Goal: Task Accomplishment & Management: Use online tool/utility

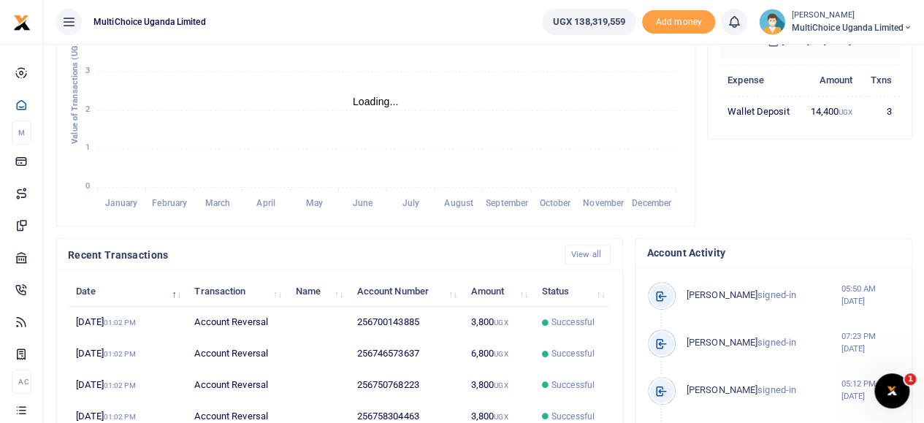
scroll to position [265, 0]
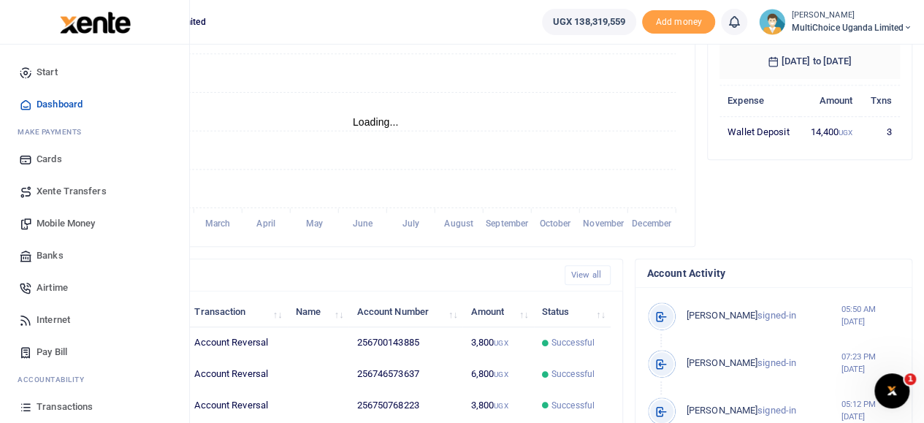
click at [53, 283] on span "Airtime" at bounding box center [52, 287] width 31 height 15
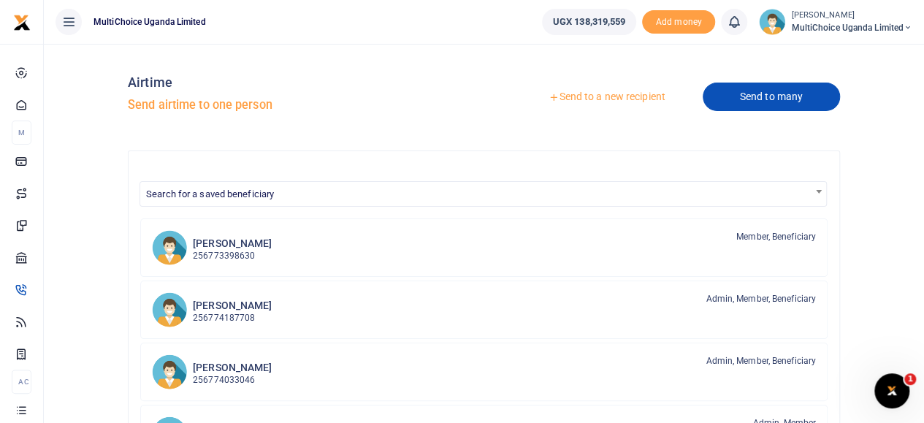
click at [735, 98] on link "Send to many" at bounding box center [771, 97] width 137 height 28
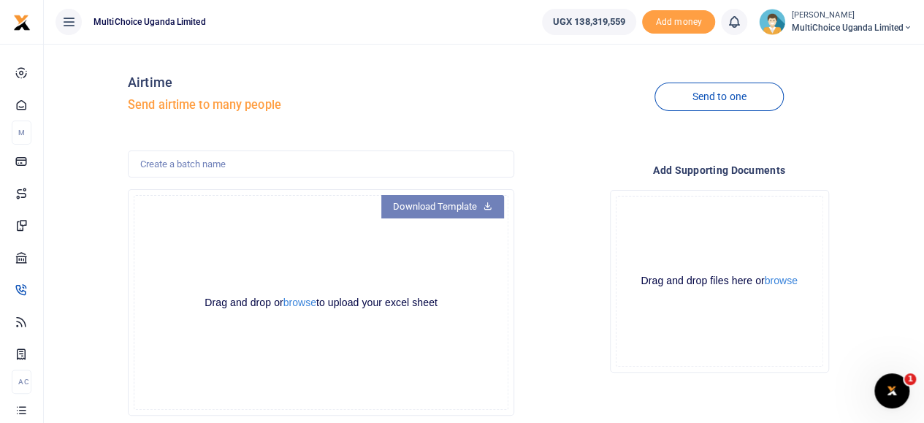
click at [416, 211] on link "Download Template" at bounding box center [442, 206] width 123 height 23
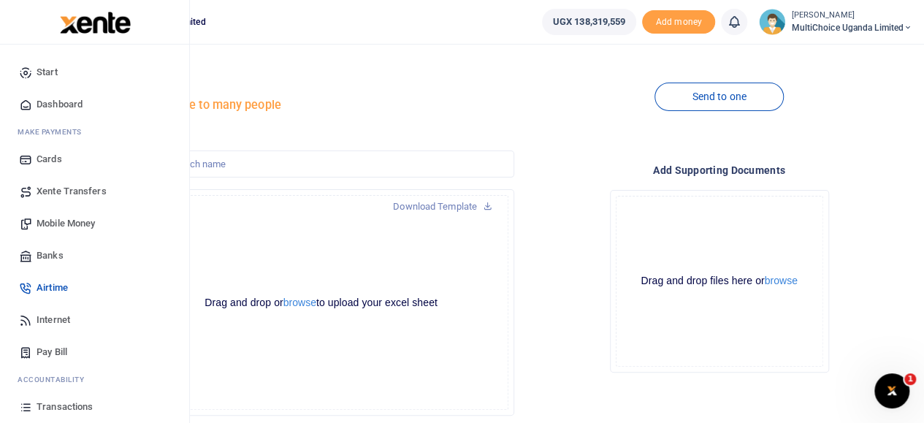
click at [76, 226] on span "Mobile Money" at bounding box center [66, 223] width 58 height 15
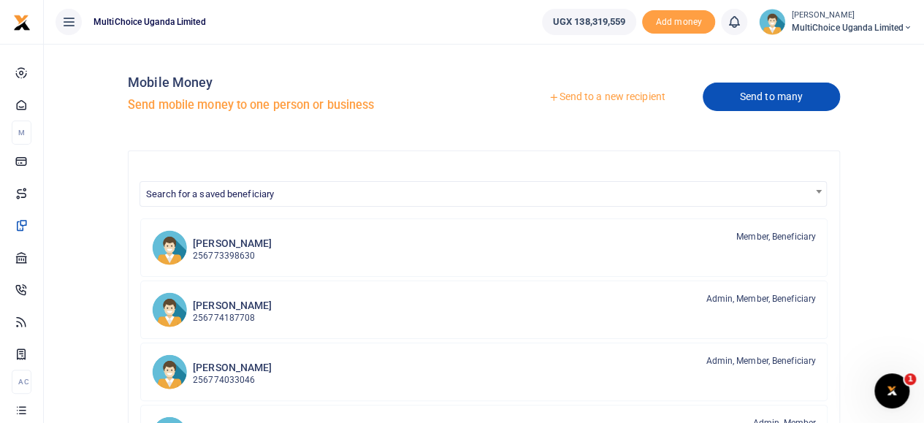
click at [747, 103] on link "Send to many" at bounding box center [771, 97] width 137 height 28
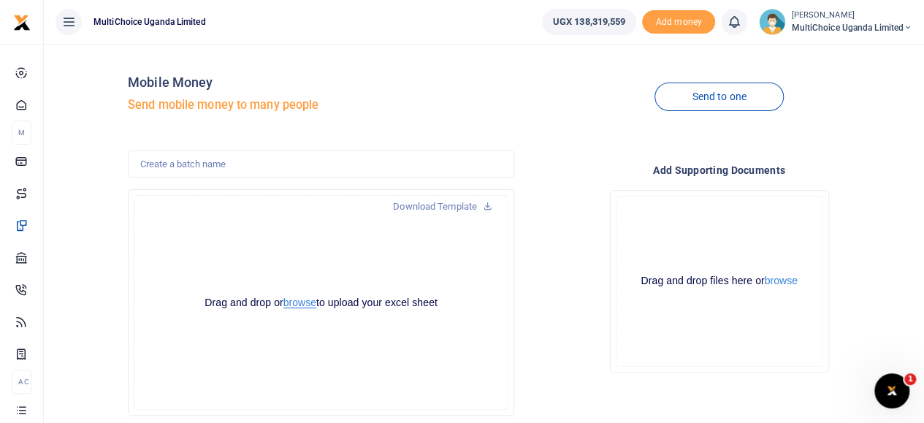
click at [289, 302] on button "browse" at bounding box center [299, 302] width 33 height 11
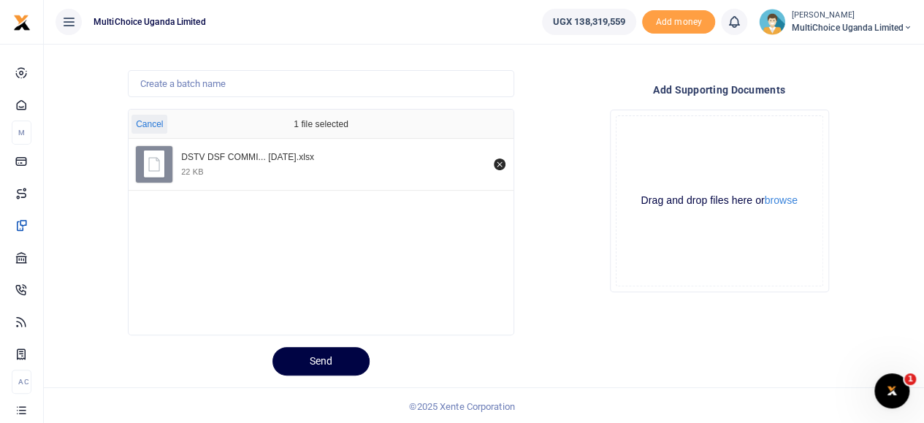
scroll to position [82, 0]
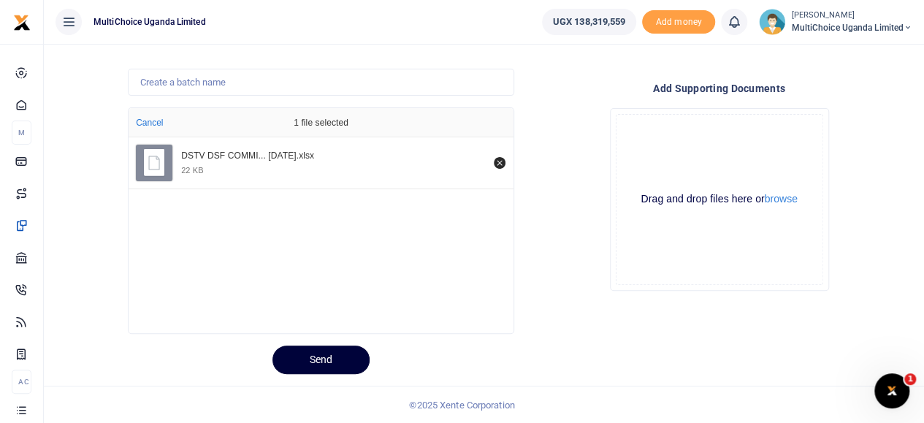
click at [317, 363] on button "Send" at bounding box center [320, 359] width 97 height 28
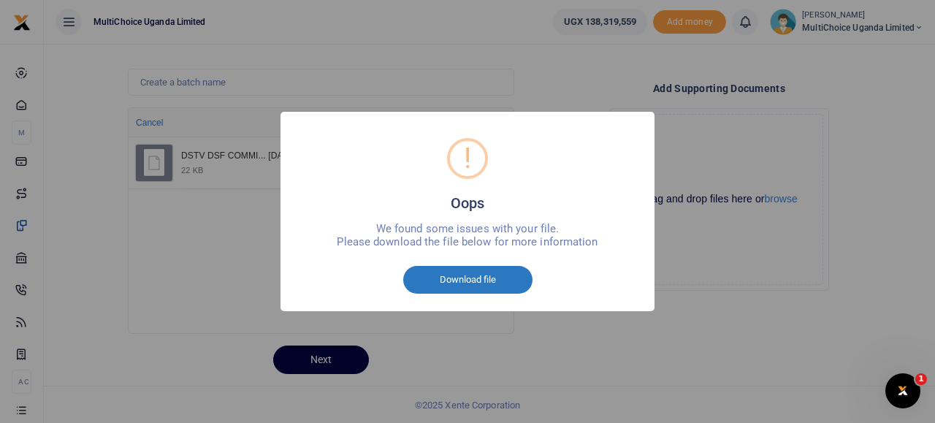
click at [478, 269] on button "Download file" at bounding box center [467, 280] width 129 height 28
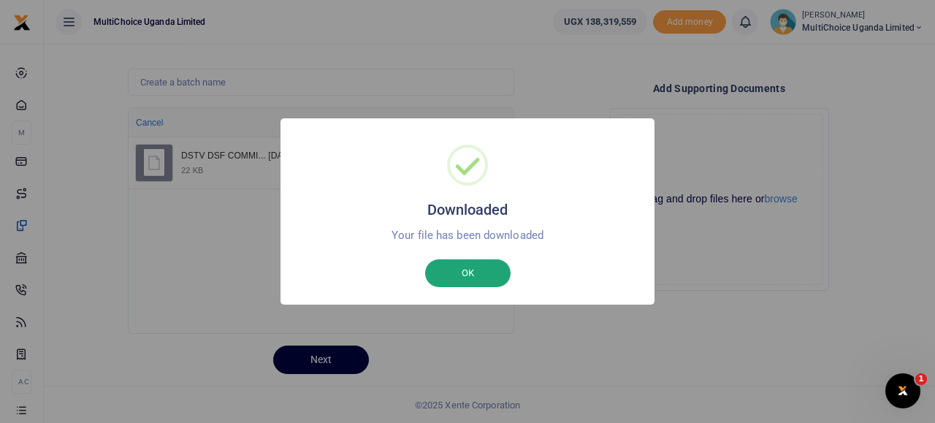
click at [459, 271] on button "OK" at bounding box center [467, 273] width 85 height 28
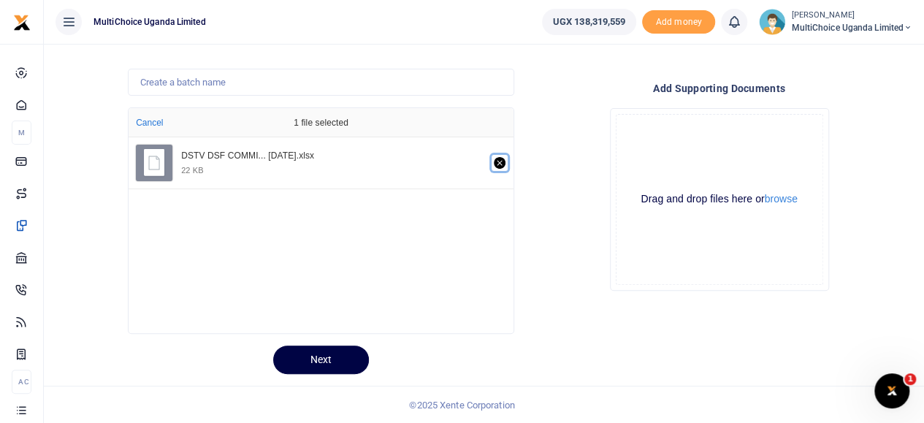
click at [501, 161] on icon "Remove file" at bounding box center [500, 163] width 12 height 12
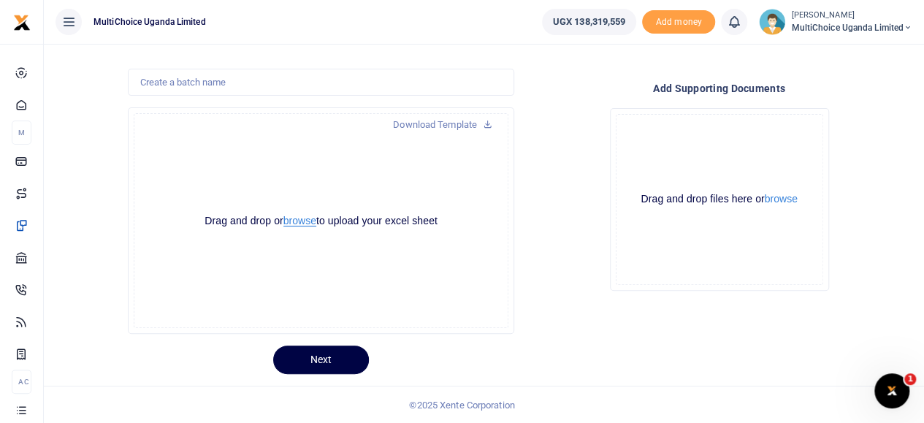
click at [292, 220] on button "browse" at bounding box center [299, 220] width 33 height 11
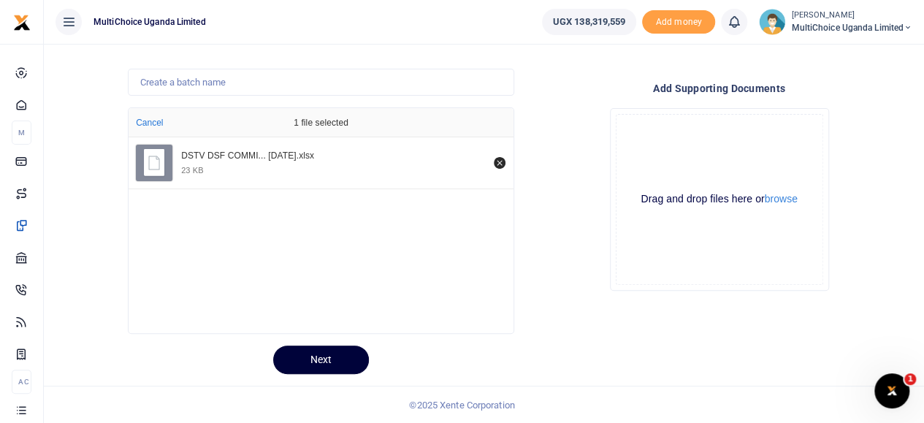
click at [333, 360] on button "Next" at bounding box center [321, 359] width 96 height 28
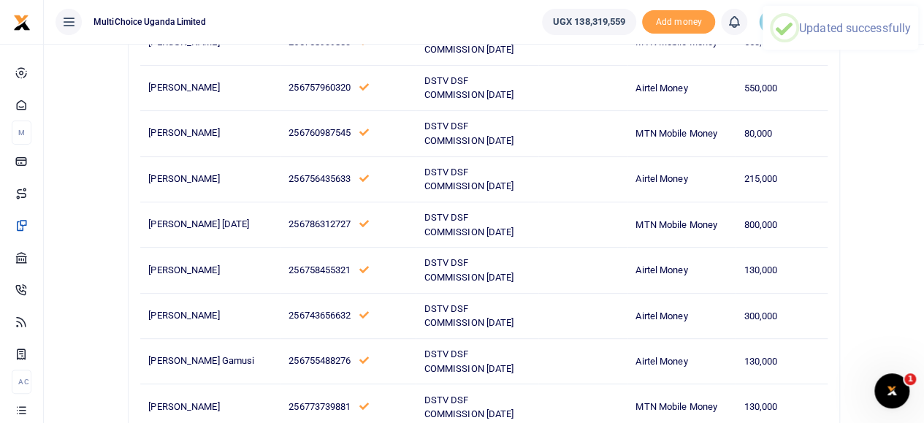
scroll to position [0, 0]
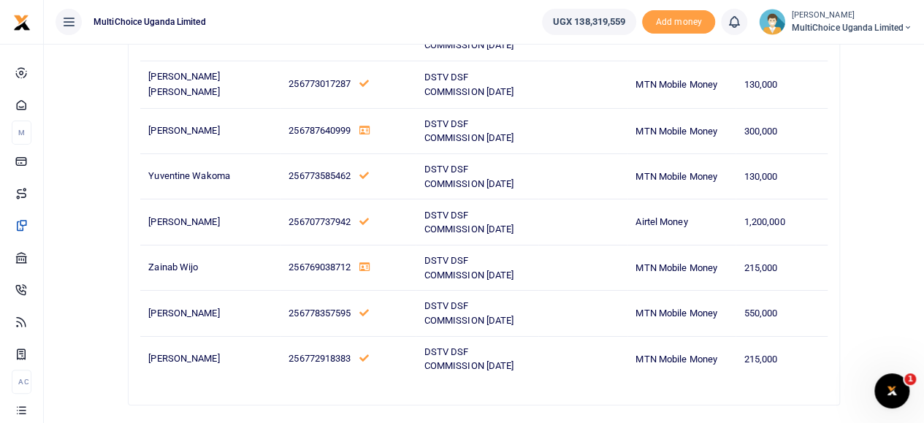
drag, startPoint x: 929, startPoint y: 15, endPoint x: 934, endPoint y: 429, distance: 414.2
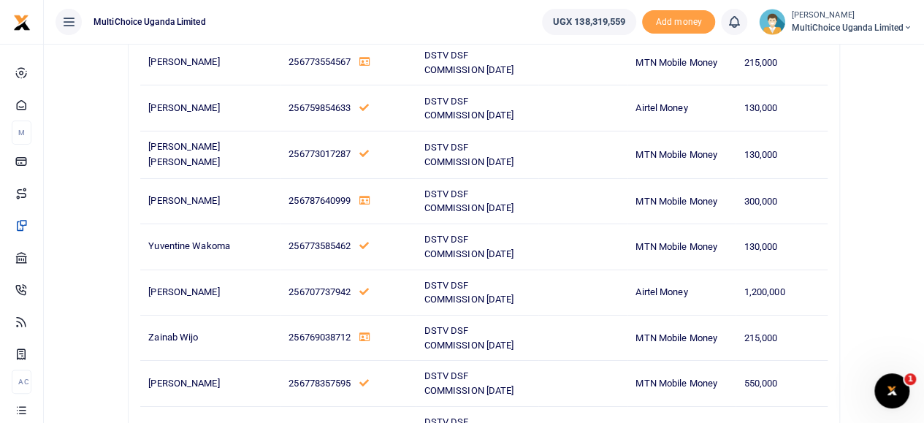
scroll to position [13525, 0]
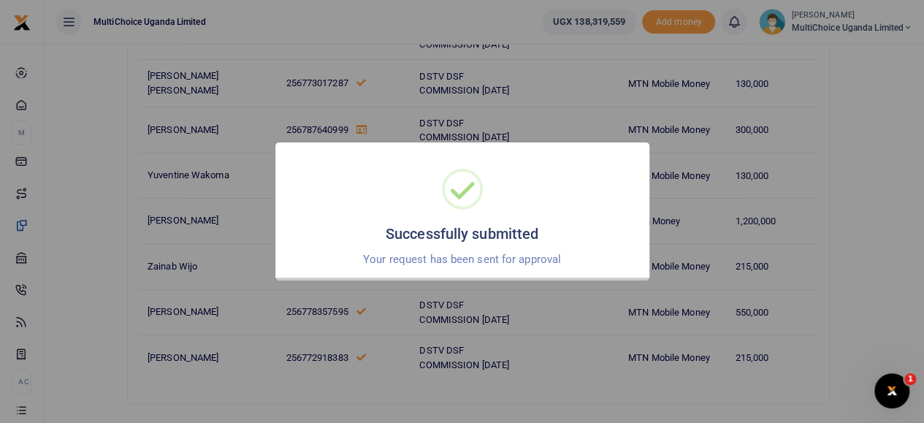
scroll to position [13510, 0]
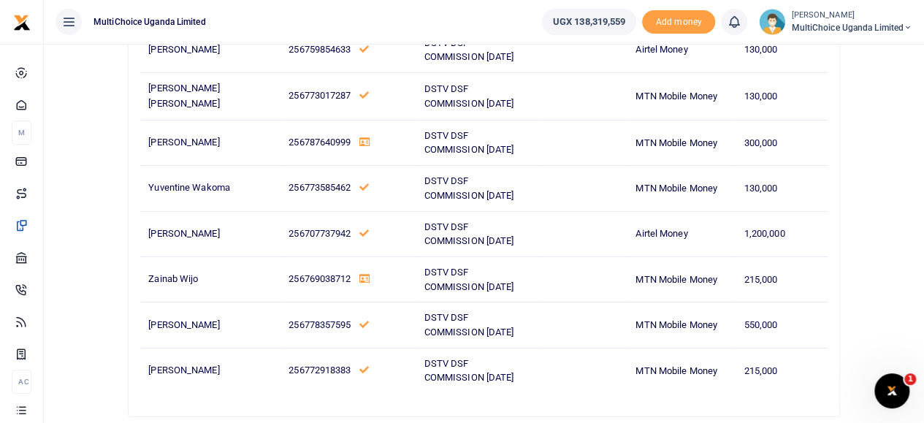
click at [877, 21] on span "MultiChoice Uganda Limited" at bounding box center [851, 27] width 121 height 13
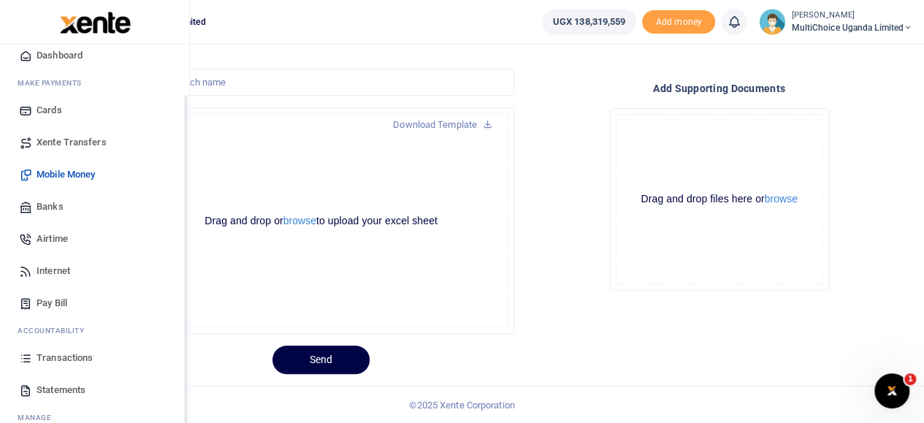
scroll to position [98, 0]
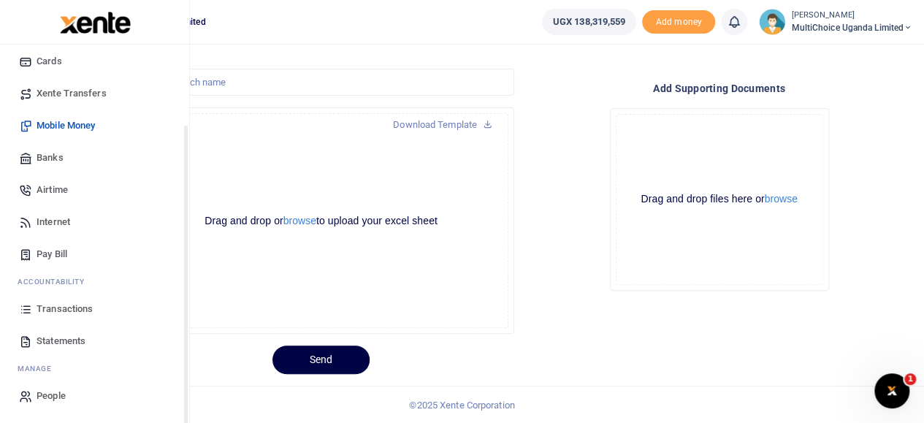
click at [51, 305] on span "Transactions" at bounding box center [65, 309] width 56 height 15
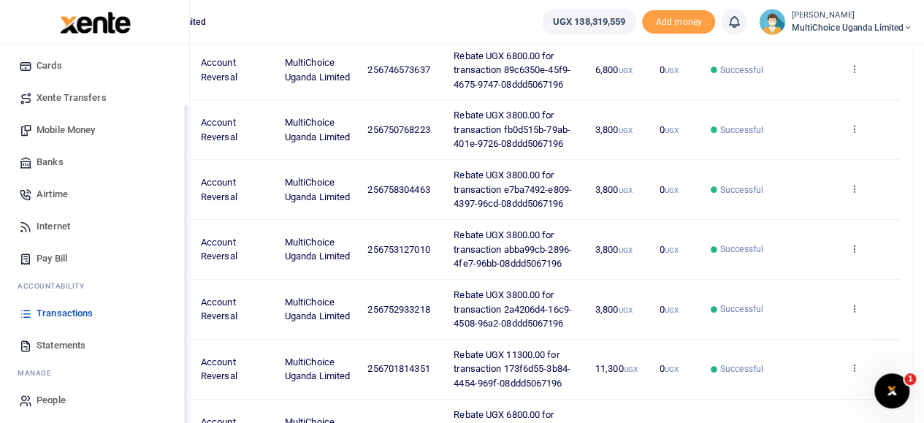
scroll to position [98, 0]
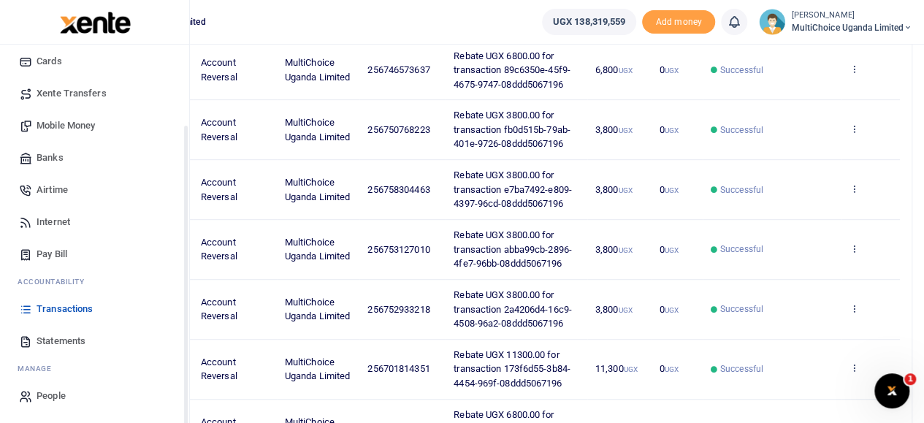
click at [56, 306] on span "Transactions" at bounding box center [65, 309] width 56 height 15
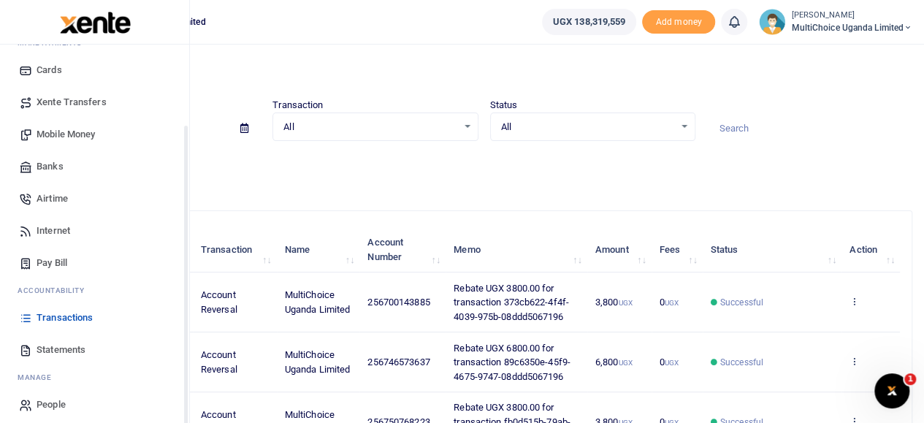
scroll to position [98, 0]
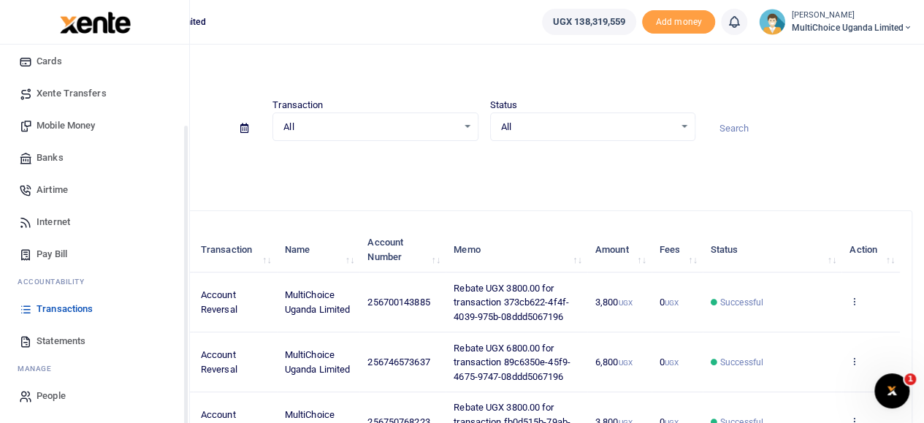
click at [58, 310] on span "Transactions" at bounding box center [65, 309] width 56 height 15
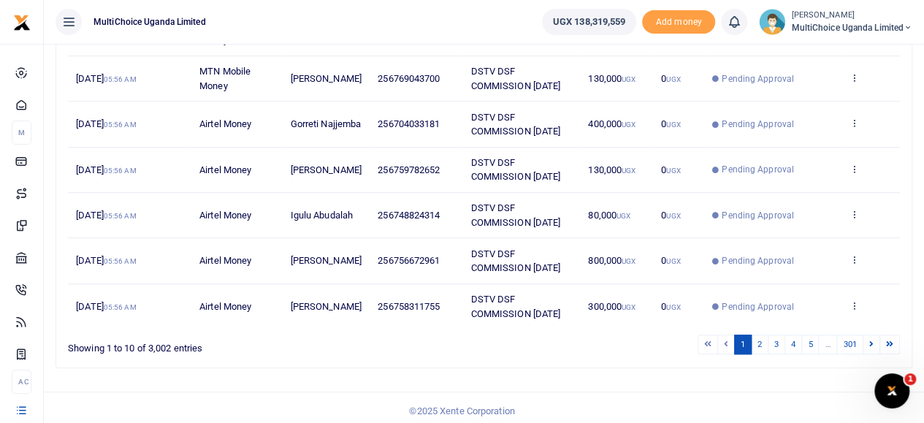
scroll to position [401, 0]
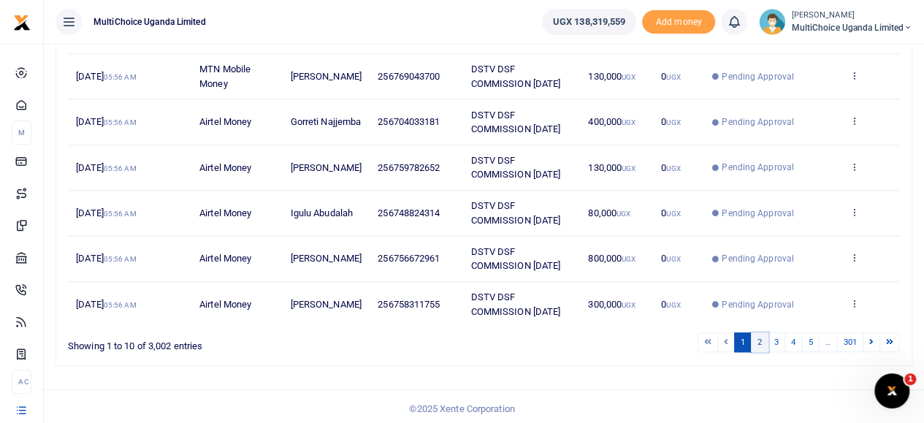
click at [767, 335] on link "2" at bounding box center [760, 342] width 18 height 20
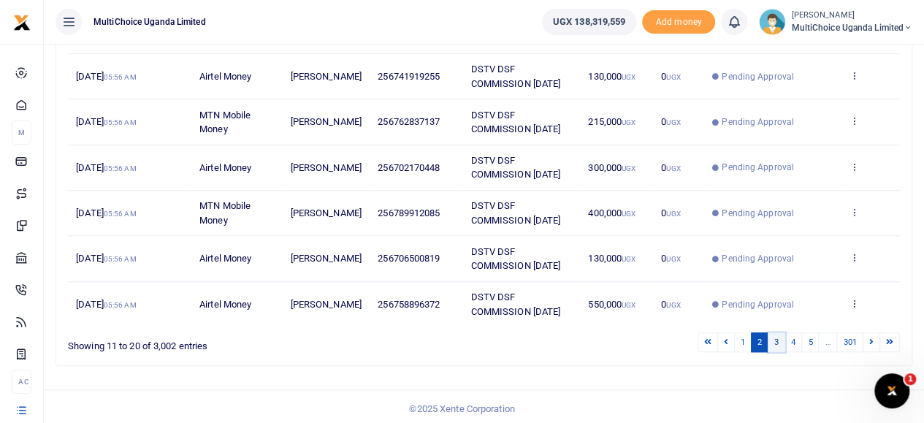
click at [777, 335] on link "3" at bounding box center [777, 342] width 18 height 20
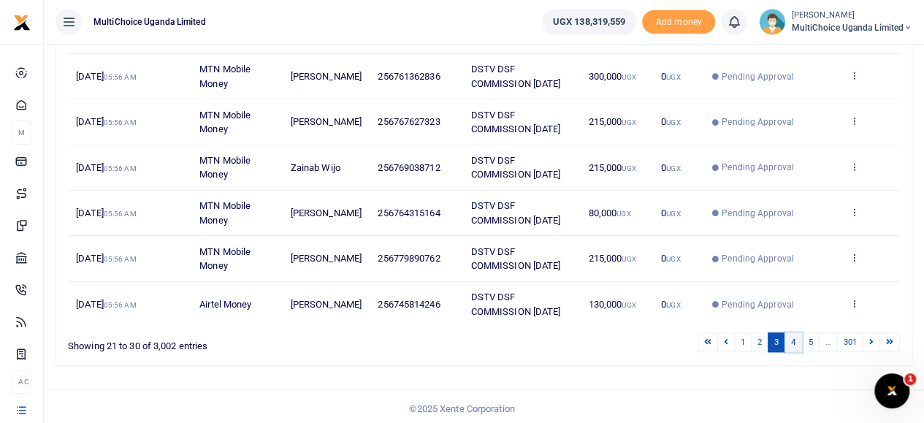
click at [792, 337] on link "4" at bounding box center [793, 342] width 18 height 20
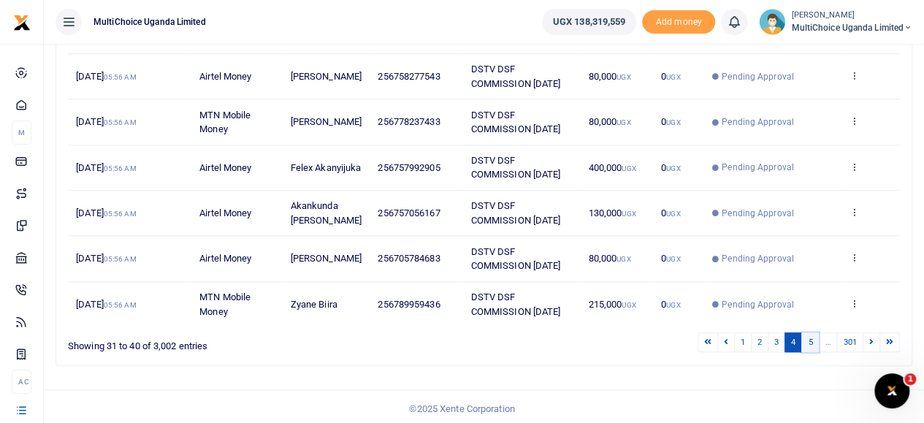
click at [812, 337] on link "5" at bounding box center [810, 342] width 18 height 20
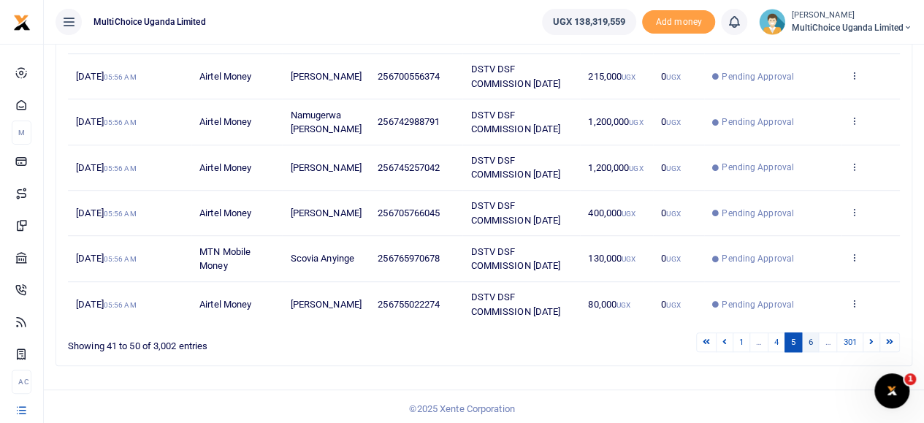
click at [815, 338] on link "6" at bounding box center [810, 342] width 18 height 20
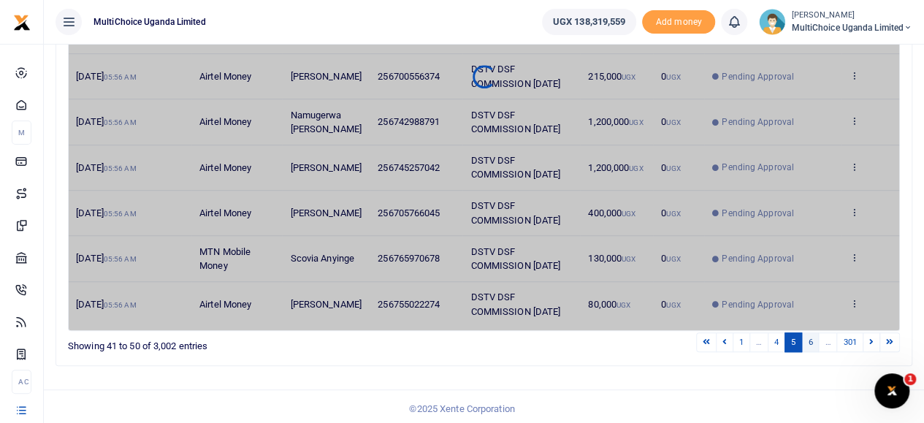
click at [815, 338] on link "6" at bounding box center [810, 342] width 18 height 20
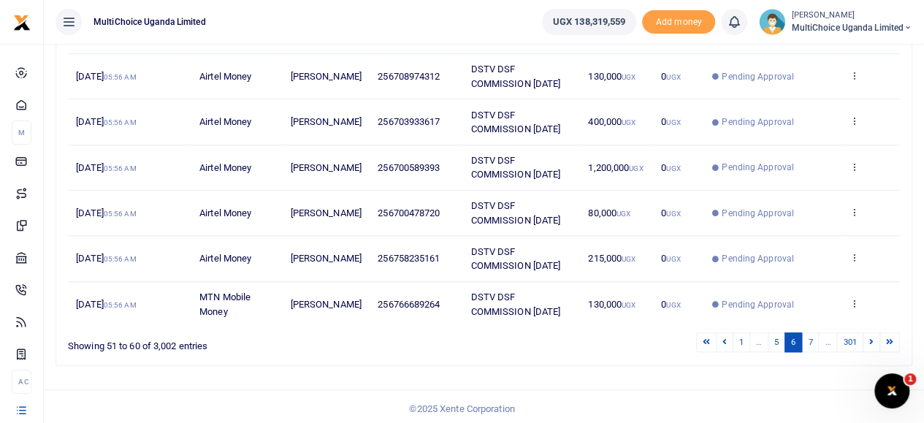
click at [815, 338] on link "7" at bounding box center [810, 342] width 18 height 20
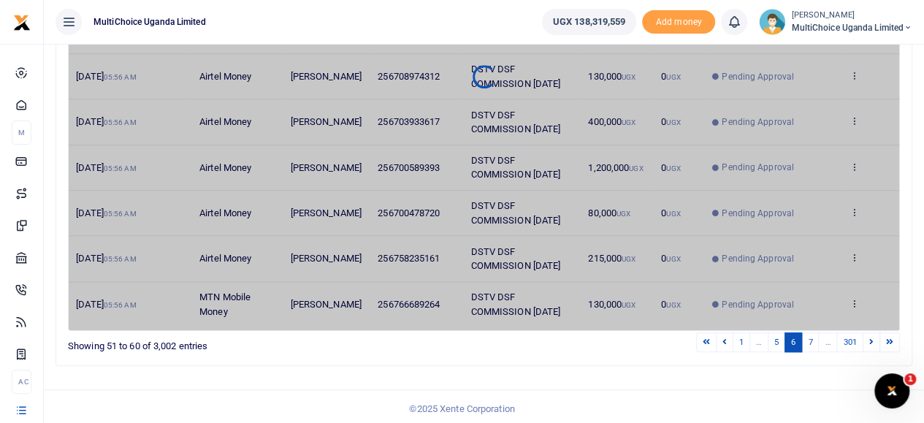
click at [815, 338] on link "7" at bounding box center [810, 342] width 18 height 20
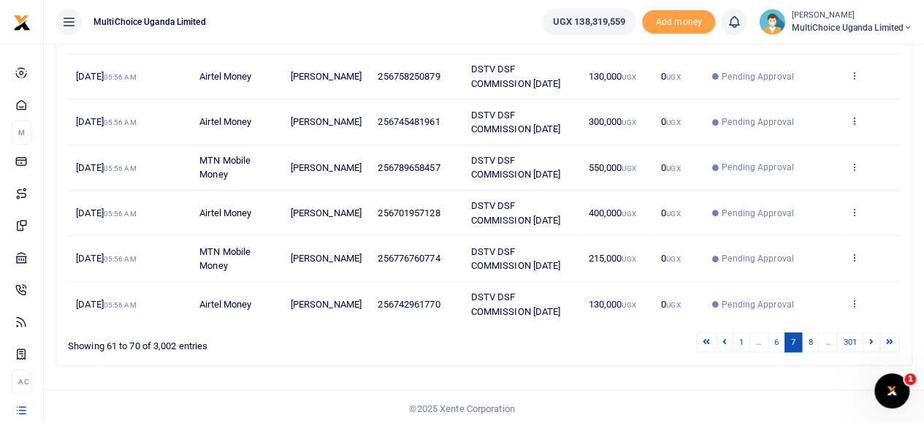
click at [815, 338] on link "8" at bounding box center [810, 342] width 18 height 20
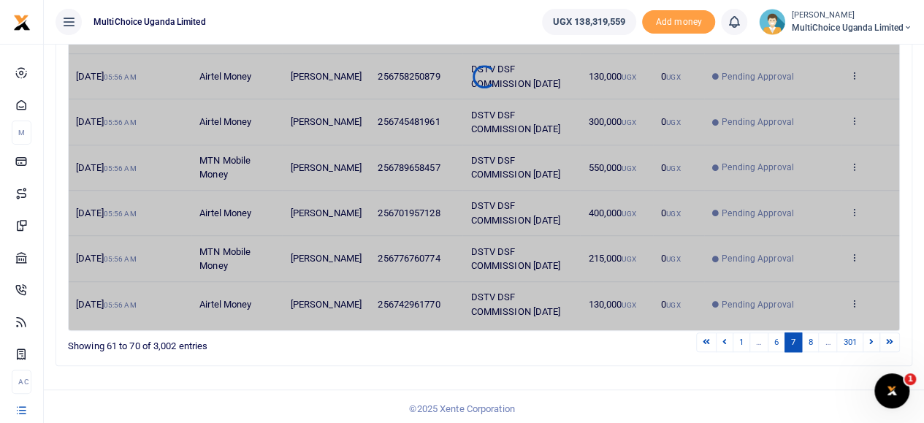
click at [815, 338] on link "8" at bounding box center [810, 342] width 18 height 20
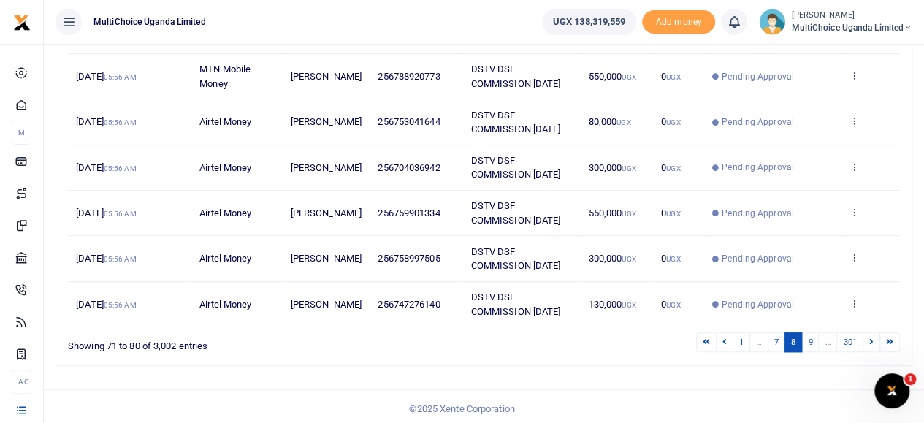
click at [815, 338] on link "9" at bounding box center [810, 342] width 18 height 20
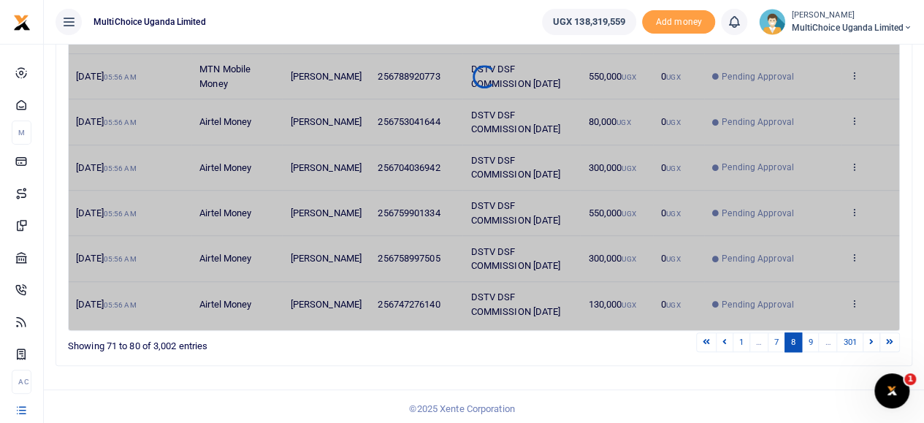
click at [815, 338] on link "9" at bounding box center [810, 342] width 18 height 20
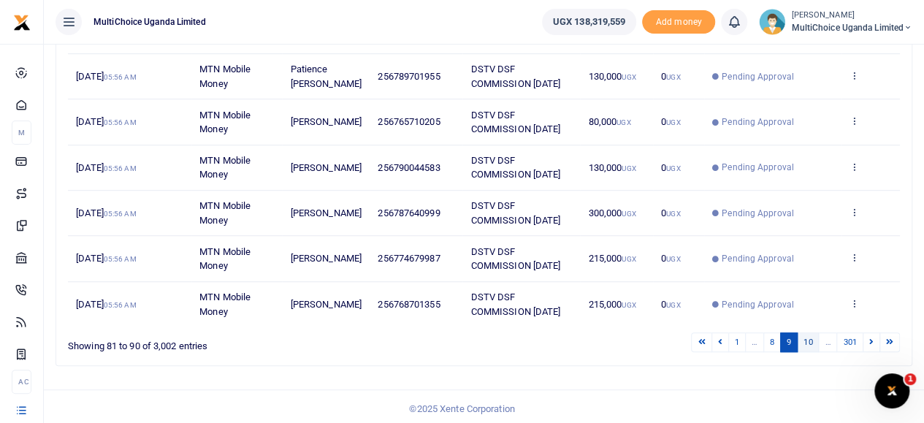
click at [812, 348] on link "10" at bounding box center [808, 342] width 22 height 20
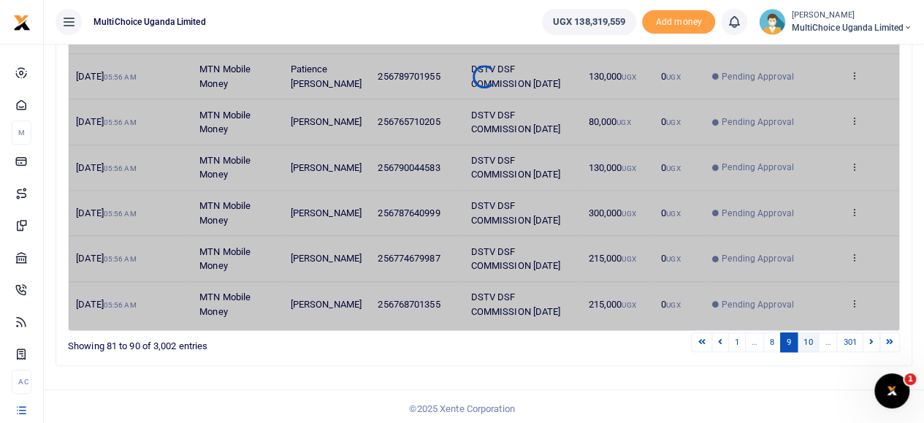
click at [812, 348] on link "10" at bounding box center [808, 342] width 22 height 20
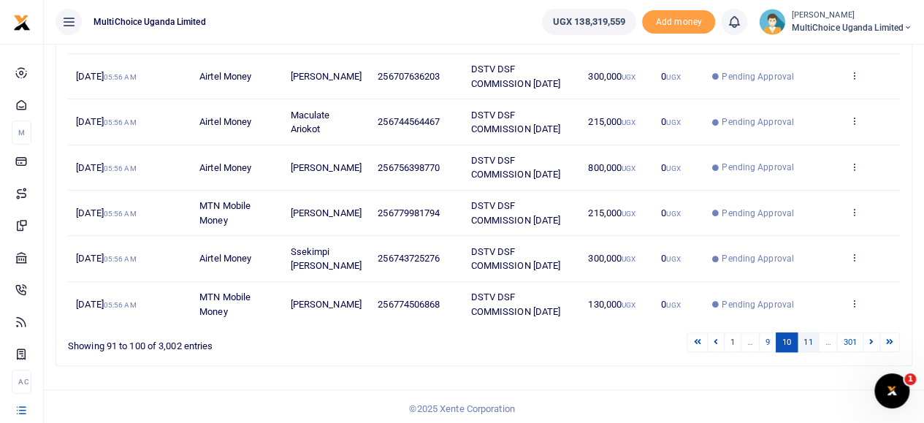
click at [812, 349] on link "11" at bounding box center [808, 342] width 22 height 20
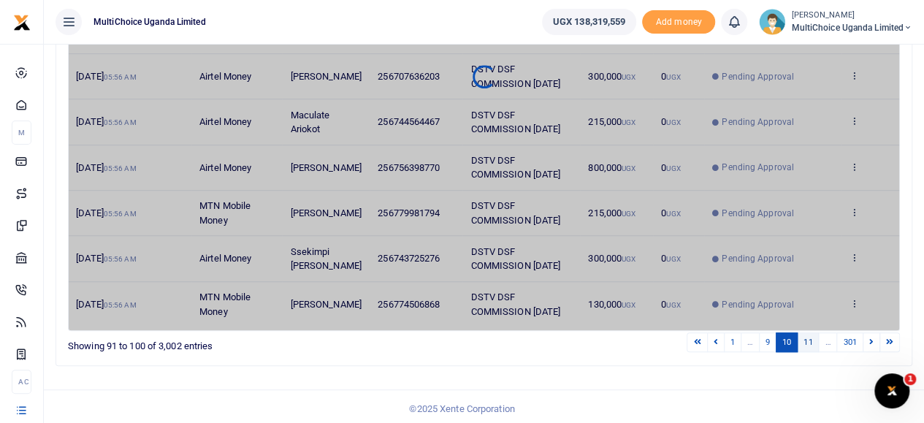
click at [812, 349] on link "11" at bounding box center [808, 342] width 22 height 20
click at [812, 349] on div "1 … 9 10 11 … 301" at bounding box center [657, 342] width 485 height 23
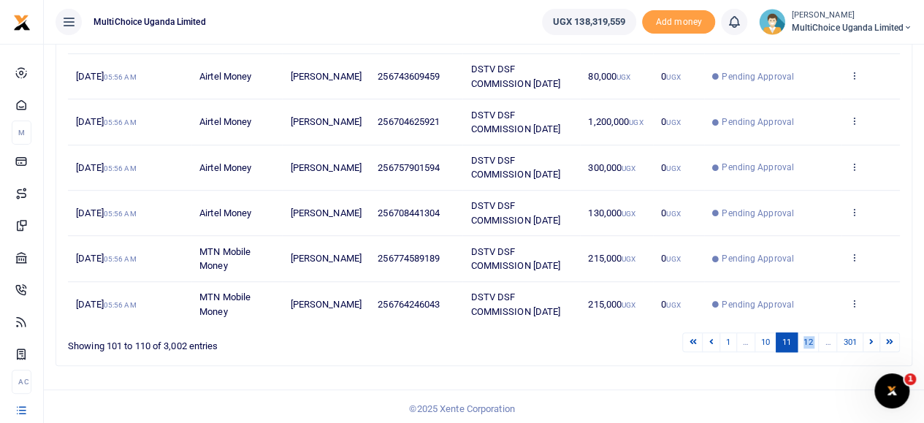
click at [812, 349] on div "1 … 10 11 12 … 301" at bounding box center [657, 342] width 485 height 23
click at [808, 334] on link "12" at bounding box center [808, 342] width 22 height 20
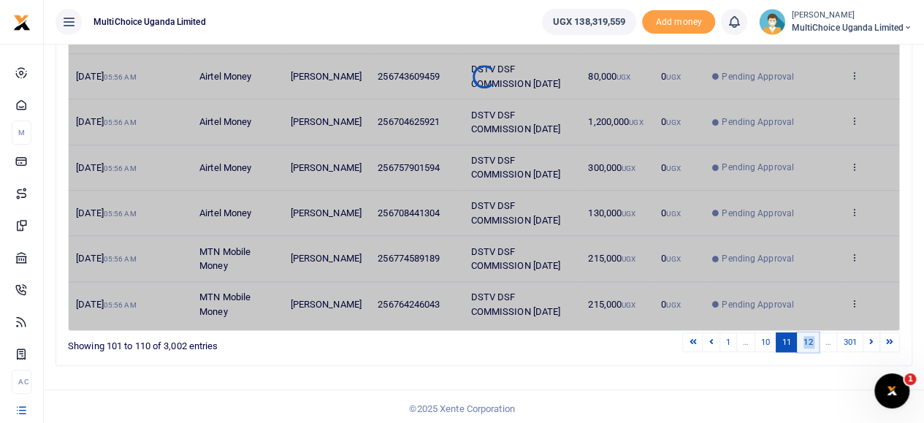
click at [808, 337] on link "12" at bounding box center [808, 342] width 22 height 20
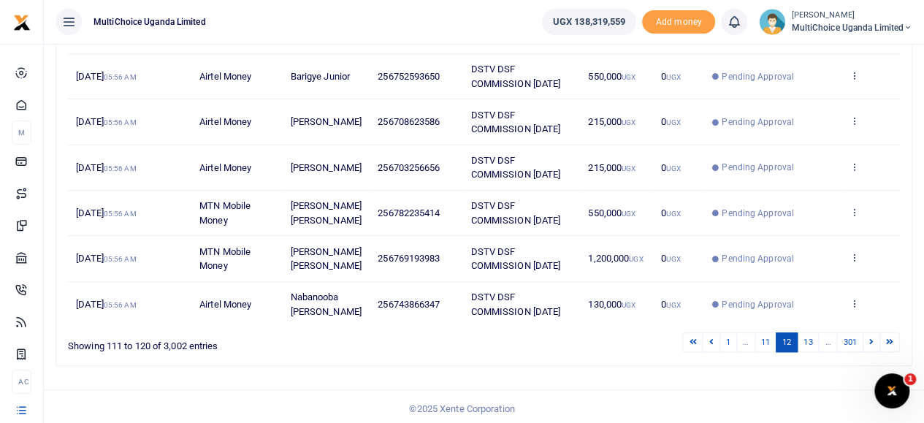
click at [809, 339] on link "13" at bounding box center [808, 342] width 22 height 20
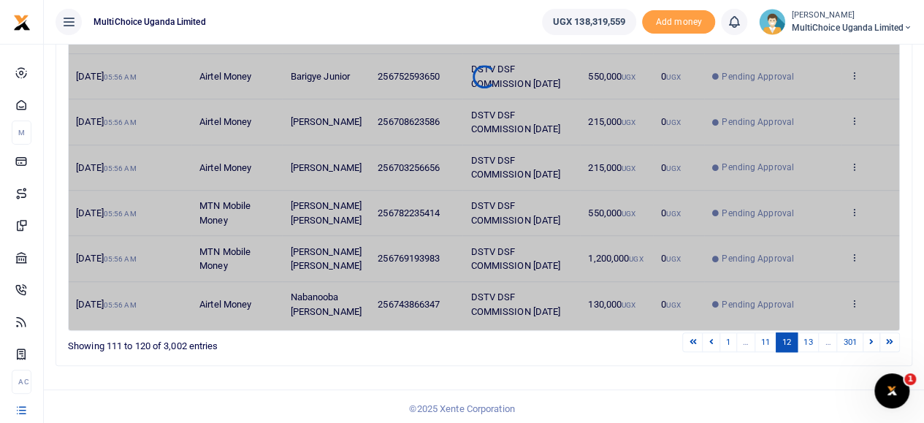
click at [809, 339] on link "13" at bounding box center [808, 342] width 22 height 20
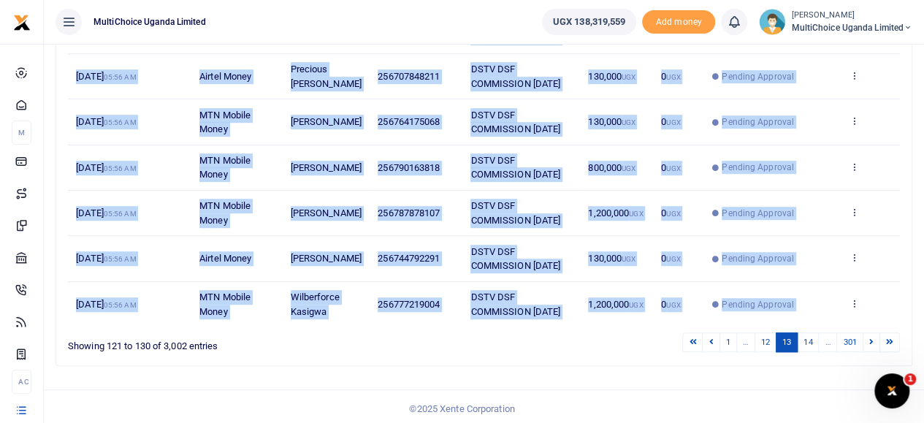
click at [809, 331] on div "Date Transaction Name Account Number Memo Amount Fees Status Action 11th Aug 20…" at bounding box center [484, 76] width 832 height 509
click at [808, 352] on link "14" at bounding box center [808, 342] width 22 height 20
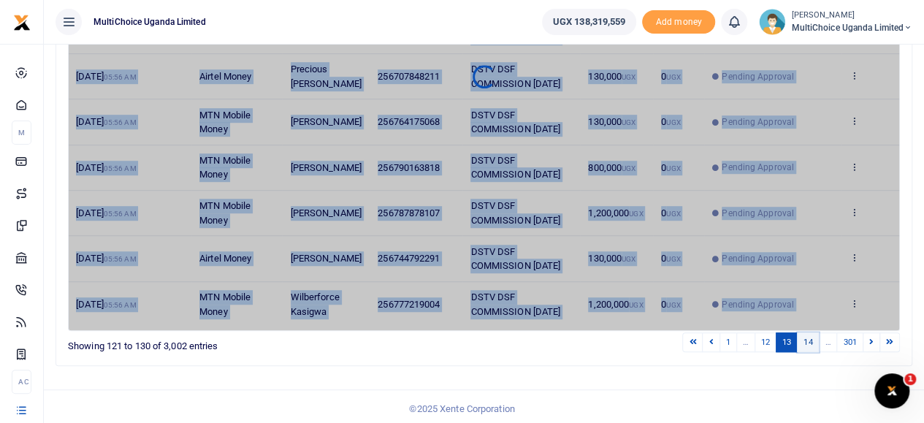
click at [808, 352] on link "14" at bounding box center [808, 342] width 22 height 20
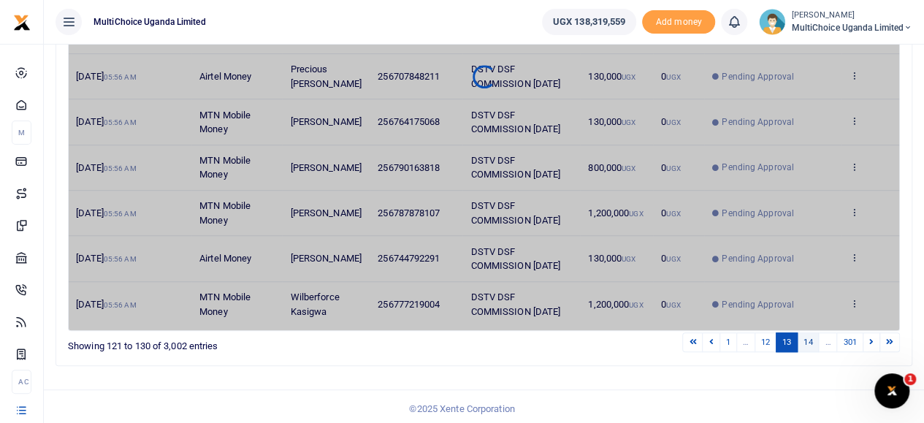
click at [808, 354] on div "Search: Date Transaction Name Account Number Memo Amount Fees Status Action 11t…" at bounding box center [483, 87] width 855 height 555
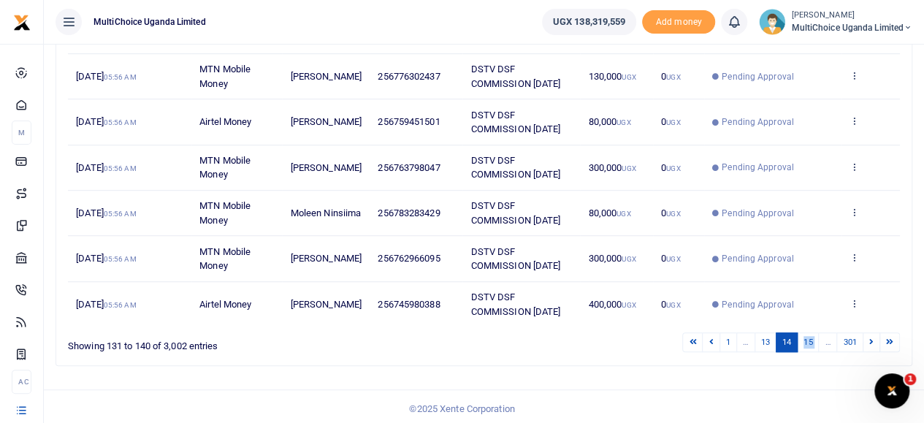
click at [808, 354] on div "Search: Date Transaction Name Account Number Memo Amount Fees Status Action 11t…" at bounding box center [483, 87] width 855 height 555
click at [806, 338] on link "15" at bounding box center [808, 342] width 22 height 20
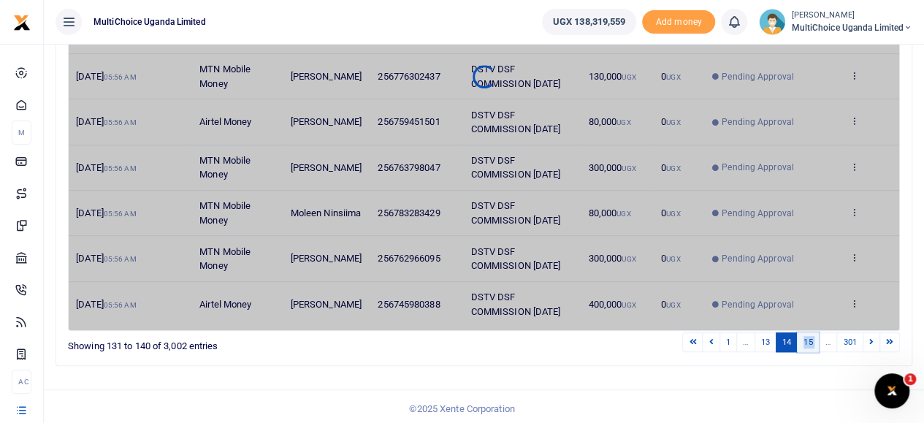
click at [806, 338] on link "15" at bounding box center [808, 342] width 22 height 20
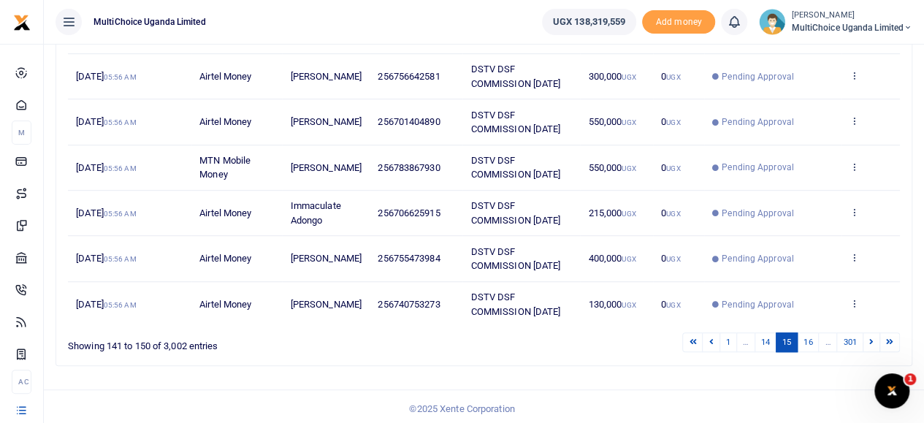
click at [806, 338] on link "16" at bounding box center [808, 342] width 22 height 20
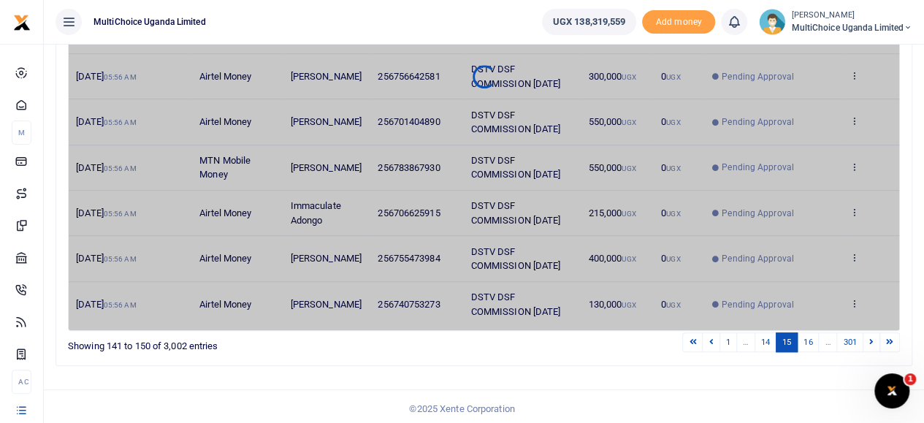
click at [806, 338] on link "16" at bounding box center [808, 342] width 22 height 20
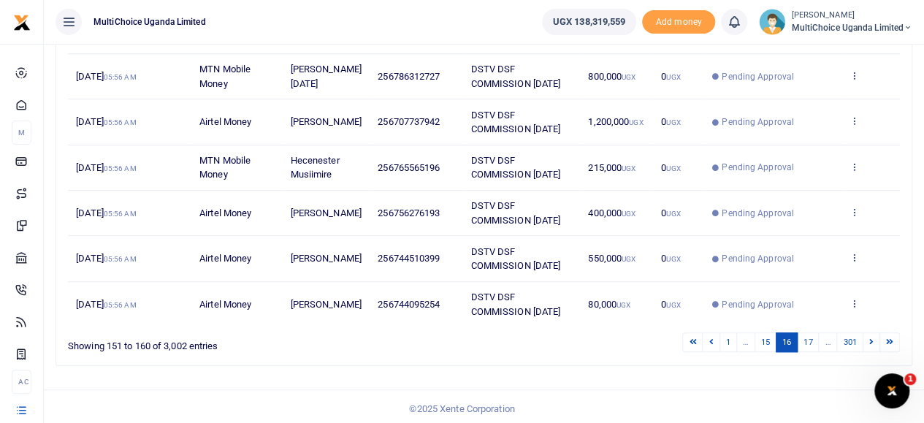
click at [806, 338] on link "17" at bounding box center [808, 342] width 22 height 20
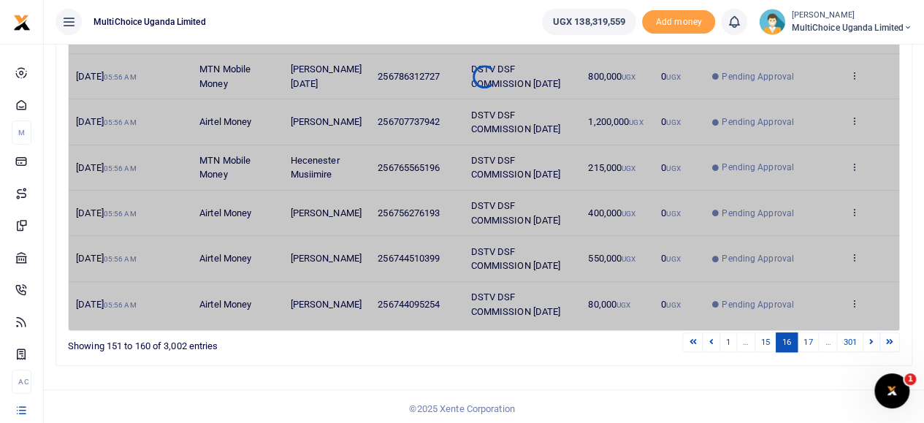
click at [806, 338] on link "17" at bounding box center [808, 342] width 22 height 20
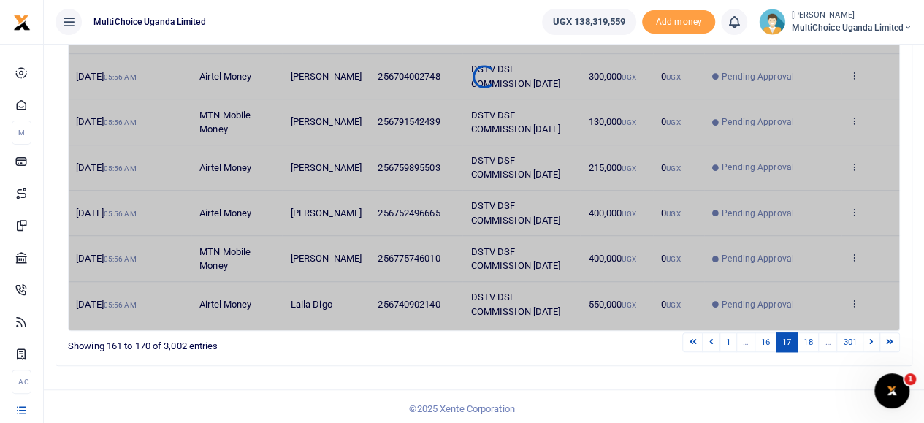
click at [806, 338] on link "18" at bounding box center [808, 342] width 22 height 20
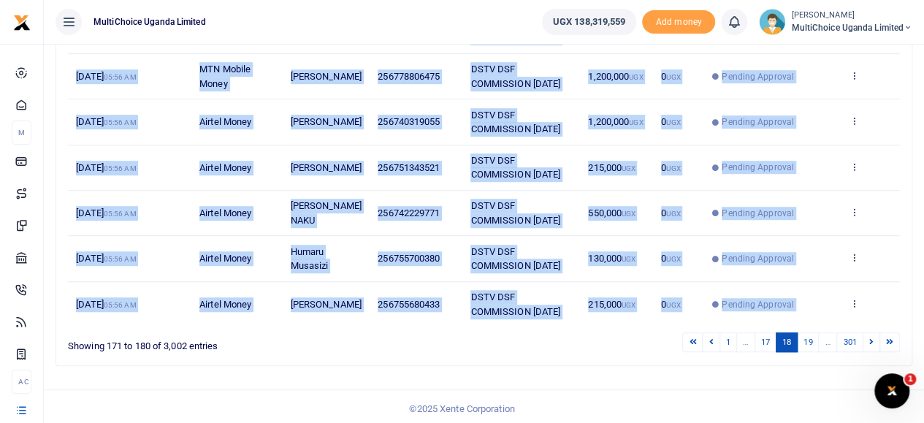
click at [806, 331] on div "Date Transaction Name Account Number Memo Amount Fees Status Action 11th Aug 20…" at bounding box center [484, 76] width 832 height 509
drag, startPoint x: 806, startPoint y: 338, endPoint x: 808, endPoint y: 351, distance: 13.2
click at [806, 331] on div "Date Transaction Name Account Number Memo Amount Fees Status Action 11th Aug 20…" at bounding box center [484, 76] width 832 height 509
click at [808, 351] on link "19" at bounding box center [808, 342] width 22 height 20
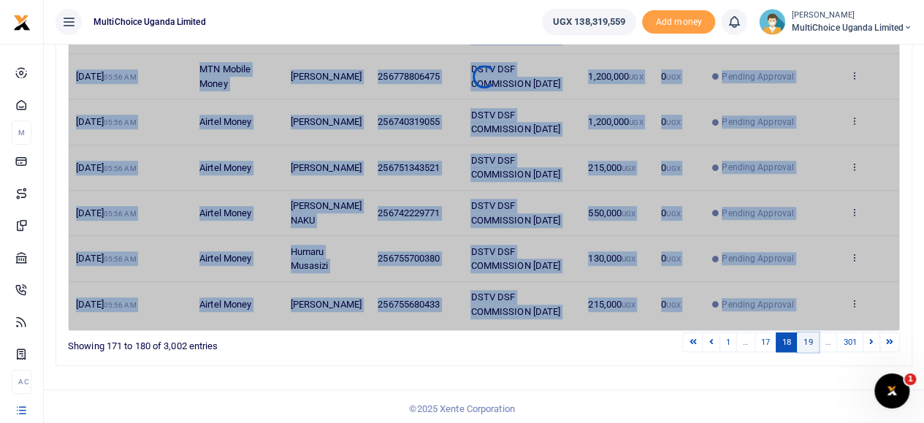
click at [808, 351] on link "19" at bounding box center [808, 342] width 22 height 20
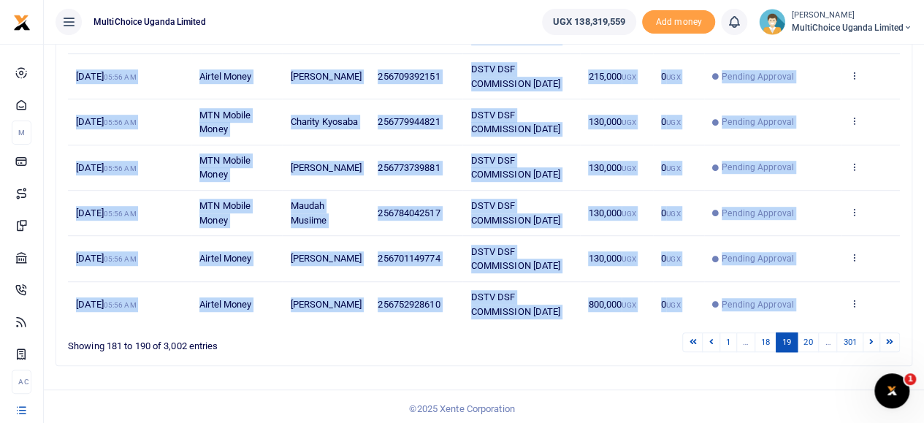
click at [808, 353] on div "Search: Date Transaction Name Account Number Memo Amount Fees Status Action 11t…" at bounding box center [483, 87] width 855 height 555
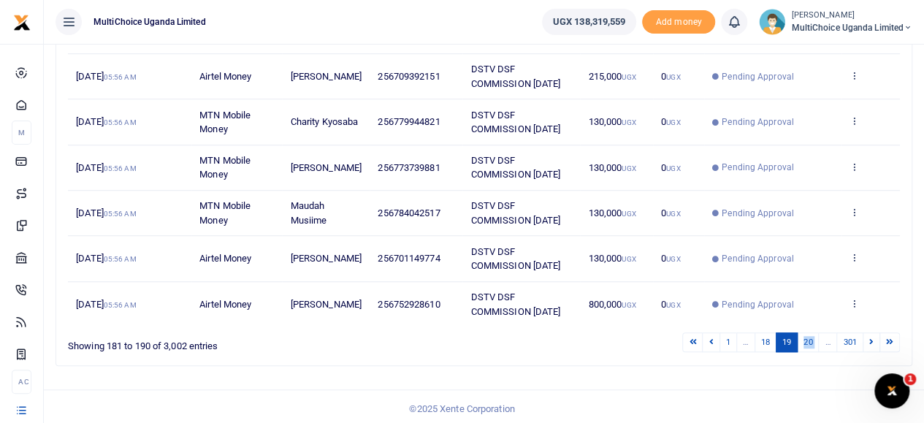
click at [808, 353] on div "Search: Date Transaction Name Account Number Memo Amount Fees Status Action 11t…" at bounding box center [483, 87] width 855 height 555
click at [808, 351] on div "Search: Date Transaction Name Account Number Memo Amount Fees Status Action 11t…" at bounding box center [483, 87] width 855 height 555
click at [808, 345] on link "20" at bounding box center [808, 342] width 22 height 20
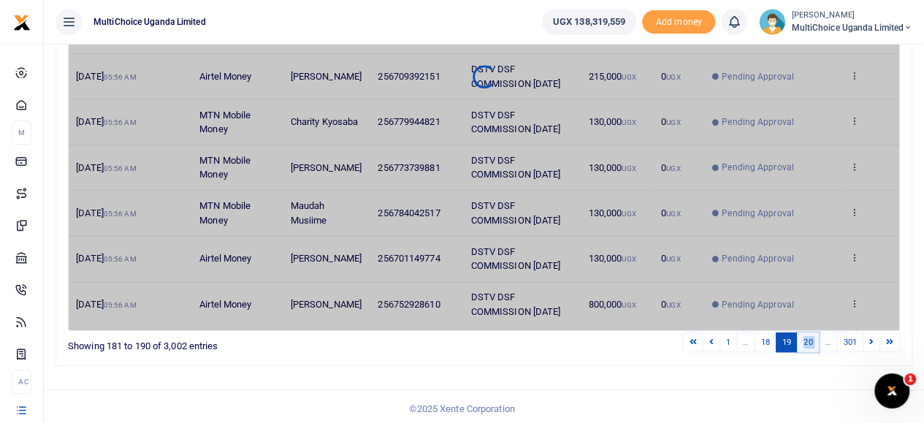
click at [808, 341] on link "20" at bounding box center [808, 342] width 22 height 20
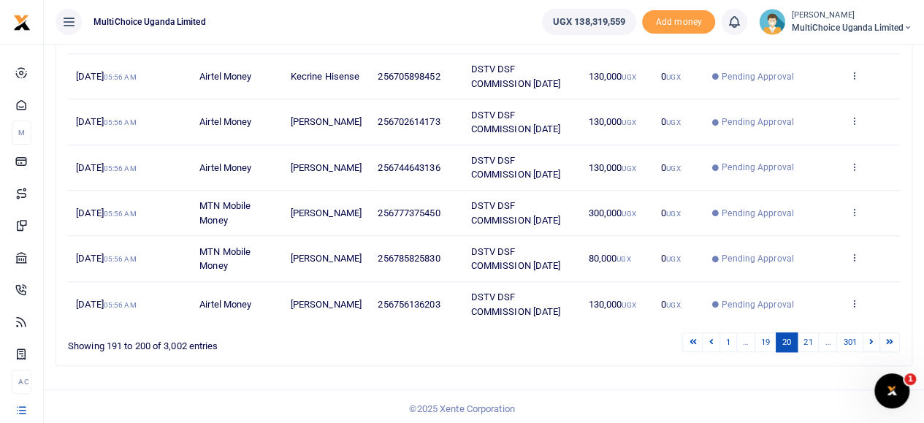
click at [808, 341] on link "21" at bounding box center [808, 342] width 22 height 20
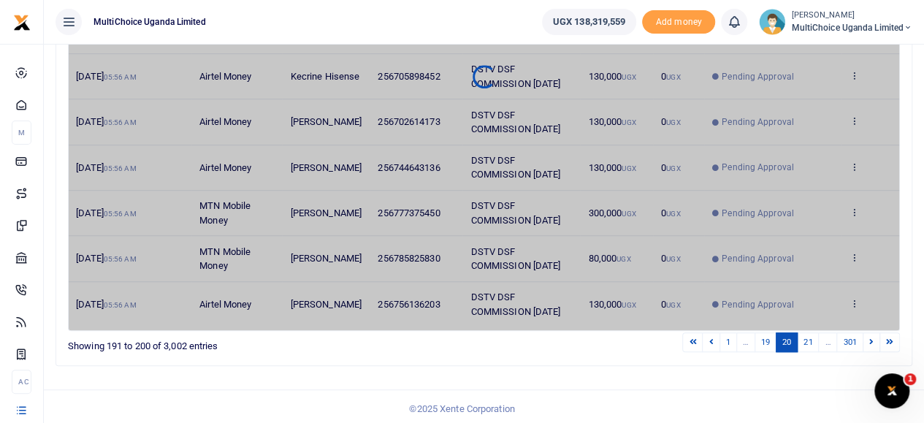
click at [808, 341] on link "21" at bounding box center [808, 342] width 22 height 20
click at [808, 340] on link "21" at bounding box center [808, 342] width 22 height 20
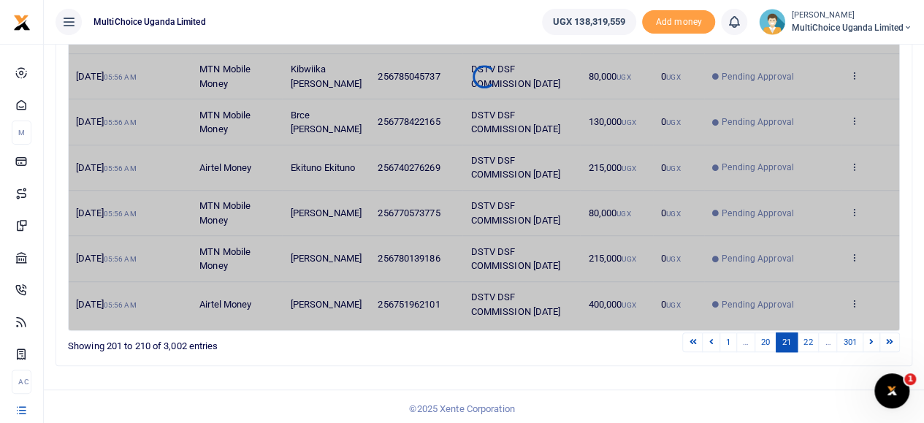
click at [808, 340] on link "22" at bounding box center [808, 342] width 22 height 20
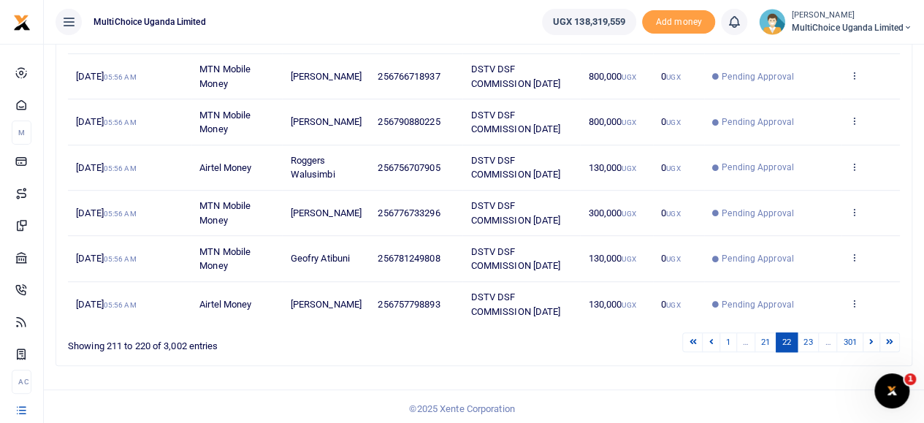
click at [808, 340] on link "23" at bounding box center [808, 342] width 22 height 20
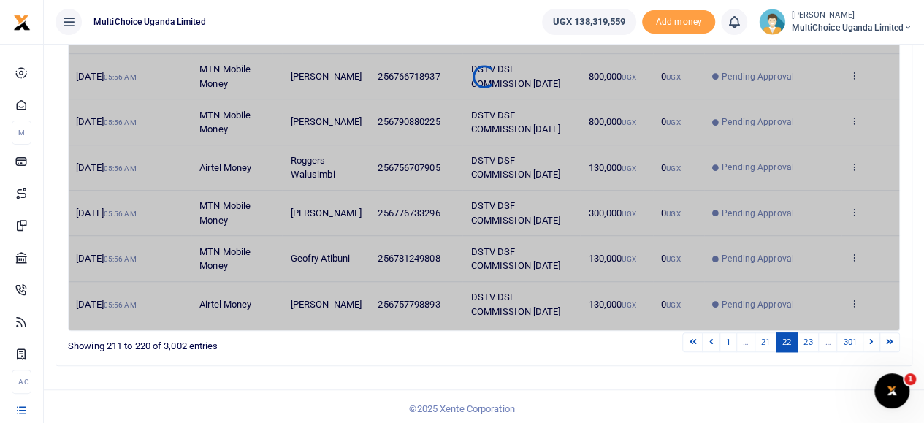
click at [808, 340] on link "23" at bounding box center [808, 342] width 22 height 20
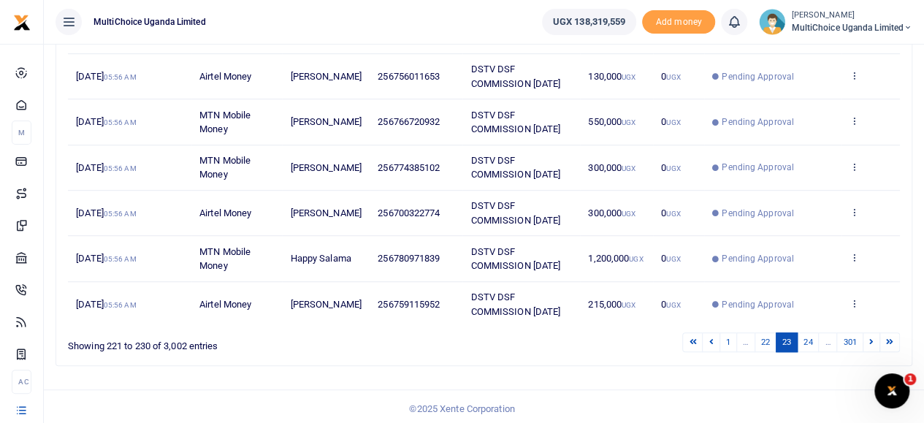
click at [808, 340] on link "24" at bounding box center [808, 342] width 22 height 20
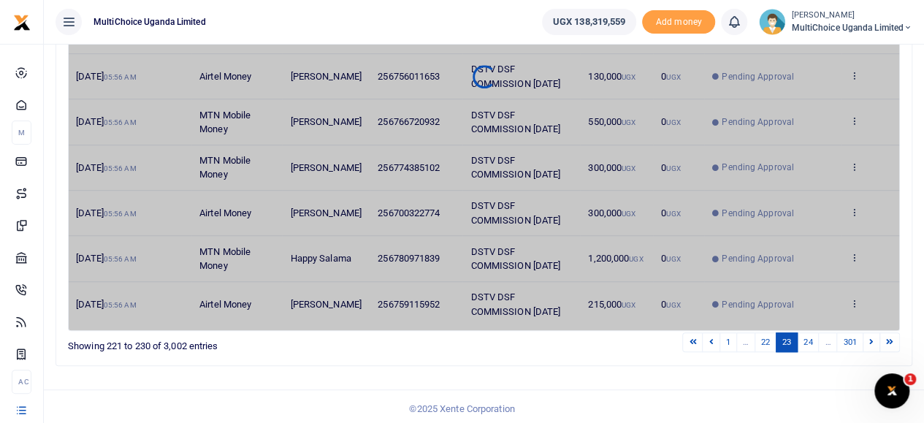
click at [808, 340] on link "24" at bounding box center [808, 342] width 22 height 20
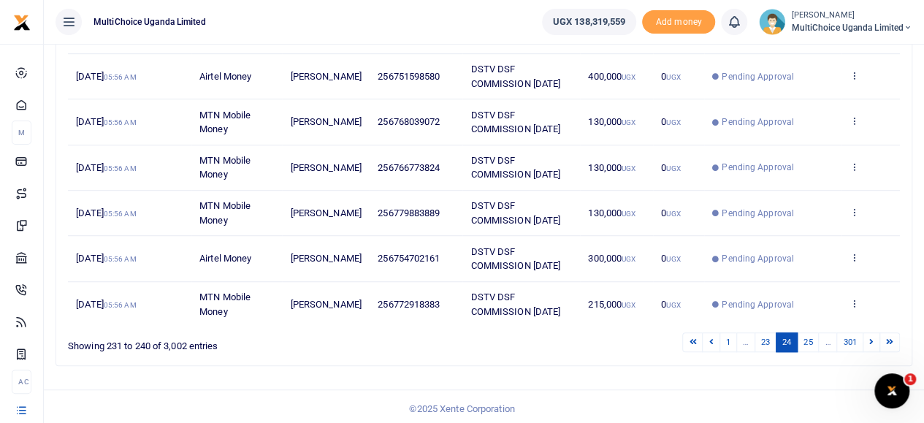
click at [808, 339] on link "25" at bounding box center [808, 342] width 22 height 20
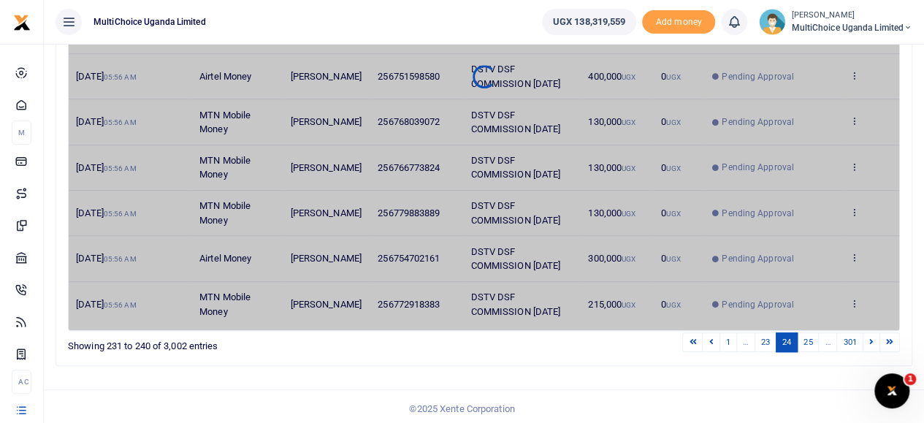
click at [808, 339] on link "25" at bounding box center [808, 342] width 22 height 20
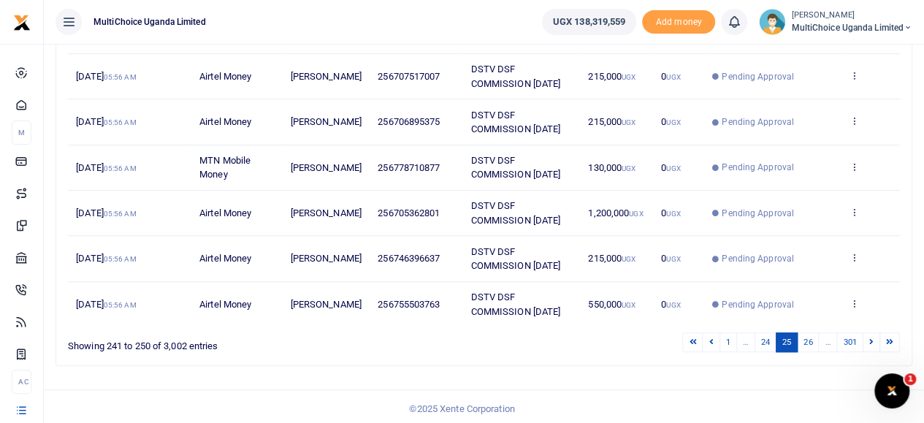
click at [808, 339] on link "26" at bounding box center [808, 342] width 22 height 20
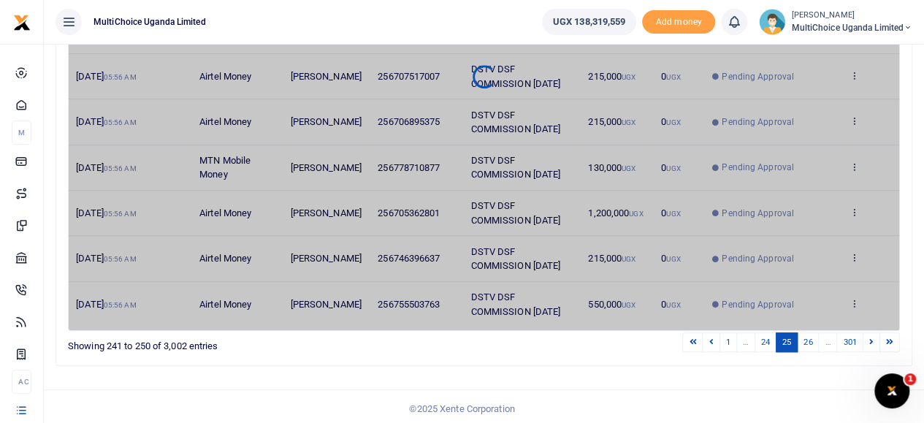
click at [808, 339] on link "26" at bounding box center [808, 342] width 22 height 20
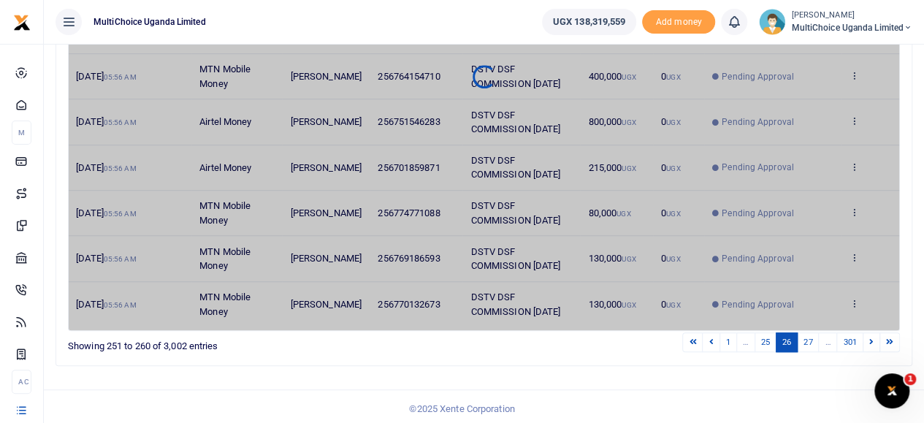
click at [808, 339] on link "27" at bounding box center [808, 342] width 22 height 20
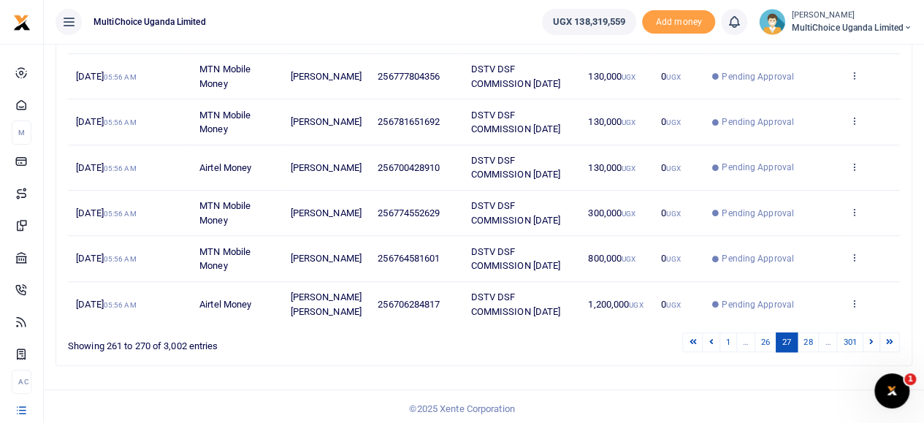
click at [808, 339] on link "28" at bounding box center [808, 342] width 22 height 20
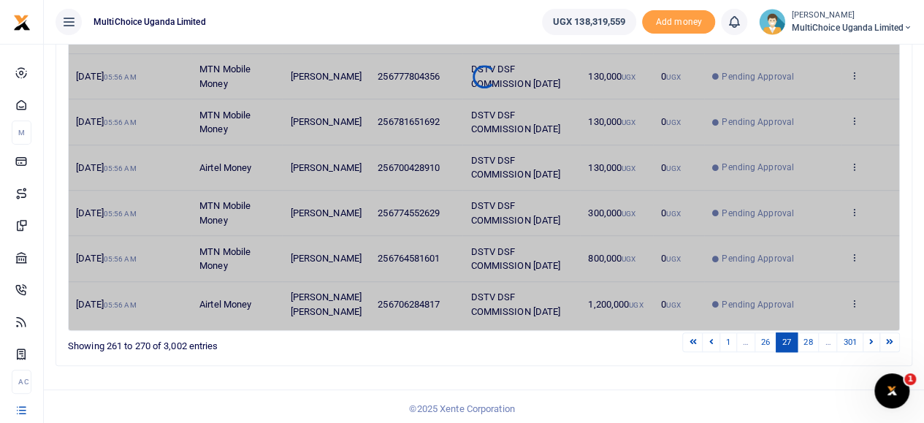
click at [808, 339] on link "28" at bounding box center [808, 342] width 22 height 20
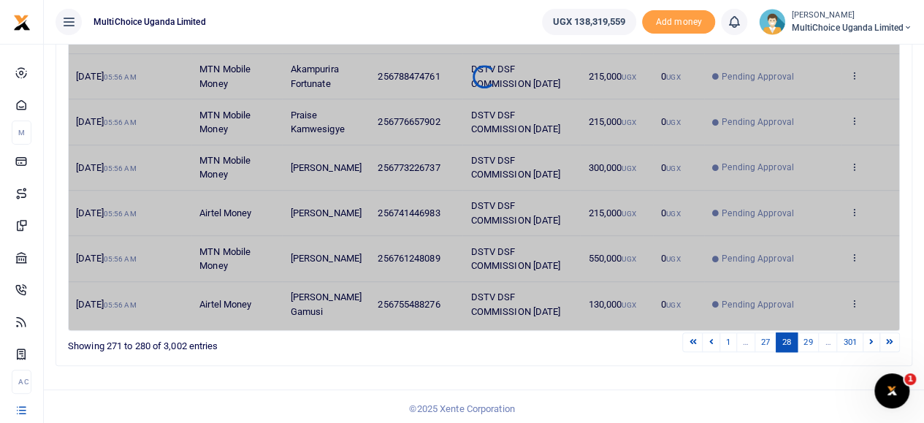
click at [808, 339] on link "29" at bounding box center [808, 342] width 22 height 20
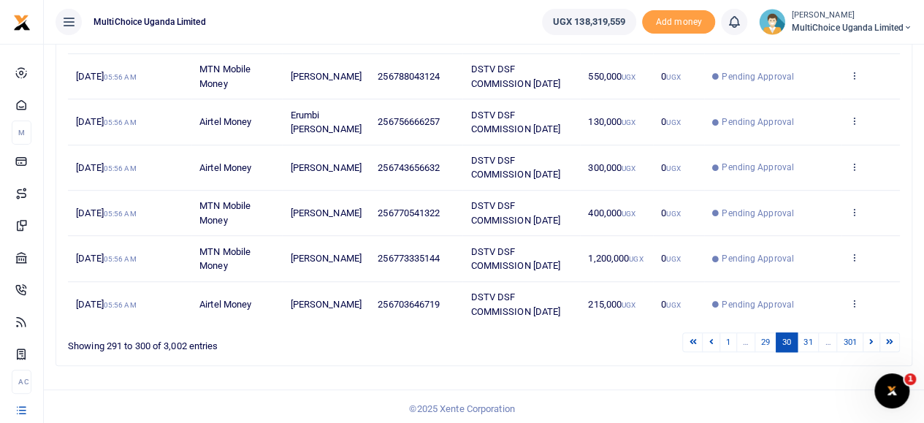
click at [808, 339] on link "31" at bounding box center [808, 342] width 22 height 20
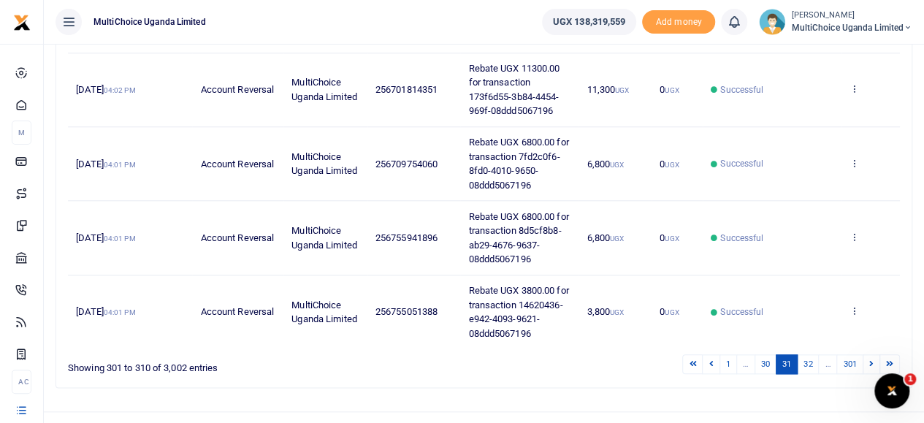
scroll to position [686, 0]
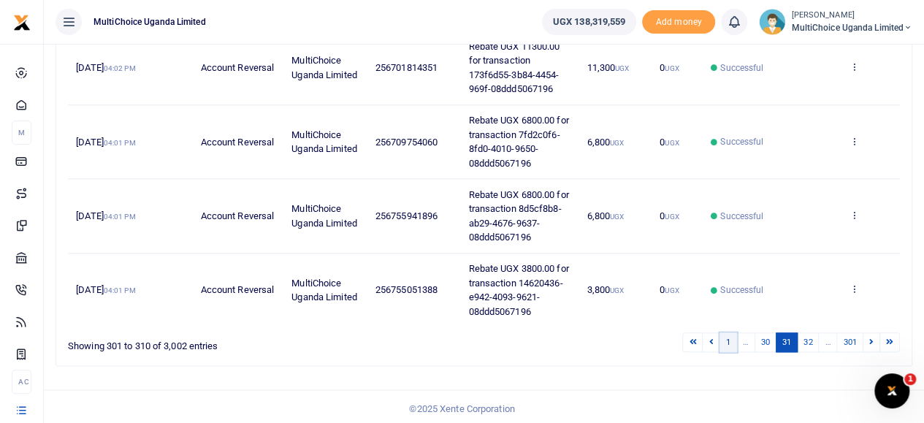
click at [728, 335] on link "1" at bounding box center [728, 342] width 18 height 20
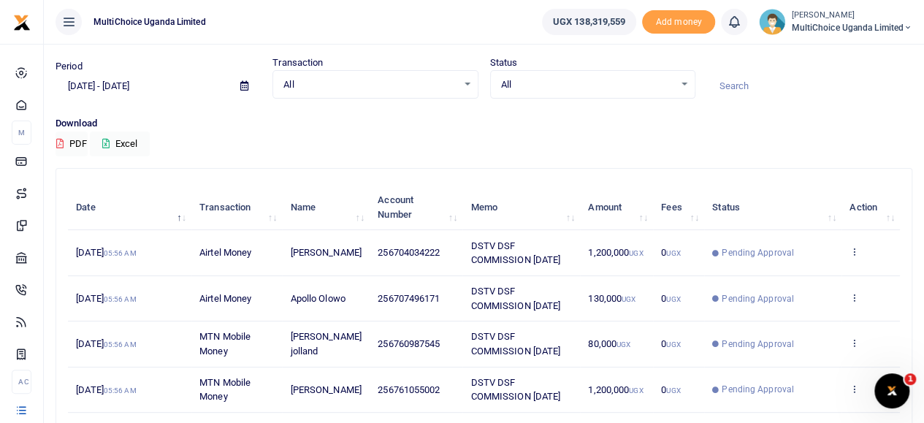
scroll to position [0, 0]
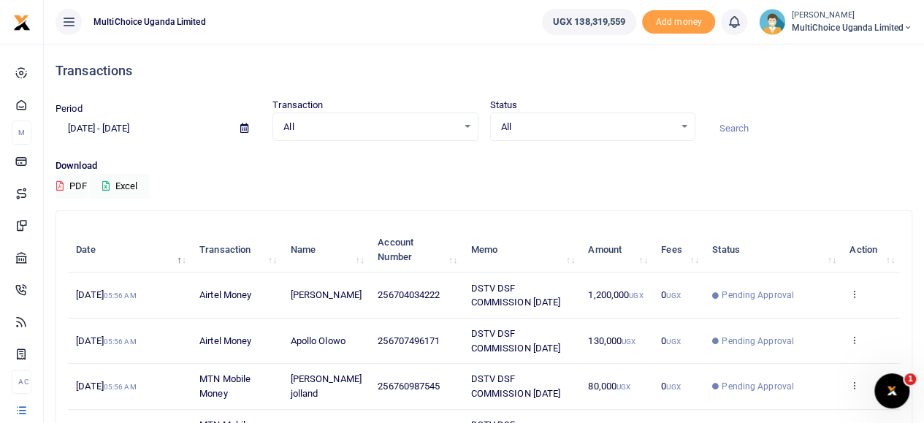
click at [855, 286] on td "View details Send again" at bounding box center [870, 294] width 58 height 45
click at [856, 297] on icon at bounding box center [853, 294] width 9 height 10
click at [757, 313] on icon at bounding box center [759, 318] width 9 height 10
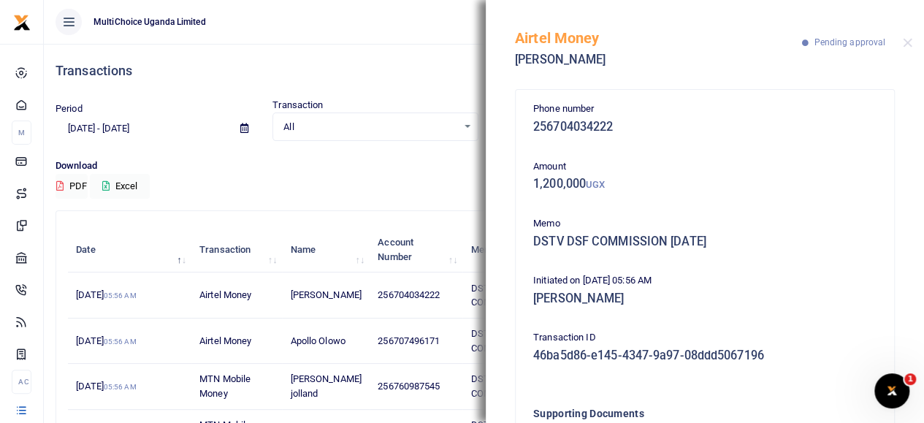
scroll to position [131, 0]
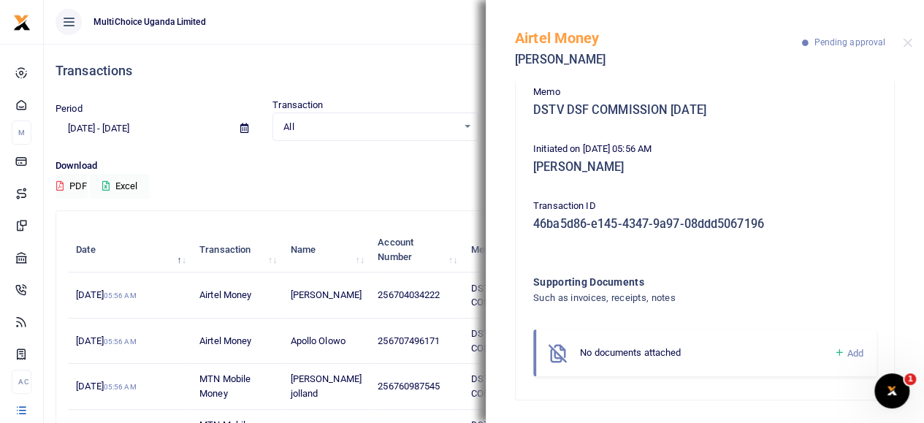
click at [833, 348] on icon at bounding box center [838, 352] width 11 height 13
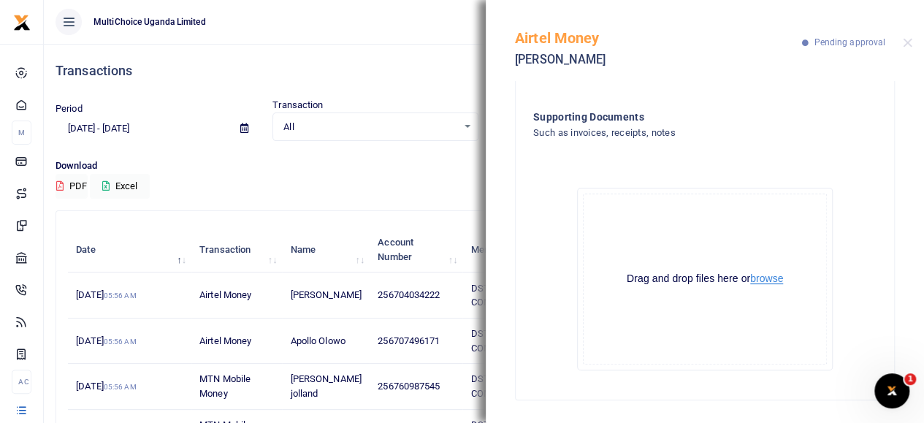
click at [750, 284] on button "browse" at bounding box center [766, 278] width 33 height 11
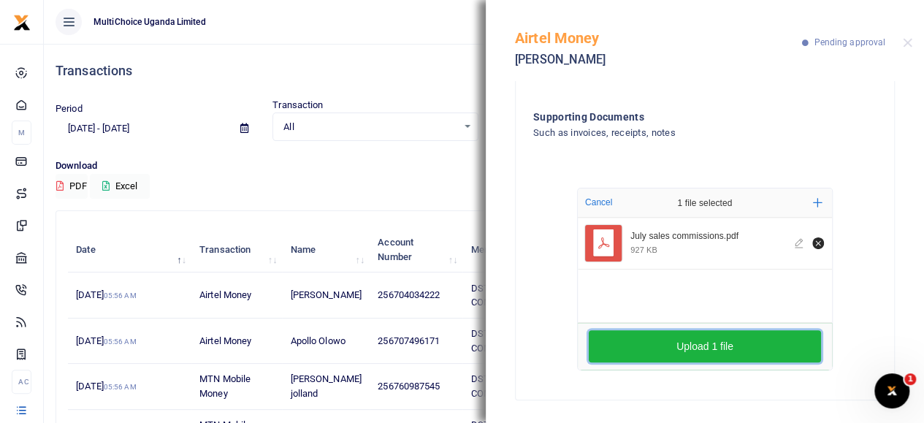
click at [726, 340] on button "Upload 1 file" at bounding box center [705, 346] width 232 height 32
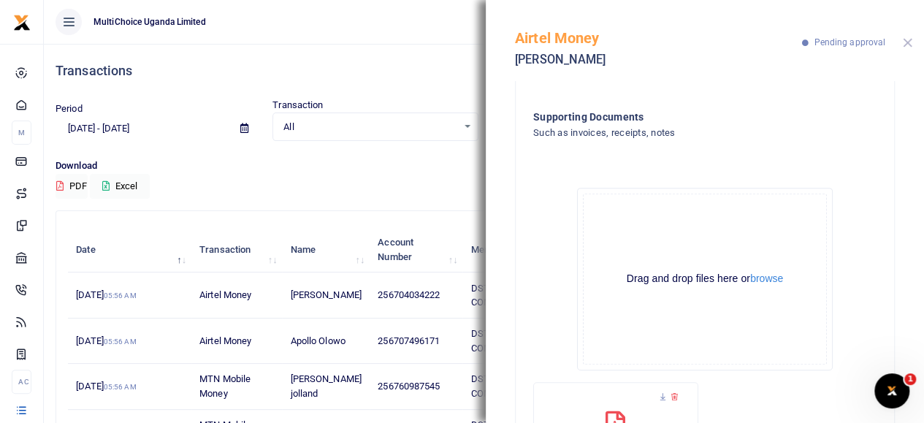
click at [909, 38] on button "Close" at bounding box center [907, 42] width 9 height 9
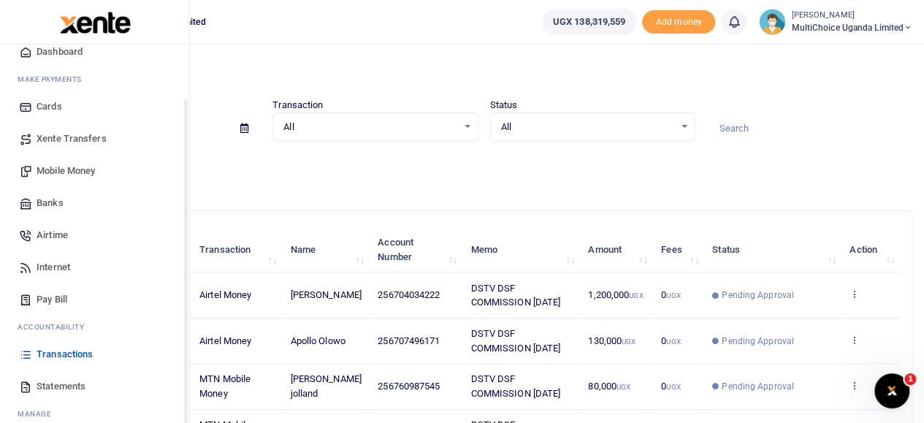
scroll to position [98, 0]
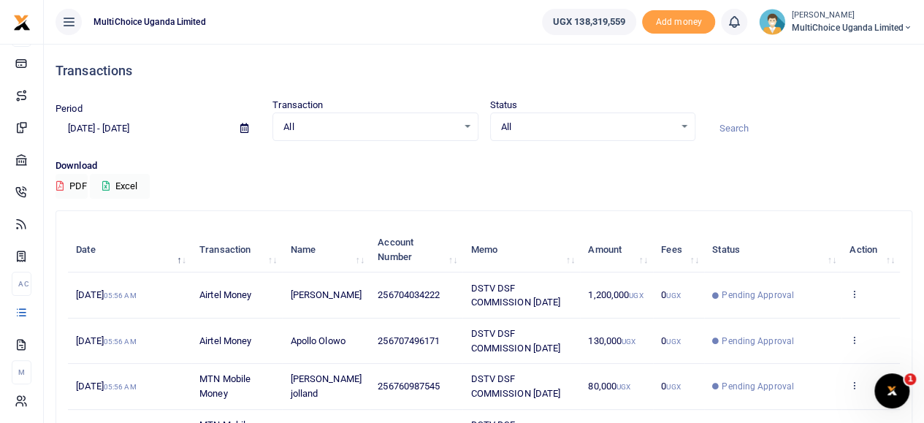
click at [822, 25] on span "MultiChoice Uganda Limited" at bounding box center [851, 27] width 121 height 13
click at [847, 51] on link "Switch accounts" at bounding box center [855, 53] width 115 height 20
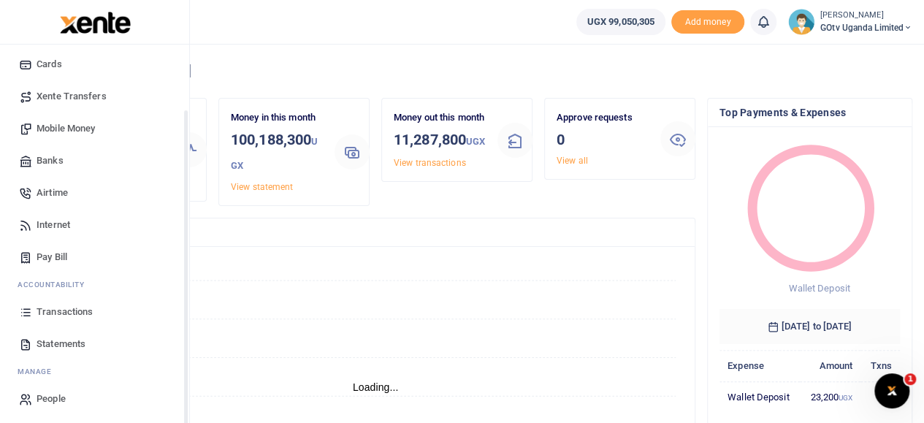
scroll to position [98, 0]
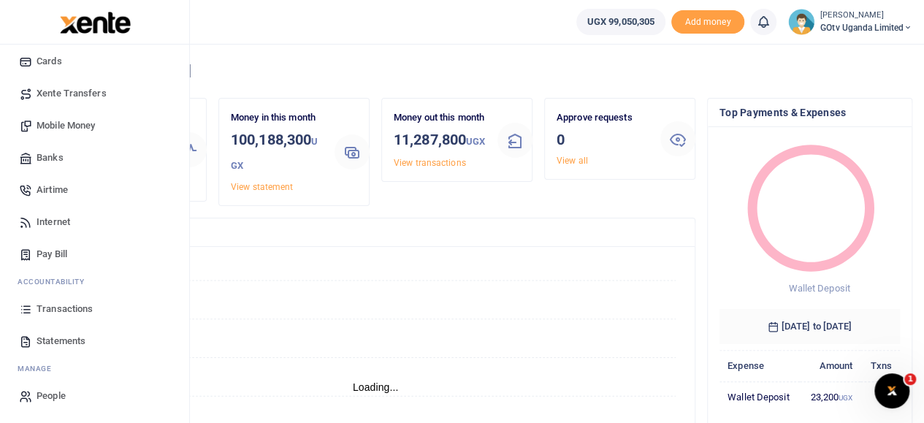
click at [64, 179] on link "Airtime" at bounding box center [95, 190] width 166 height 32
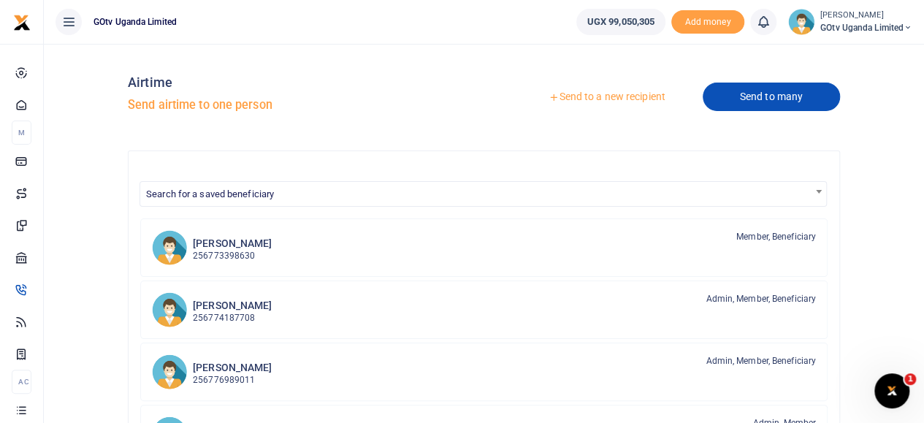
click at [753, 102] on link "Send to many" at bounding box center [771, 97] width 137 height 28
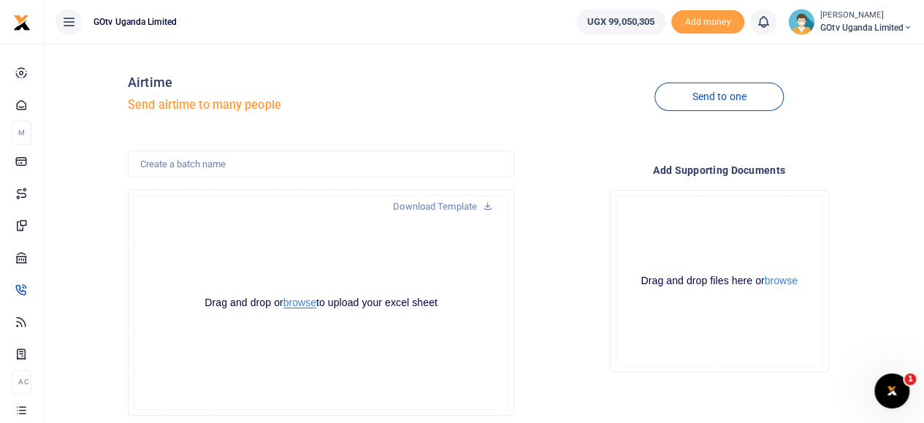
click at [306, 302] on button "browse" at bounding box center [299, 302] width 33 height 11
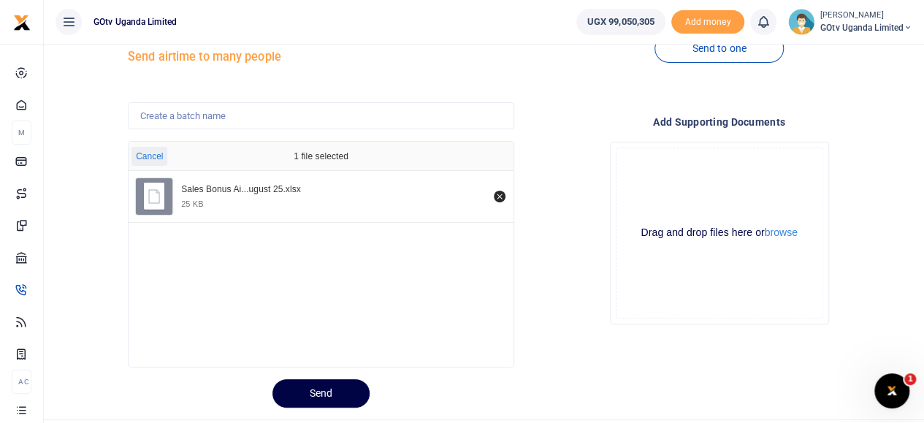
scroll to position [82, 0]
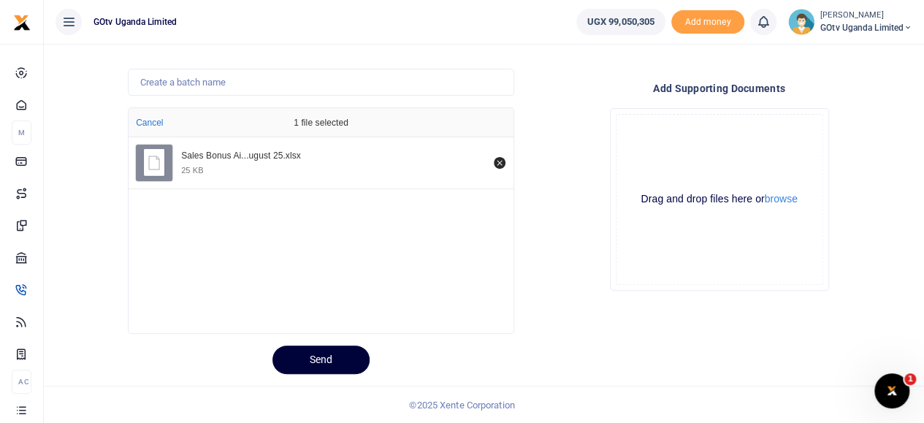
click at [339, 361] on button "Send" at bounding box center [320, 359] width 97 height 28
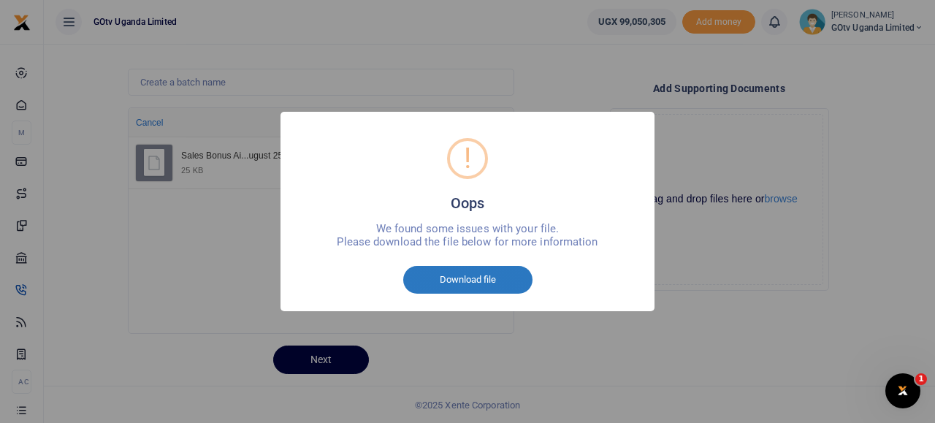
click at [456, 280] on button "Download file" at bounding box center [467, 280] width 129 height 28
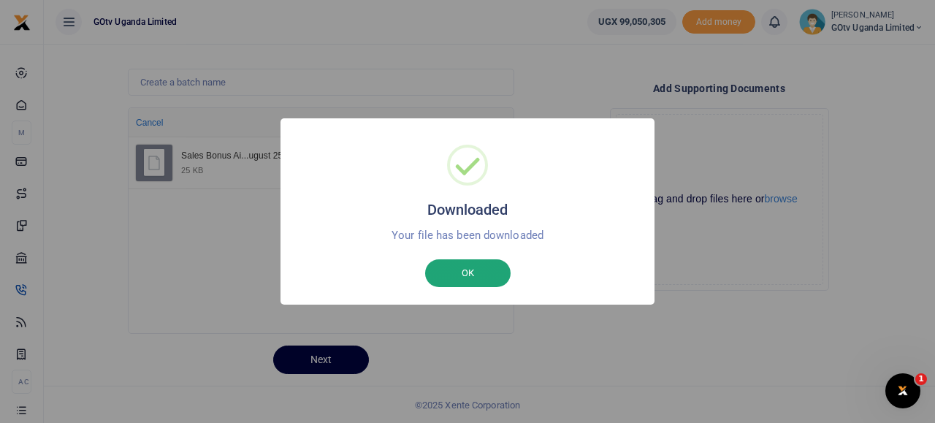
click at [481, 277] on button "OK" at bounding box center [467, 273] width 85 height 28
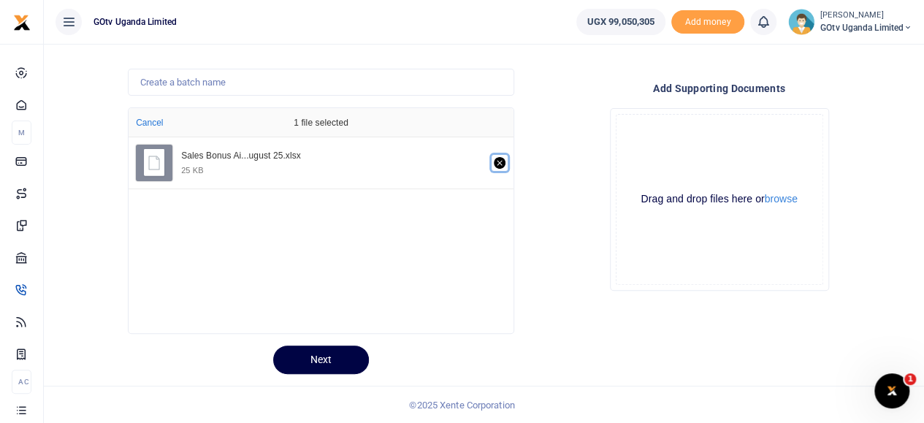
click at [501, 160] on icon "Remove file" at bounding box center [499, 162] width 5 height 5
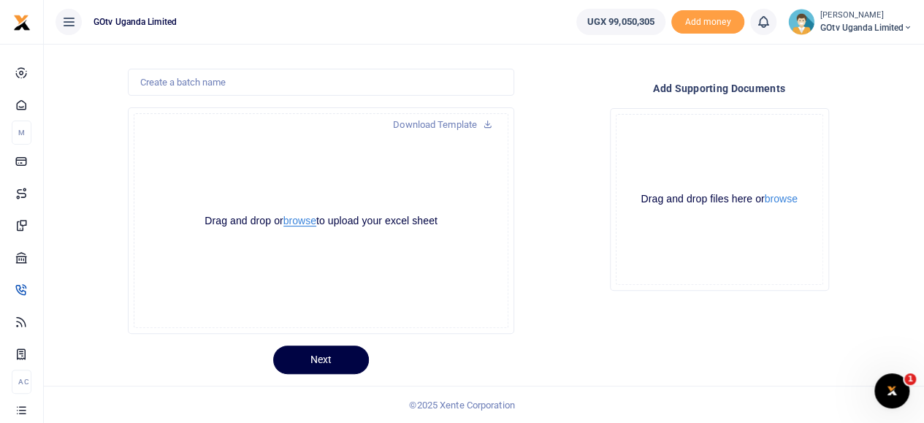
click at [291, 219] on button "browse" at bounding box center [299, 220] width 33 height 11
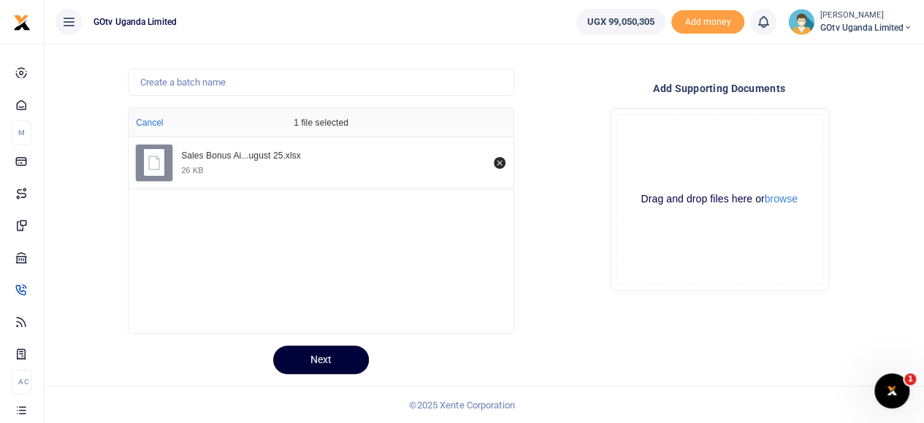
click at [315, 356] on button "Next" at bounding box center [321, 359] width 96 height 28
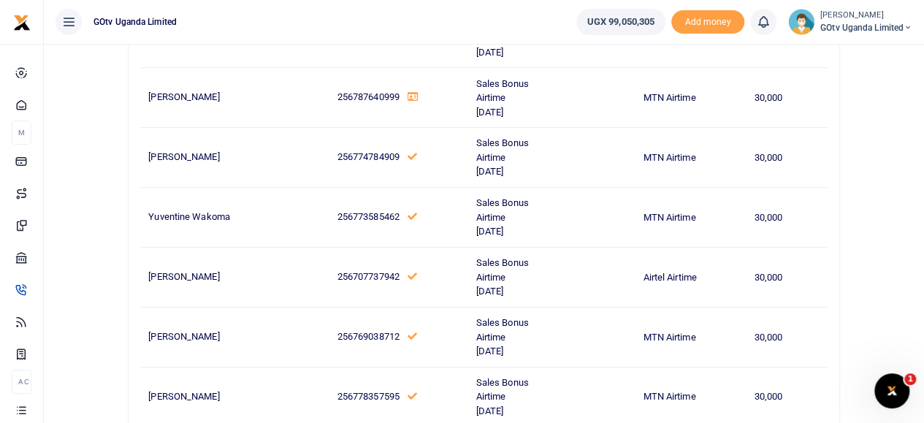
scroll to position [22488, 0]
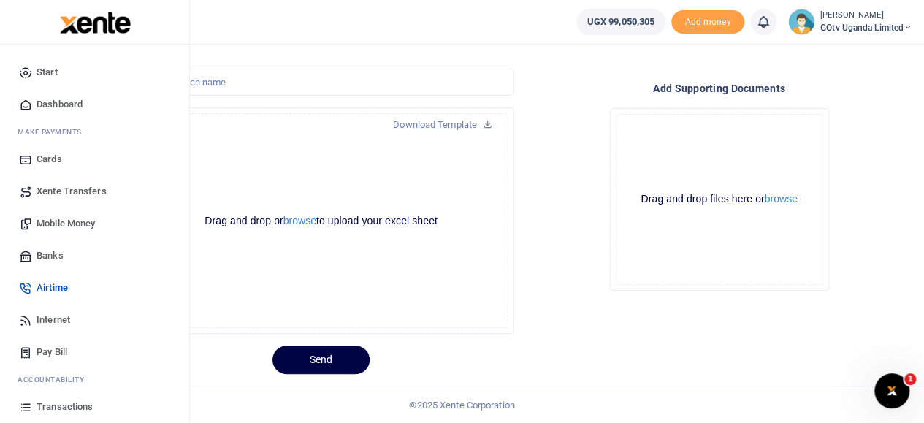
click at [69, 221] on span "Mobile Money" at bounding box center [66, 223] width 58 height 15
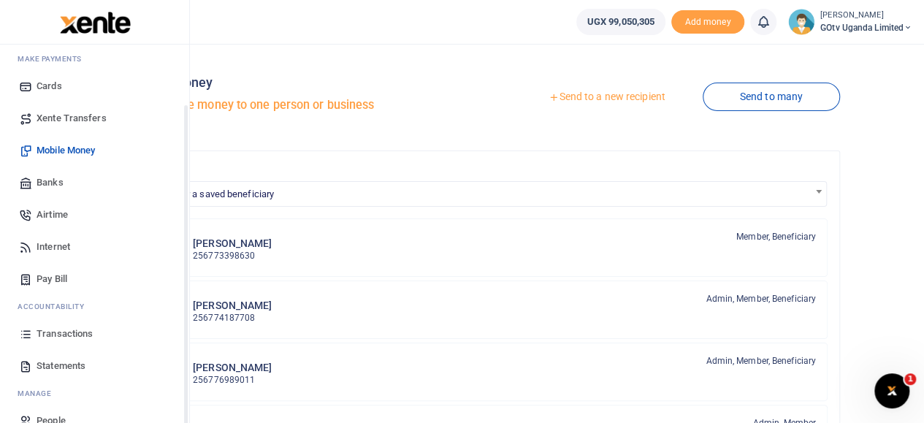
scroll to position [98, 0]
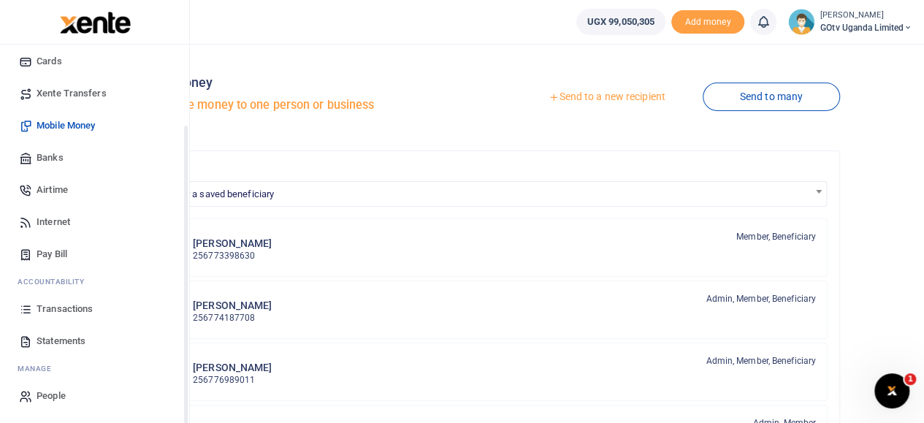
click at [69, 311] on span "Transactions" at bounding box center [65, 309] width 56 height 15
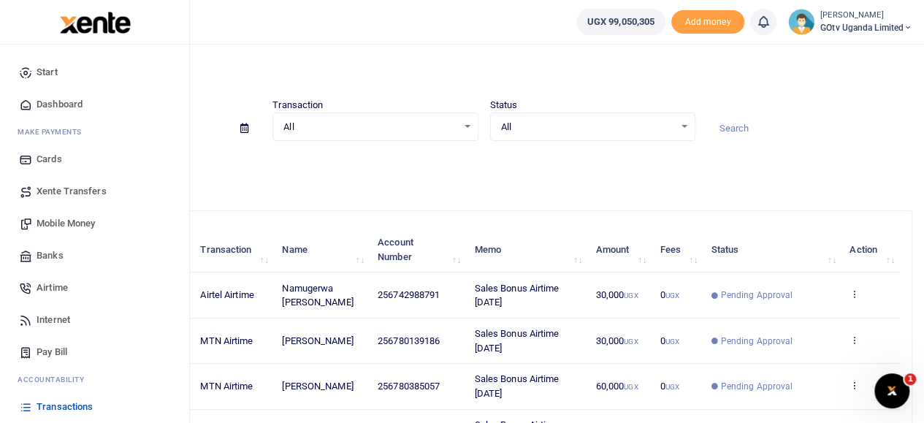
click at [57, 224] on span "Mobile Money" at bounding box center [66, 223] width 58 height 15
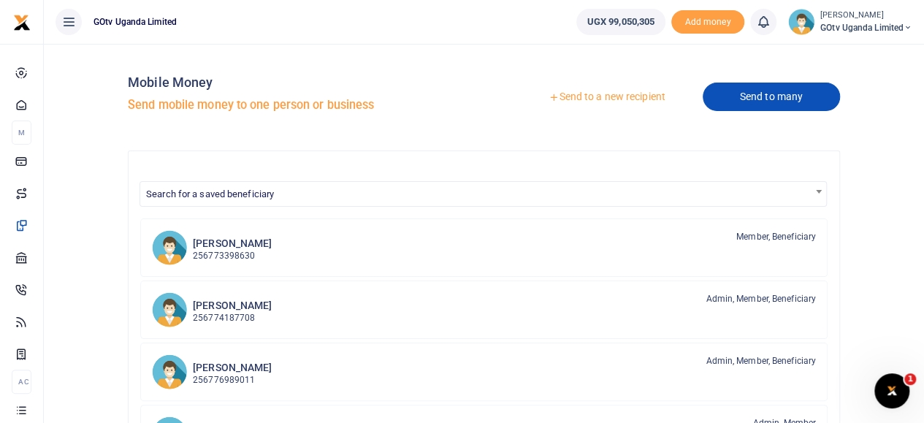
click at [755, 97] on link "Send to many" at bounding box center [771, 97] width 137 height 28
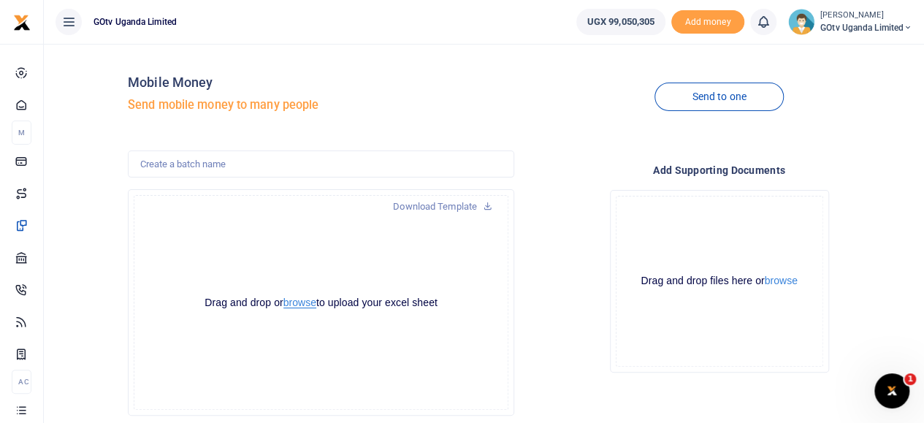
click at [305, 303] on button "browse" at bounding box center [299, 302] width 33 height 11
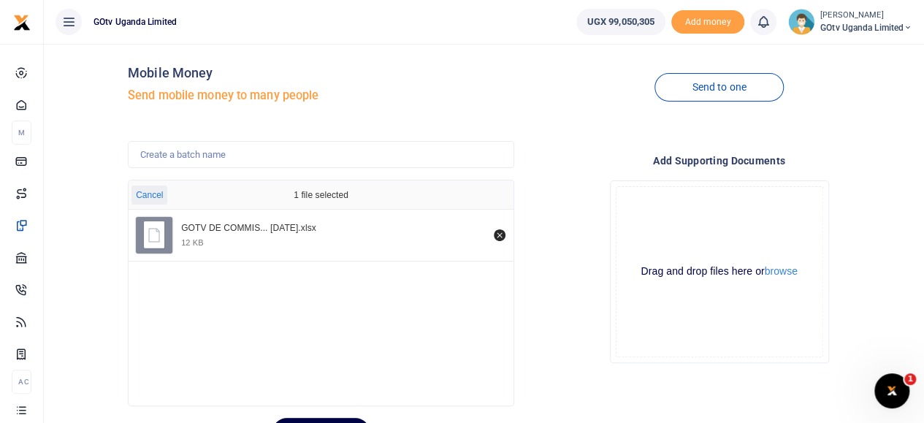
scroll to position [82, 0]
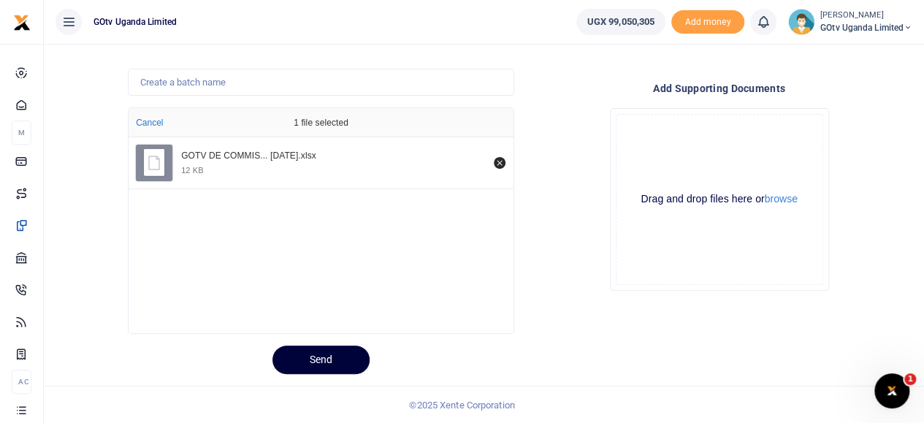
click at [336, 357] on button "Send" at bounding box center [320, 359] width 97 height 28
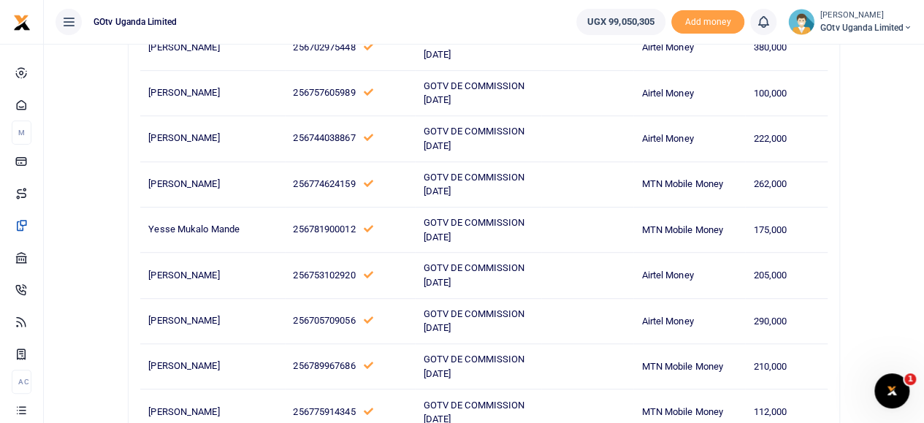
scroll to position [726, 0]
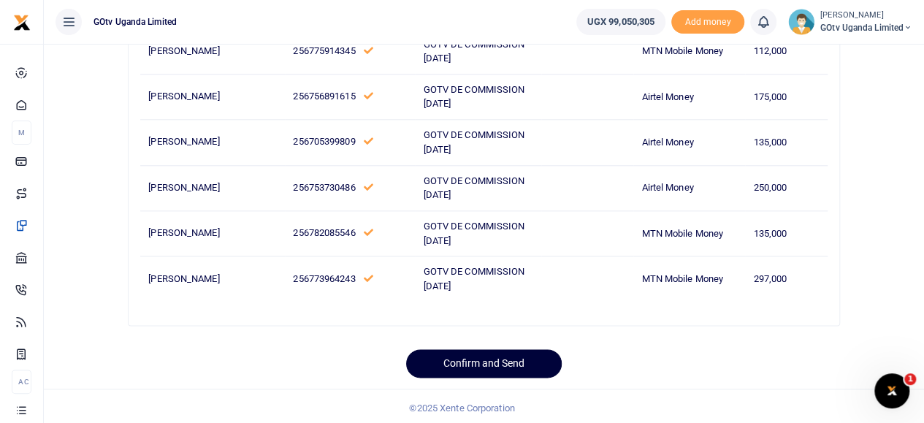
click at [499, 361] on button "Confirm and Send" at bounding box center [484, 363] width 156 height 28
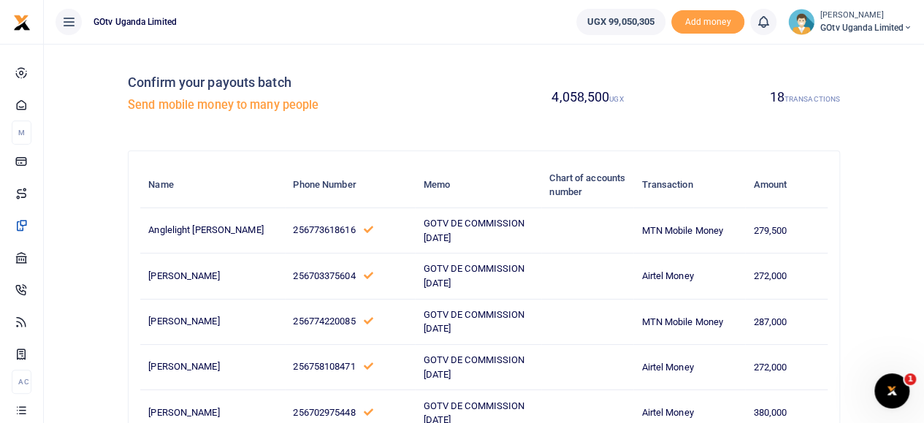
scroll to position [12, 0]
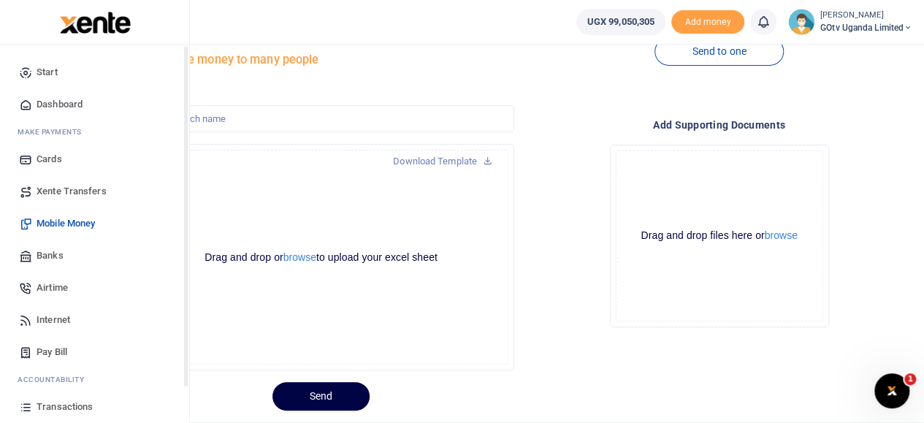
scroll to position [98, 0]
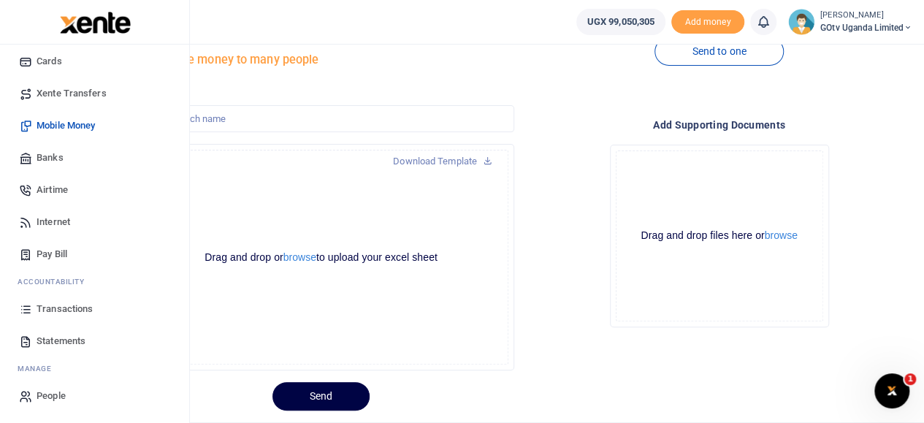
click at [47, 308] on span "Transactions" at bounding box center [65, 309] width 56 height 15
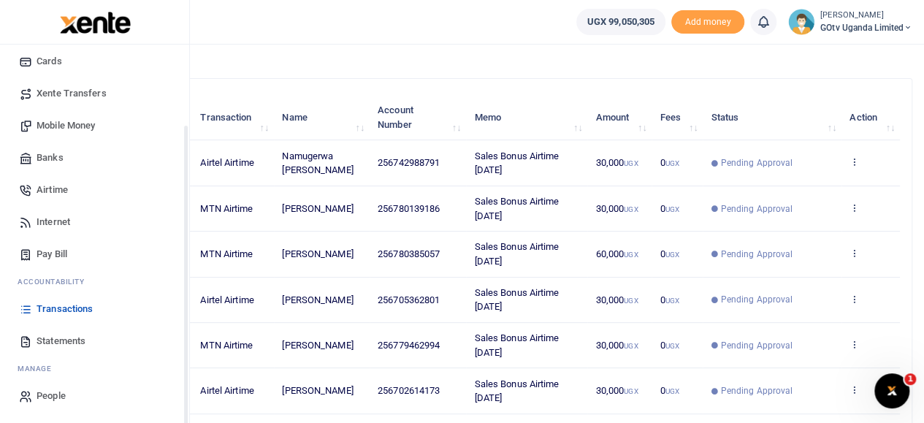
scroll to position [146, 0]
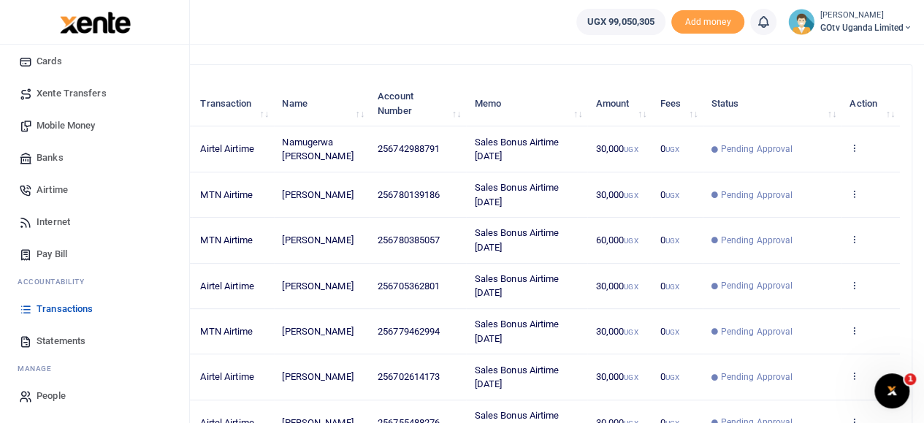
click at [57, 305] on span "Transactions" at bounding box center [65, 309] width 56 height 15
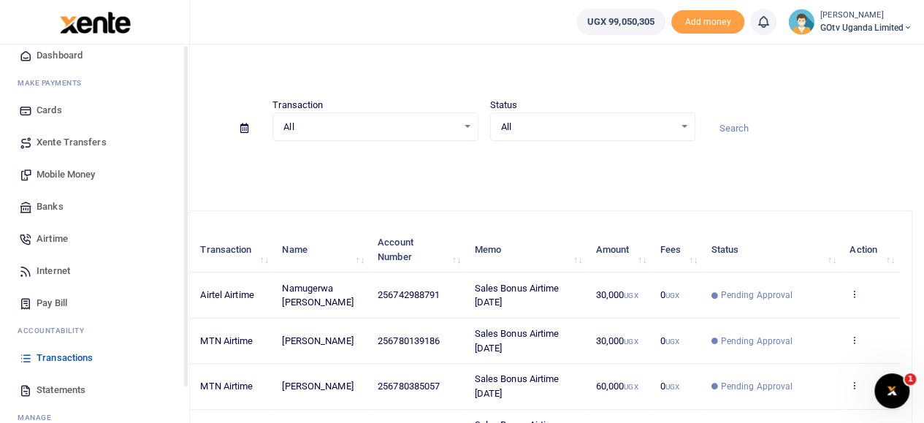
scroll to position [98, 0]
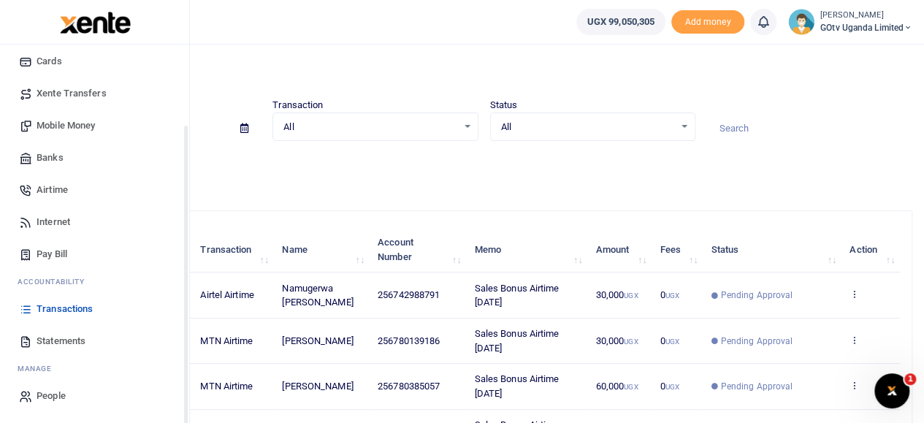
click at [51, 305] on span "Transactions" at bounding box center [65, 309] width 56 height 15
click at [63, 303] on span "Transactions" at bounding box center [65, 309] width 56 height 15
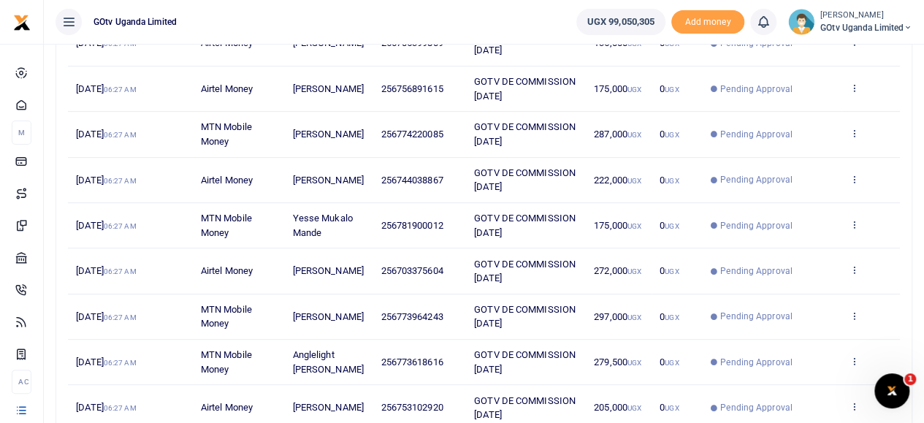
scroll to position [328, 0]
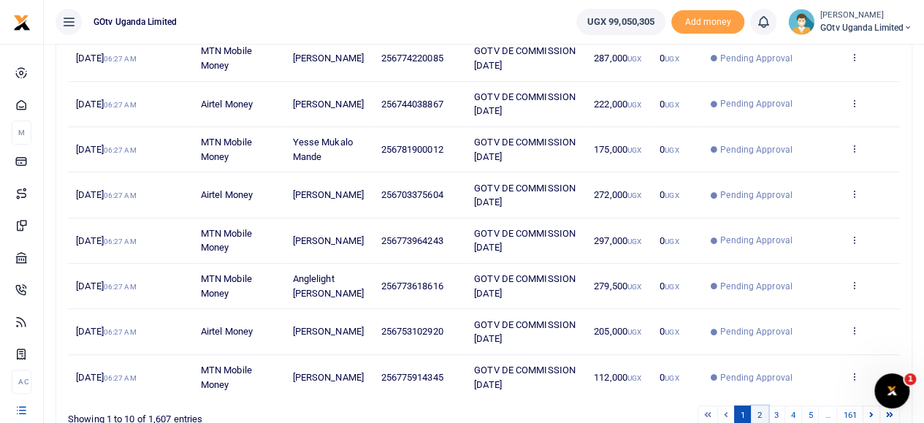
click at [760, 410] on link "2" at bounding box center [760, 415] width 18 height 20
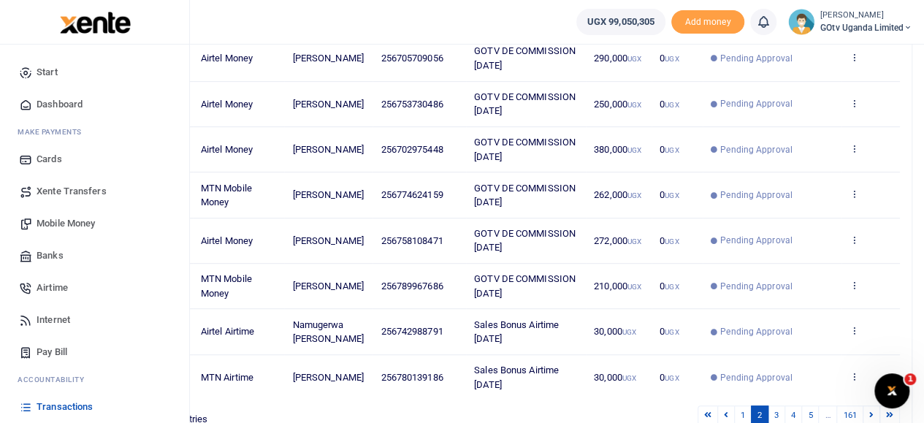
click at [75, 220] on span "Mobile Money" at bounding box center [66, 223] width 58 height 15
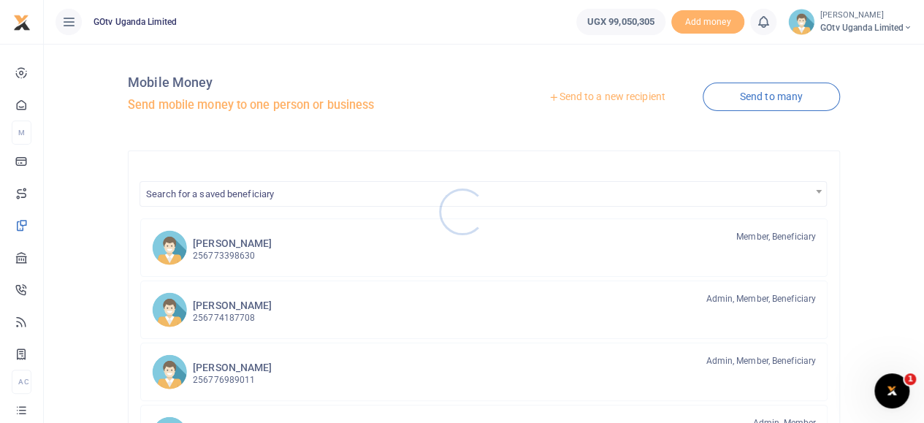
click at [763, 96] on div at bounding box center [462, 211] width 924 height 423
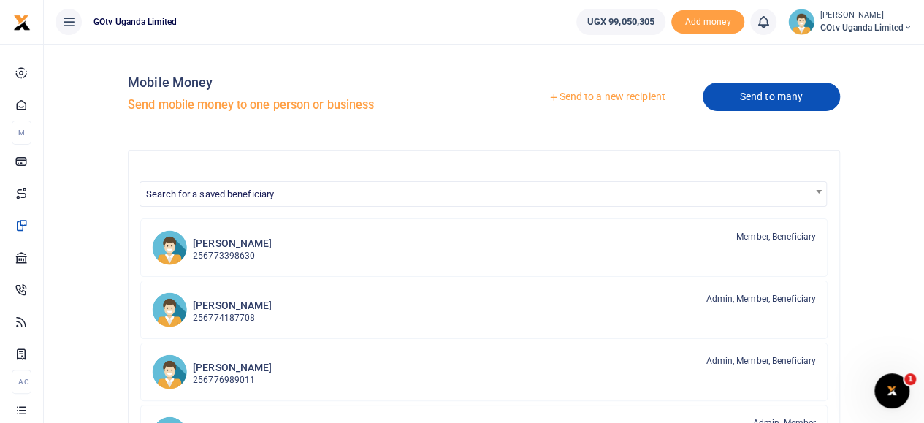
click at [763, 96] on link "Send to many" at bounding box center [771, 97] width 137 height 28
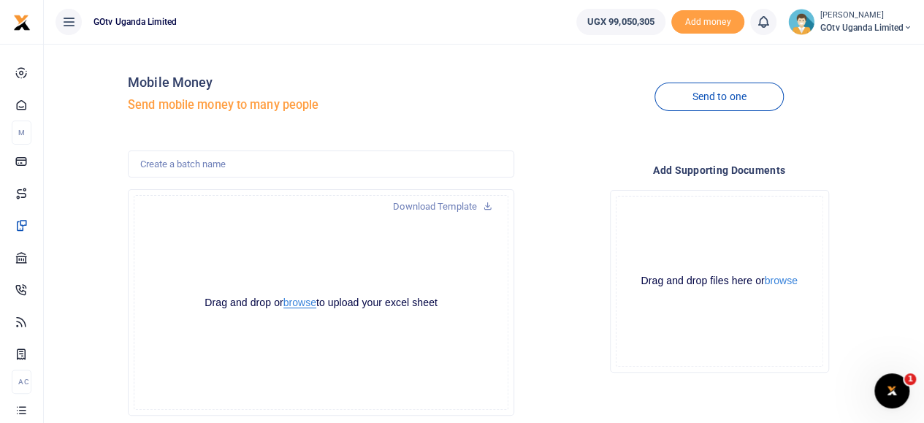
click at [299, 304] on button "browse" at bounding box center [299, 302] width 33 height 11
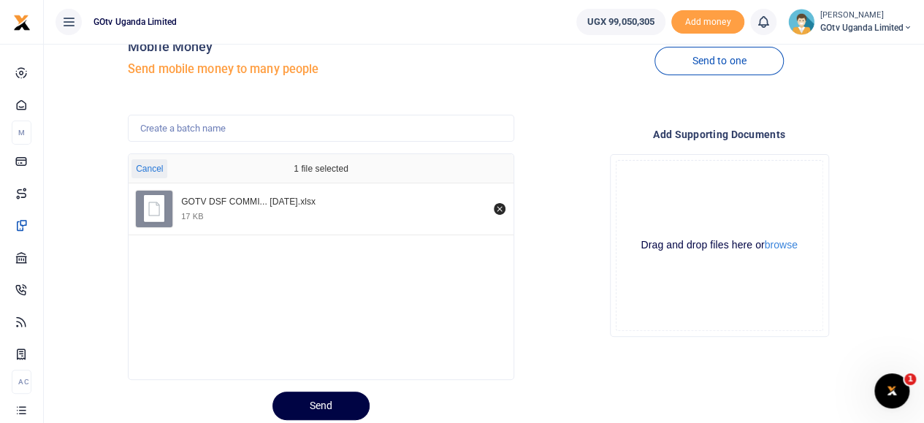
scroll to position [82, 0]
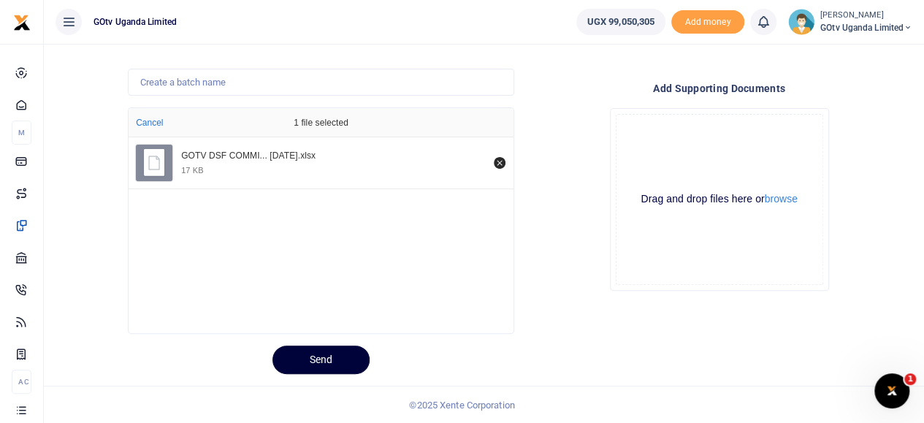
click at [335, 350] on button "Send" at bounding box center [320, 359] width 97 height 28
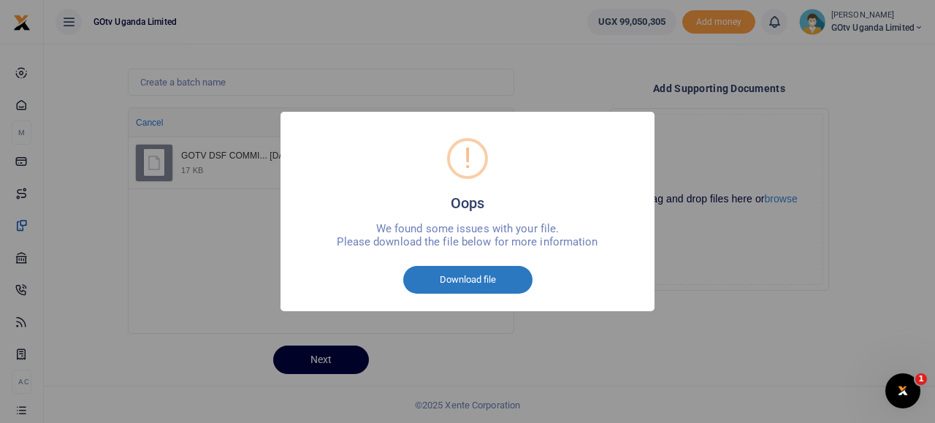
click at [462, 278] on button "Download file" at bounding box center [467, 280] width 129 height 28
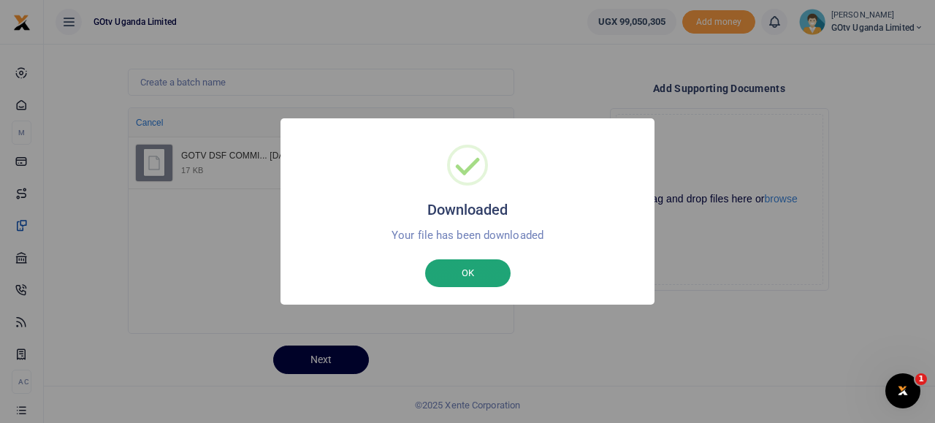
click at [450, 262] on button "OK" at bounding box center [467, 273] width 85 height 28
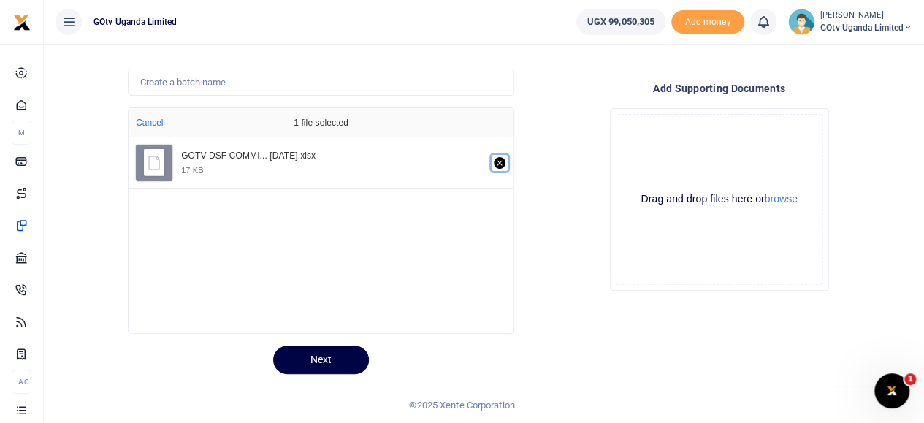
click at [501, 159] on icon "Remove file" at bounding box center [500, 163] width 12 height 12
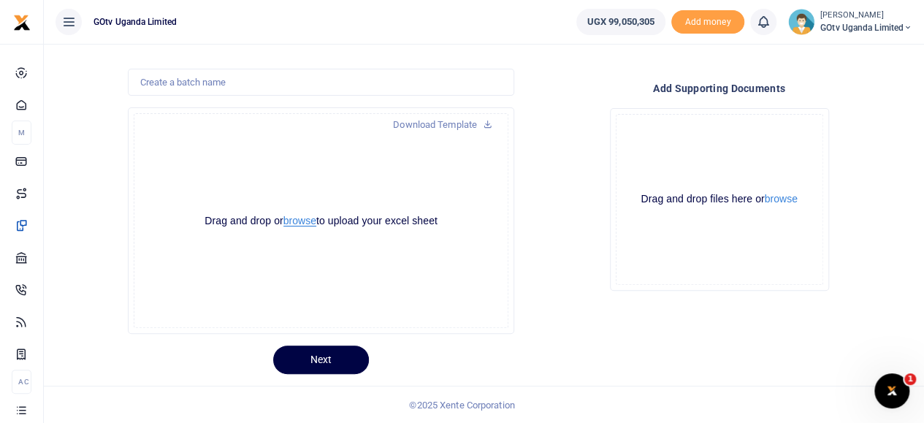
click at [299, 219] on button "browse" at bounding box center [299, 220] width 33 height 11
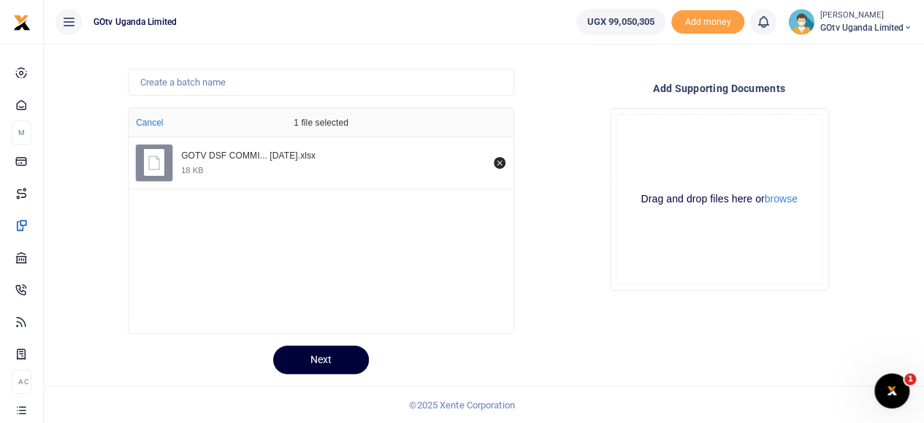
click at [332, 366] on button "Next" at bounding box center [321, 359] width 96 height 28
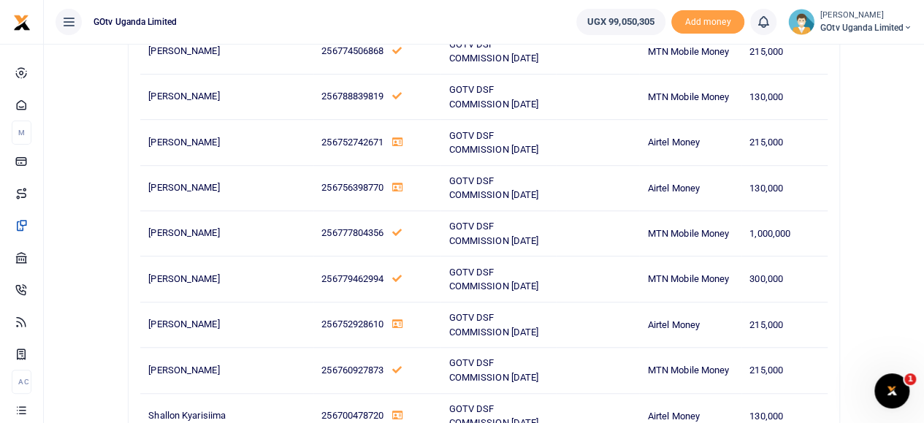
scroll to position [7176, 0]
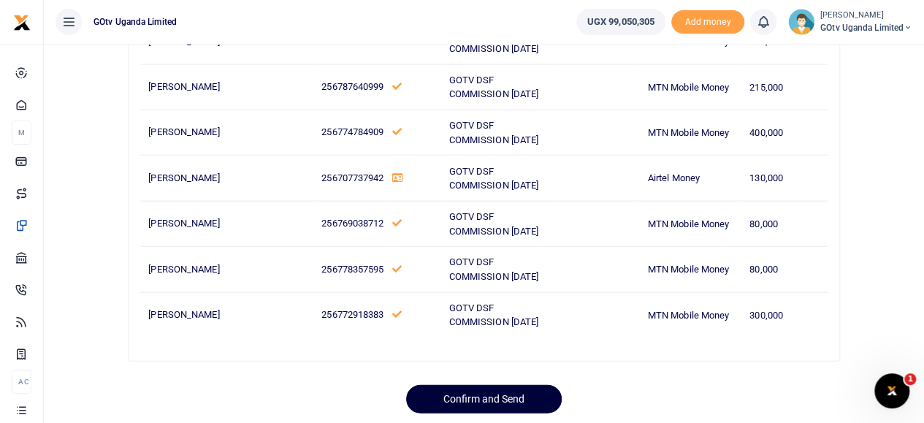
click at [470, 385] on button "Confirm and Send" at bounding box center [484, 399] width 156 height 28
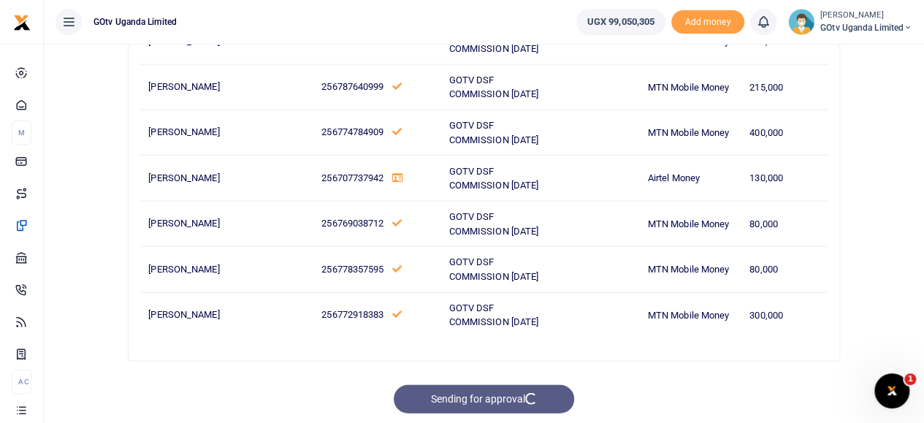
scroll to position [7162, 0]
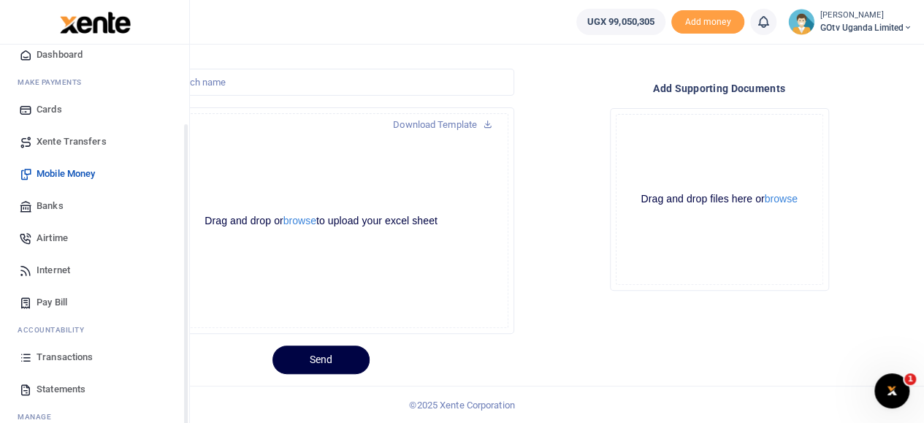
scroll to position [98, 0]
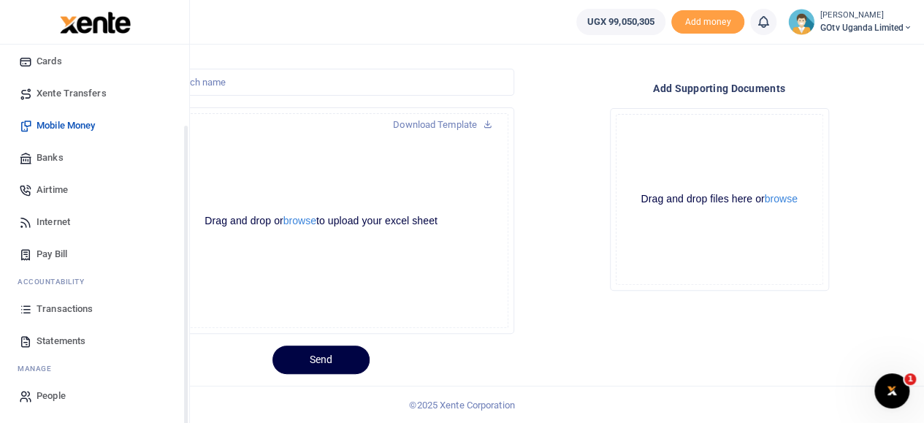
click at [46, 303] on span "Transactions" at bounding box center [65, 309] width 56 height 15
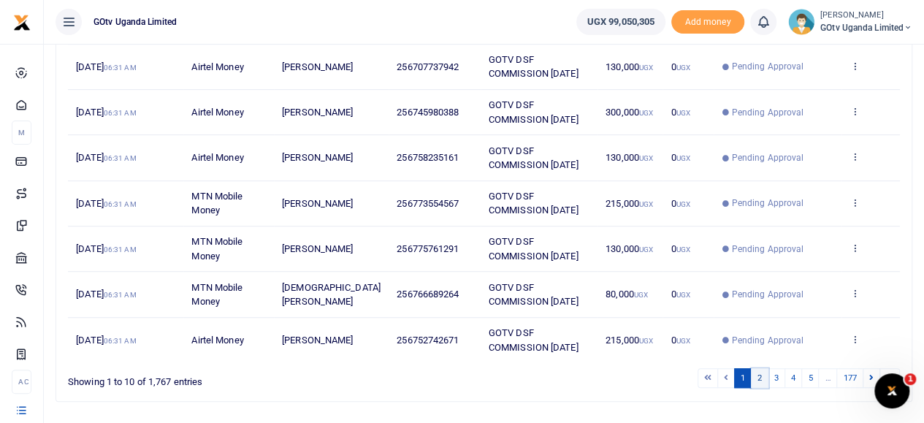
click at [761, 373] on link "2" at bounding box center [760, 378] width 18 height 20
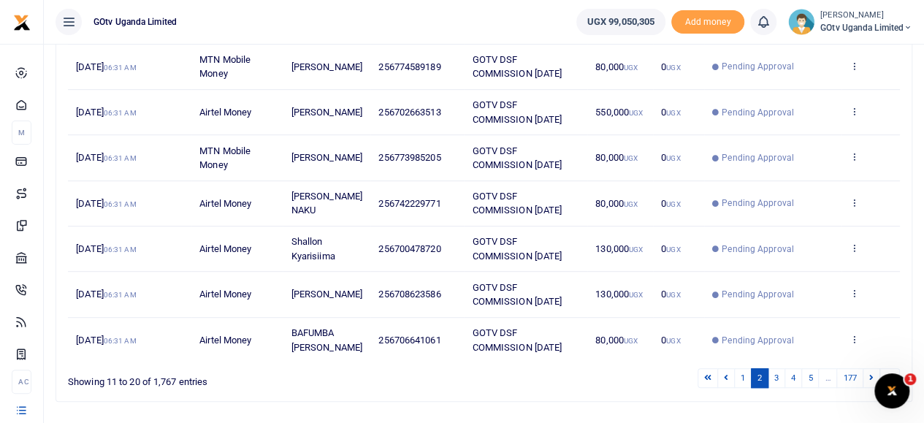
click at [771, 373] on link "3" at bounding box center [777, 378] width 18 height 20
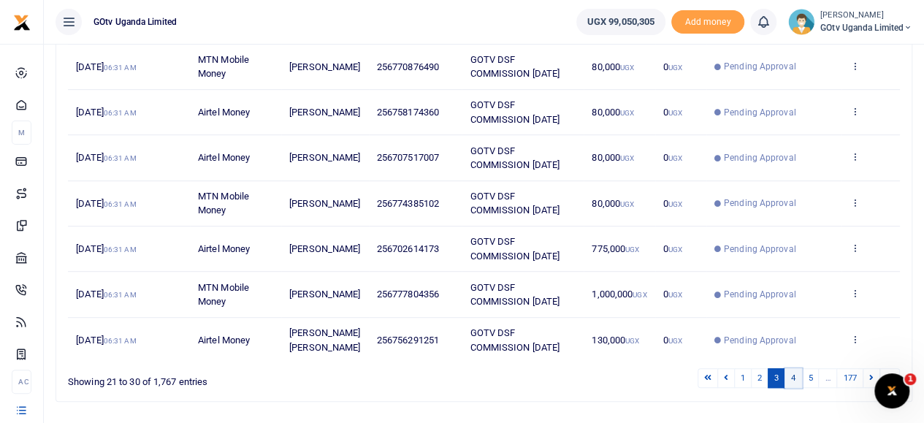
click at [790, 373] on link "4" at bounding box center [793, 378] width 18 height 20
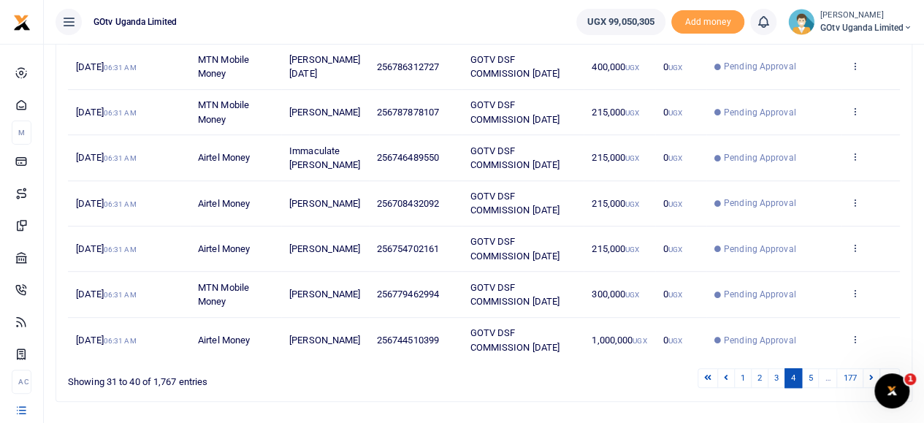
click at [809, 373] on link "5" at bounding box center [810, 378] width 18 height 20
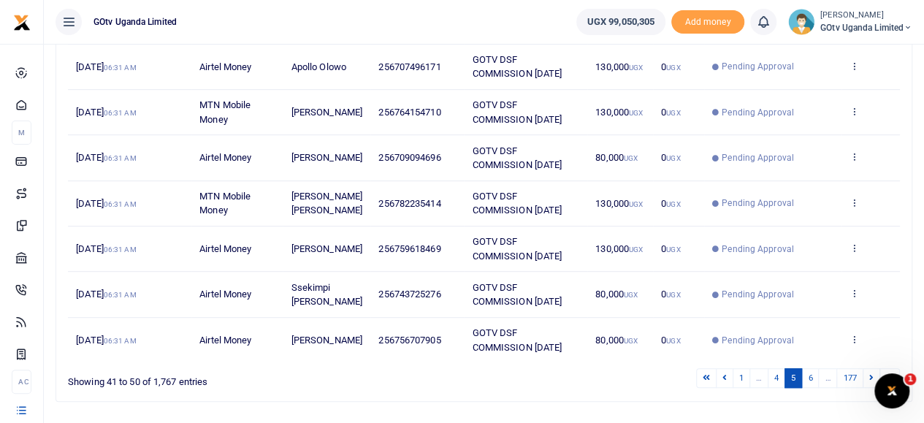
click at [811, 373] on link "6" at bounding box center [810, 378] width 18 height 20
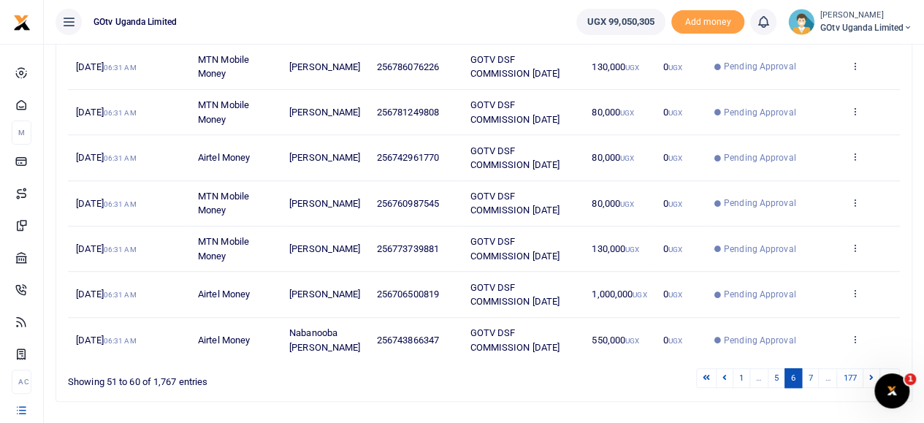
click at [811, 374] on link "7" at bounding box center [810, 378] width 18 height 20
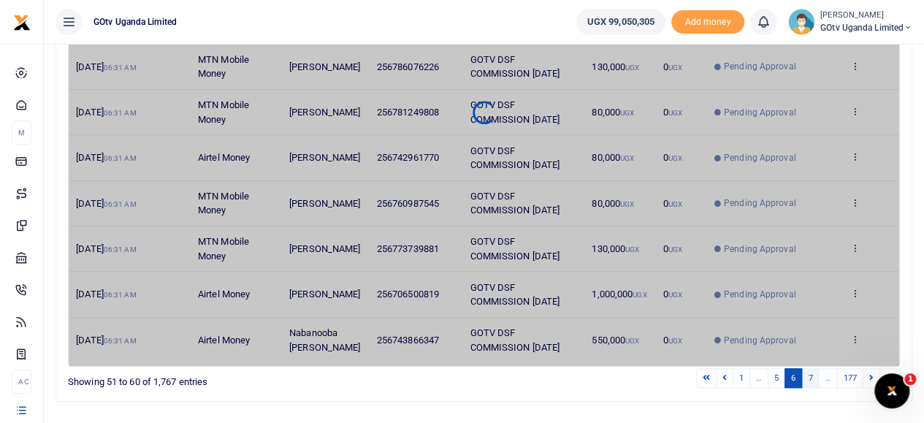
click at [811, 374] on link "7" at bounding box center [810, 378] width 18 height 20
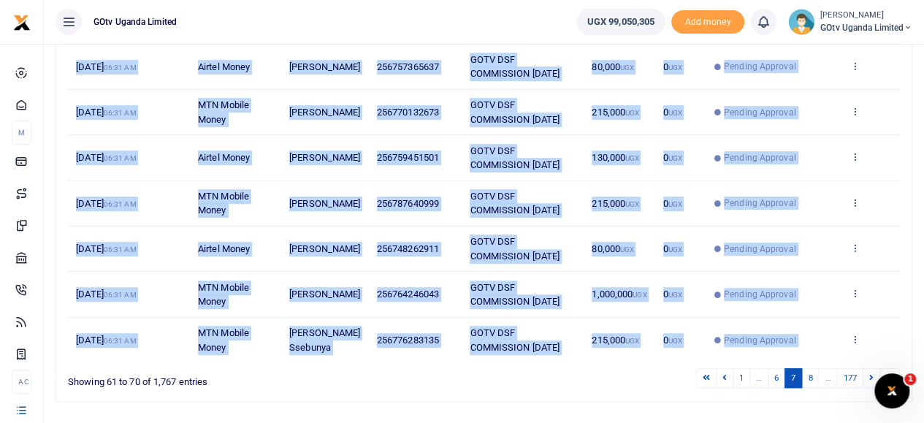
click at [811, 367] on div "Date Transaction Name Account Number Memo Amount Fees Status Action 11th Aug 20…" at bounding box center [484, 112] width 832 height 509
click at [808, 388] on link "8" at bounding box center [810, 378] width 18 height 20
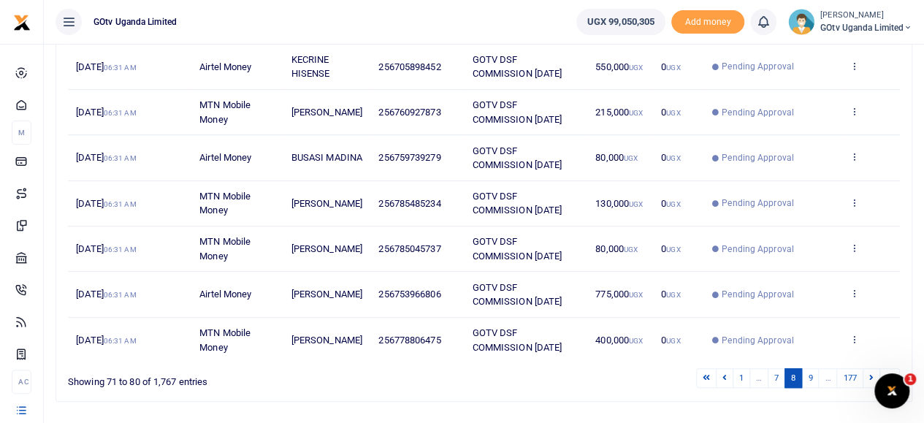
click at [809, 389] on div "Search: Date Transaction Name Account Number Memo Amount Fees Status Action 11t…" at bounding box center [483, 123] width 855 height 555
click at [812, 378] on link "9" at bounding box center [810, 378] width 18 height 20
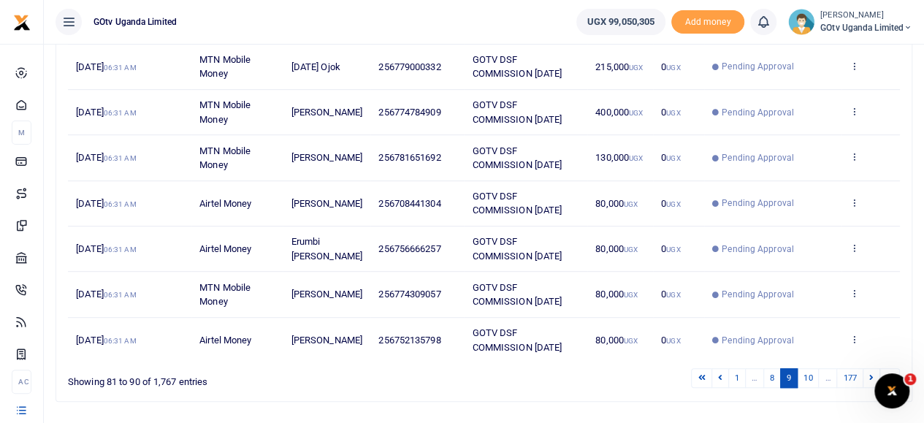
click at [812, 375] on link "10" at bounding box center [808, 378] width 22 height 20
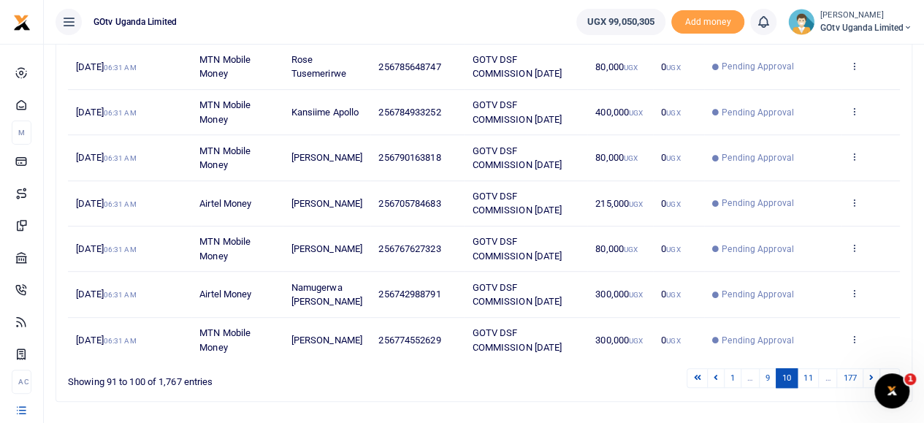
click at [812, 375] on link "11" at bounding box center [808, 378] width 22 height 20
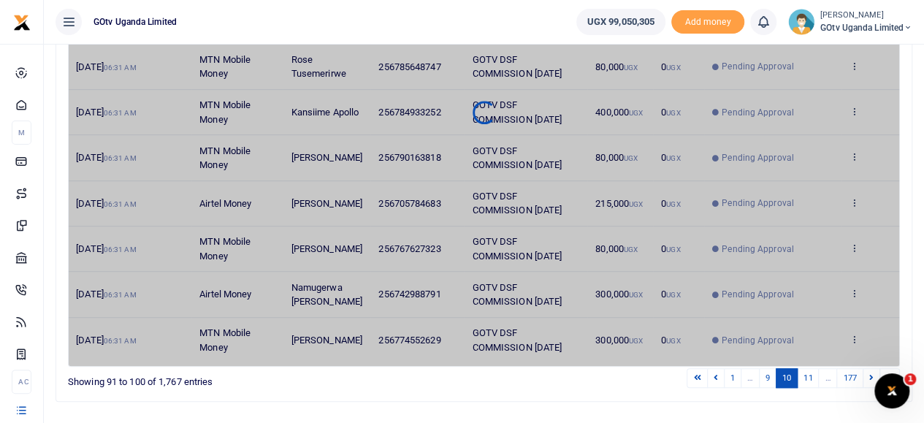
click at [812, 375] on link "11" at bounding box center [808, 378] width 22 height 20
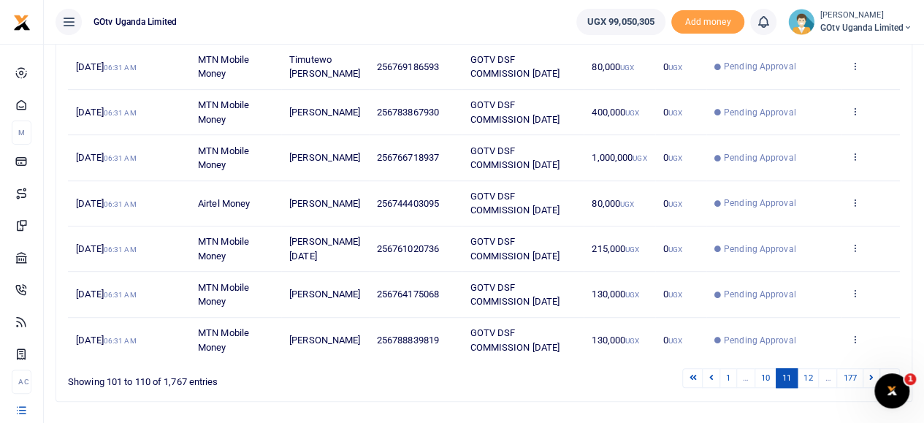
click at [812, 375] on link "12" at bounding box center [808, 378] width 22 height 20
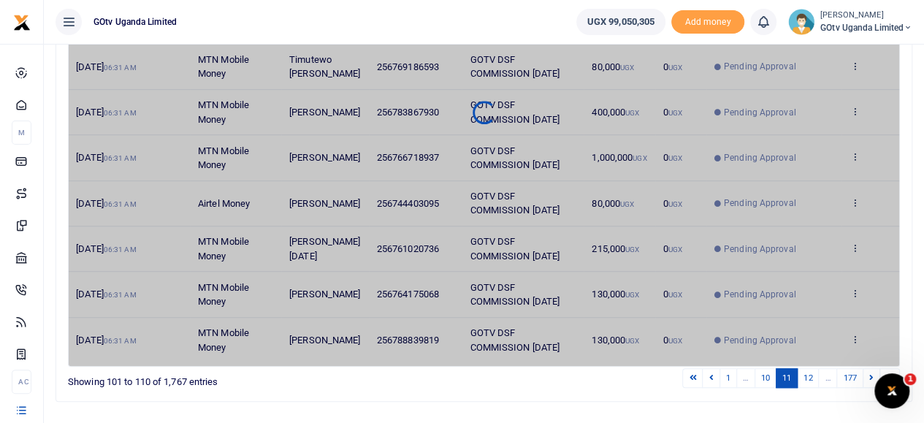
click at [812, 375] on link "12" at bounding box center [808, 378] width 22 height 20
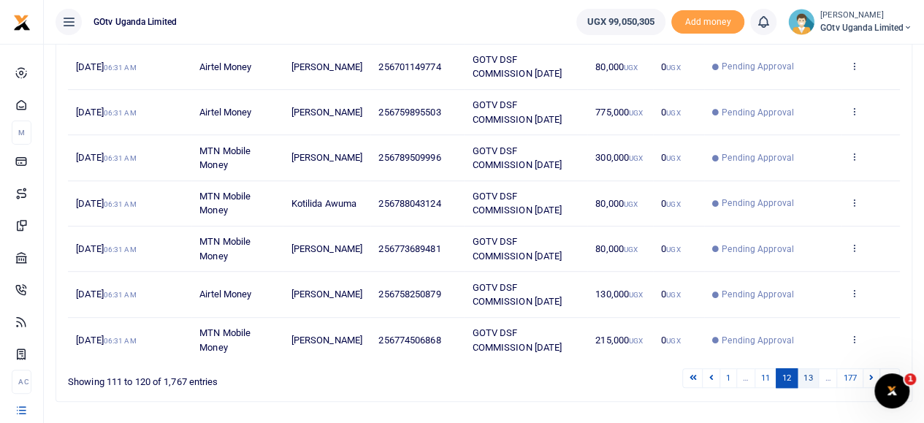
click at [810, 386] on link "13" at bounding box center [808, 378] width 22 height 20
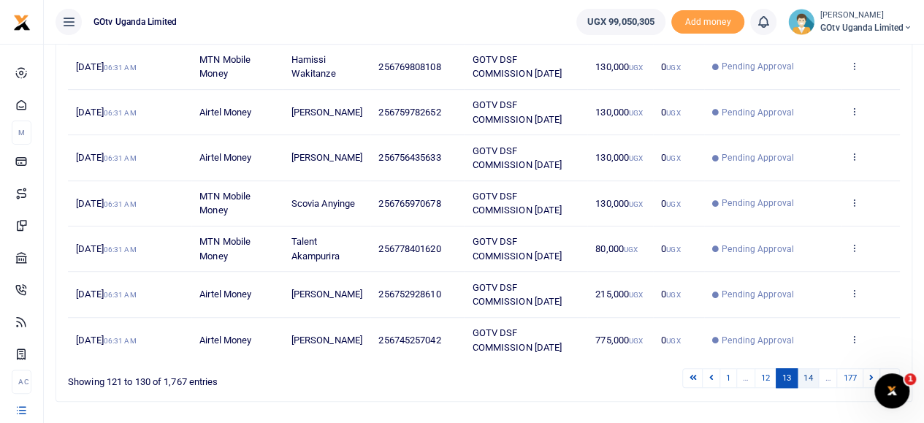
click at [812, 376] on link "14" at bounding box center [808, 378] width 22 height 20
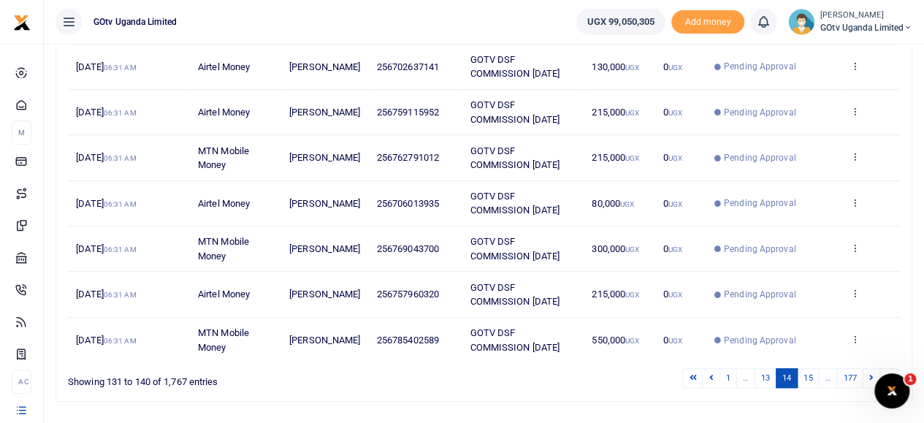
click at [812, 376] on link "15" at bounding box center [808, 378] width 22 height 20
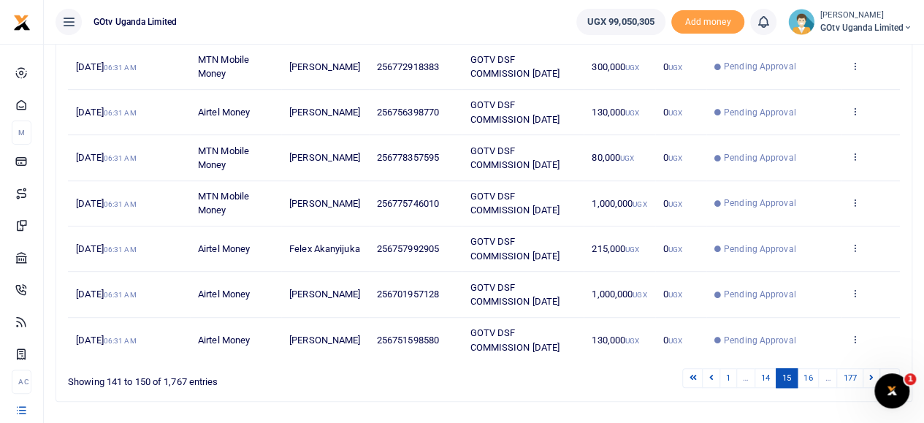
click at [812, 376] on link "16" at bounding box center [808, 378] width 22 height 20
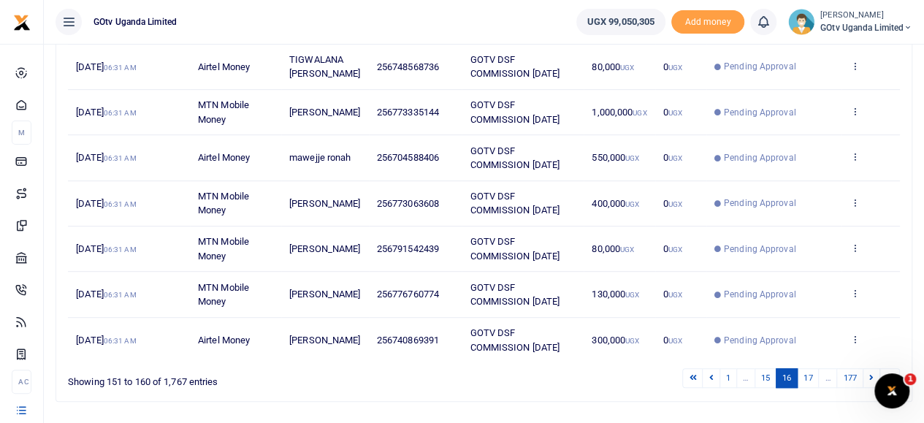
click at [812, 376] on link "17" at bounding box center [808, 378] width 22 height 20
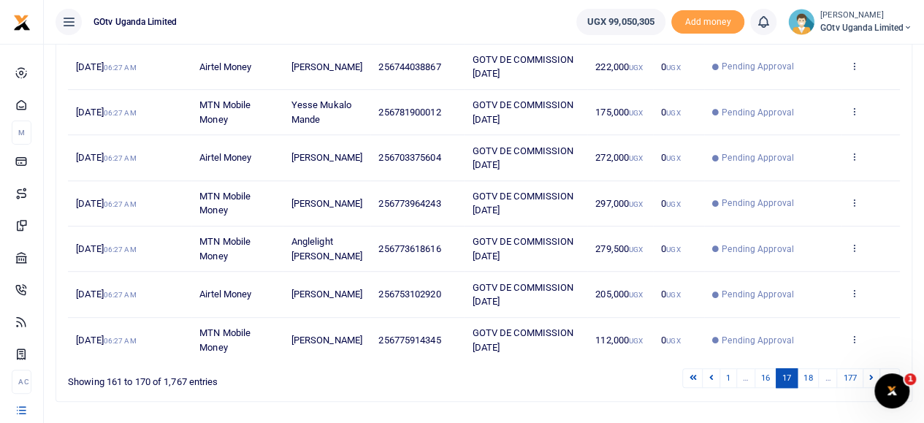
click at [812, 376] on link "18" at bounding box center [808, 378] width 22 height 20
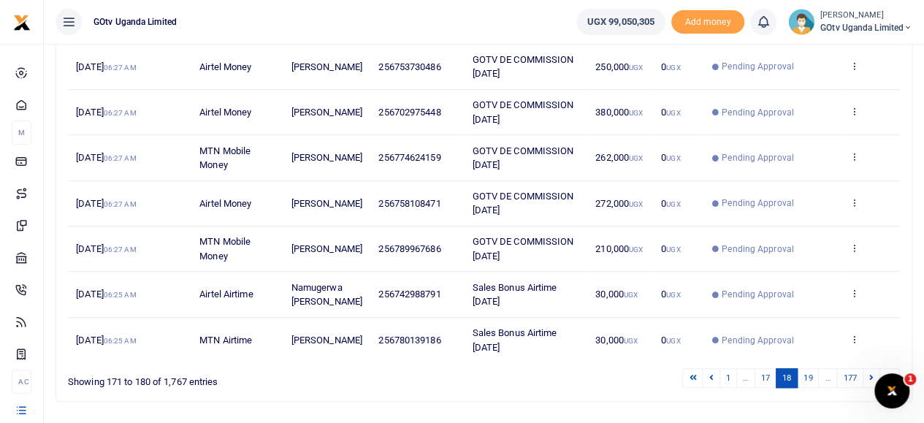
click at [812, 376] on link "19" at bounding box center [808, 378] width 22 height 20
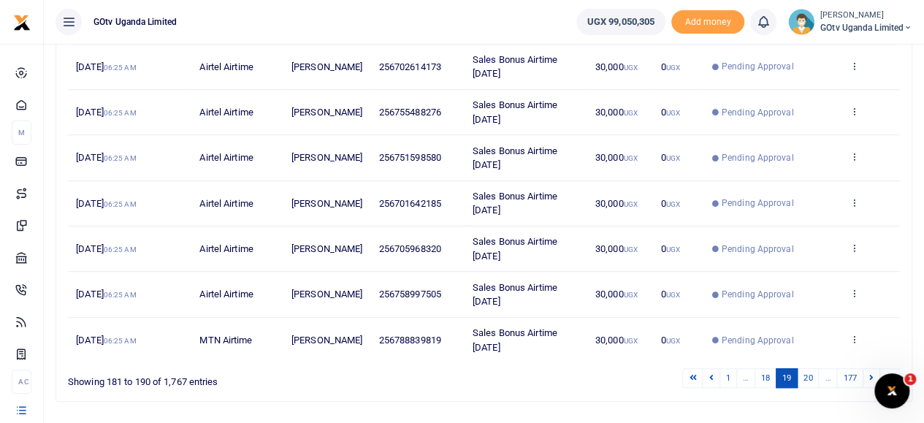
click at [812, 376] on link "20" at bounding box center [808, 378] width 22 height 20
click at [812, 376] on link "21" at bounding box center [808, 378] width 22 height 20
click at [717, 370] on link at bounding box center [711, 378] width 18 height 20
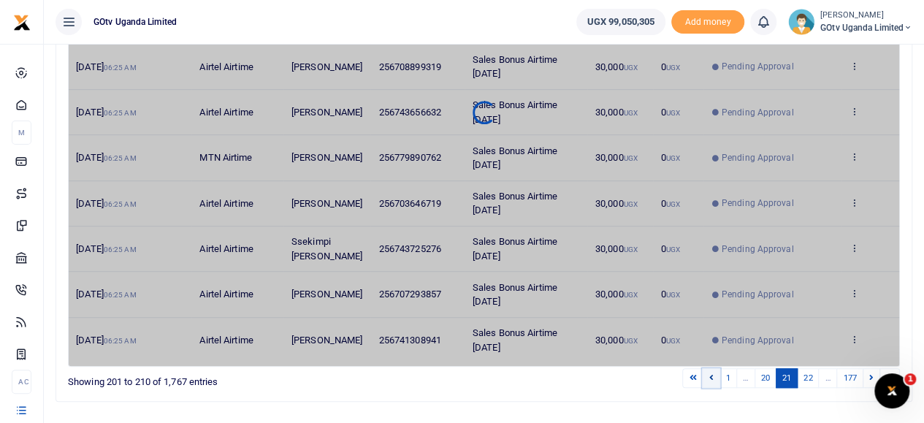
click at [717, 370] on link at bounding box center [711, 378] width 18 height 20
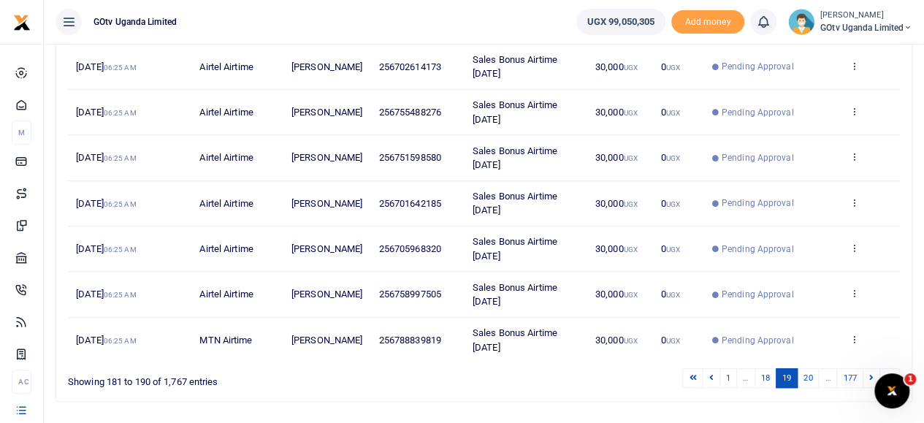
click at [717, 370] on link at bounding box center [711, 378] width 18 height 20
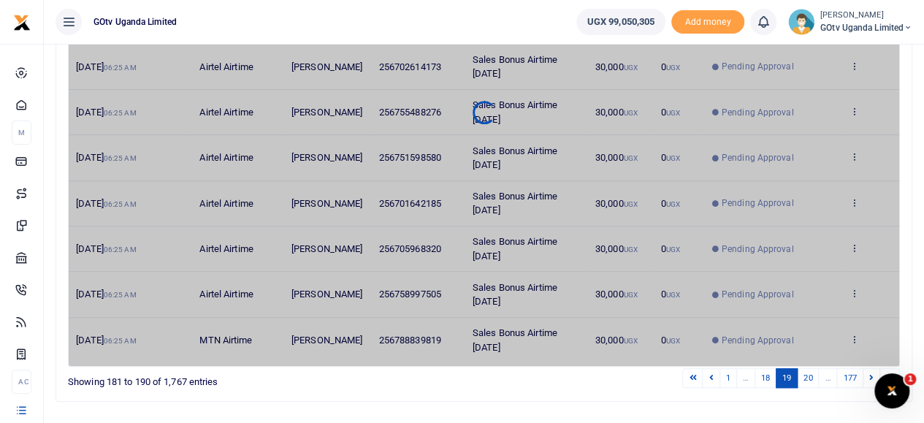
click at [717, 370] on link at bounding box center [711, 378] width 18 height 20
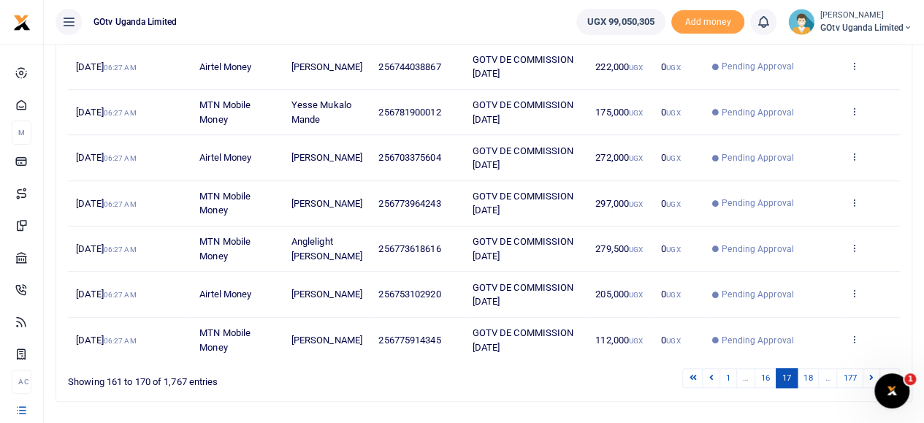
click at [717, 370] on link at bounding box center [711, 378] width 18 height 20
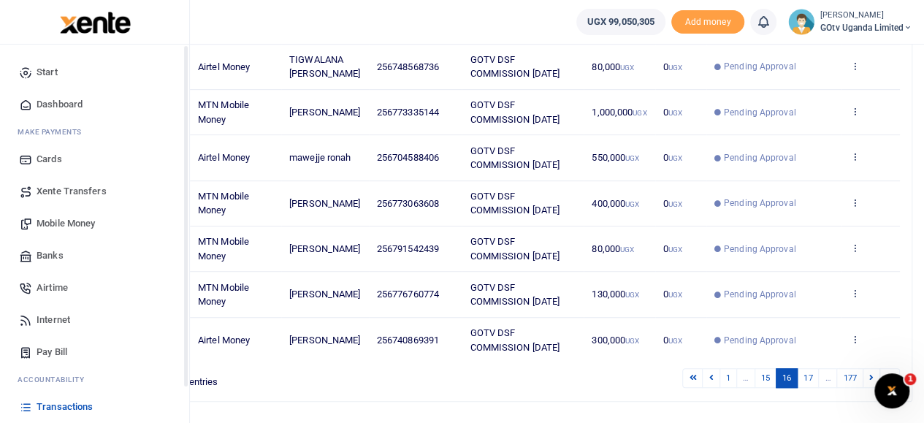
scroll to position [73, 0]
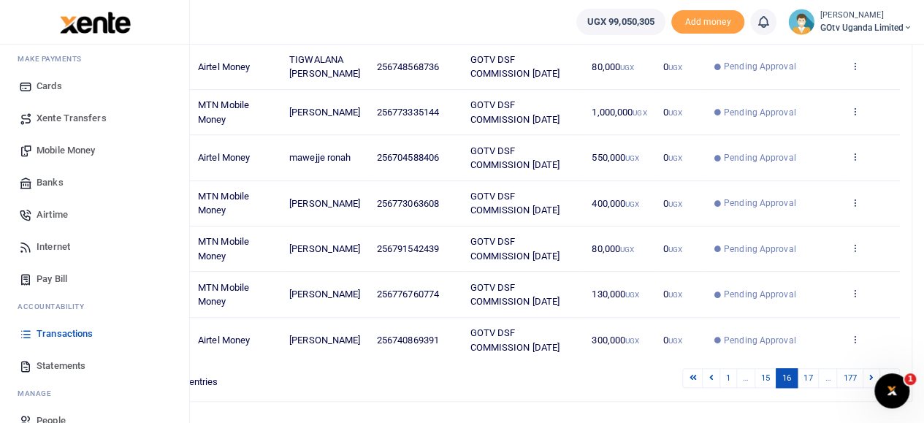
click at [46, 153] on span "Mobile Money" at bounding box center [66, 150] width 58 height 15
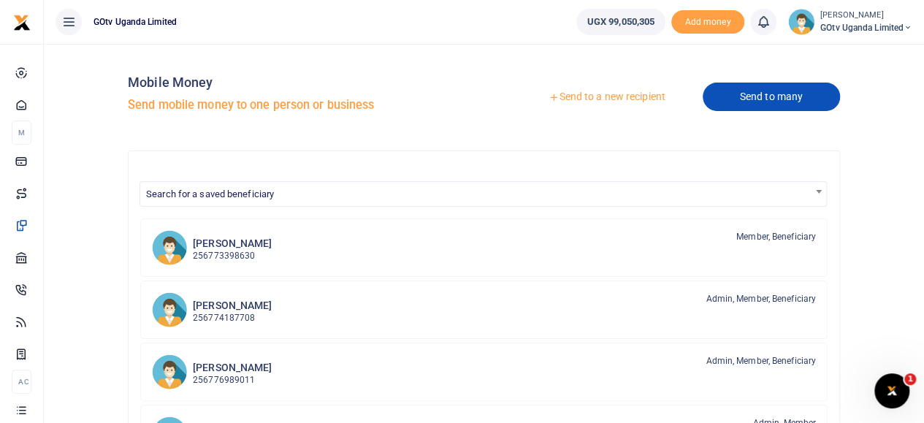
click at [758, 94] on link "Send to many" at bounding box center [771, 97] width 137 height 28
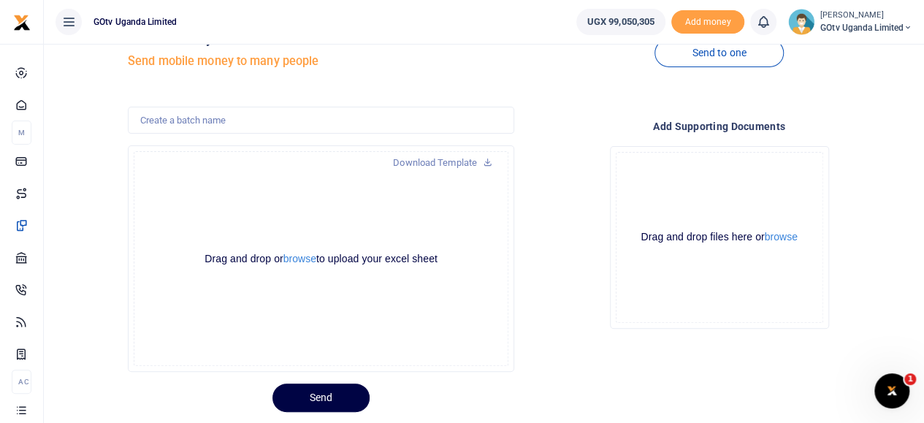
scroll to position [82, 0]
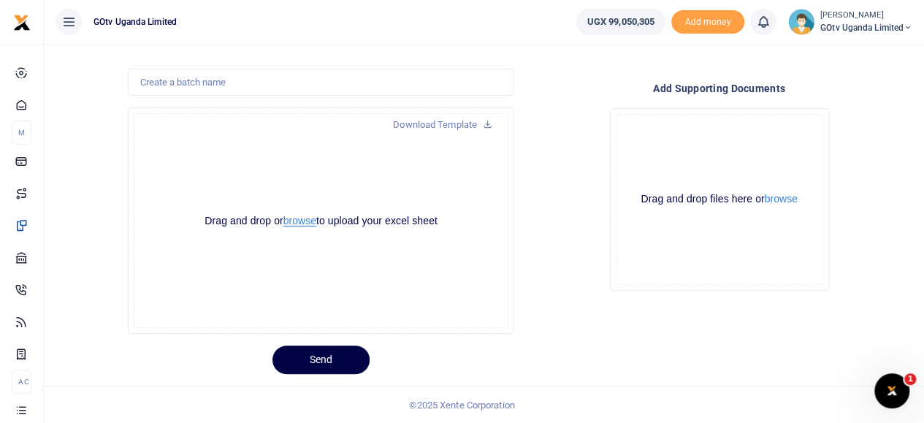
click at [294, 218] on button "browse" at bounding box center [299, 220] width 33 height 11
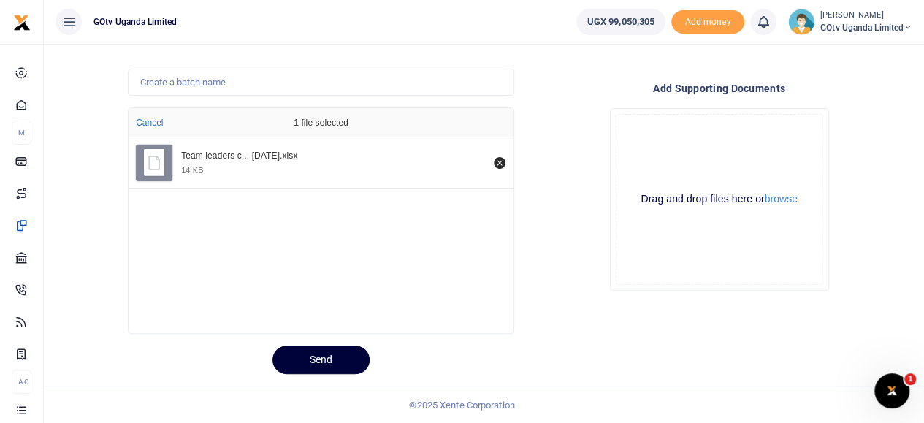
click at [325, 365] on button "Send" at bounding box center [320, 359] width 97 height 28
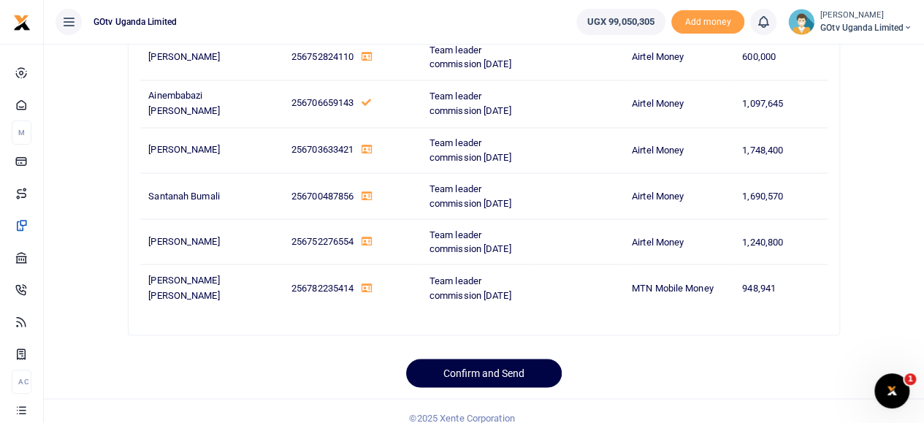
scroll to position [1223, 0]
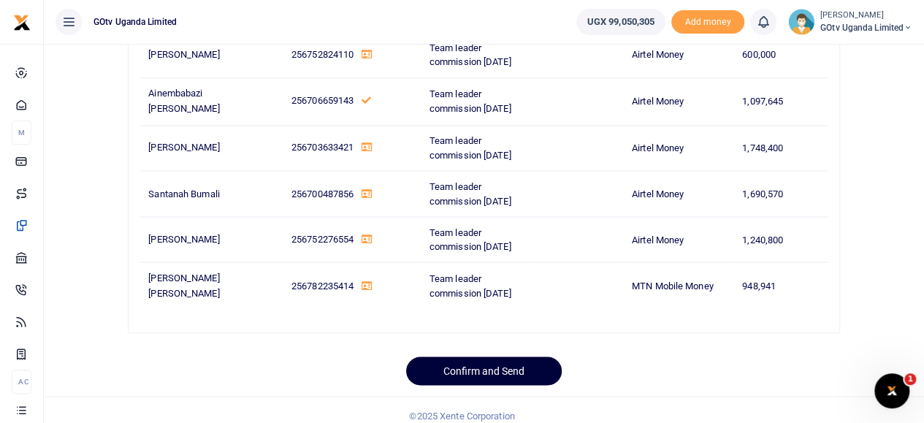
click at [516, 356] on button "Confirm and Send" at bounding box center [484, 370] width 156 height 28
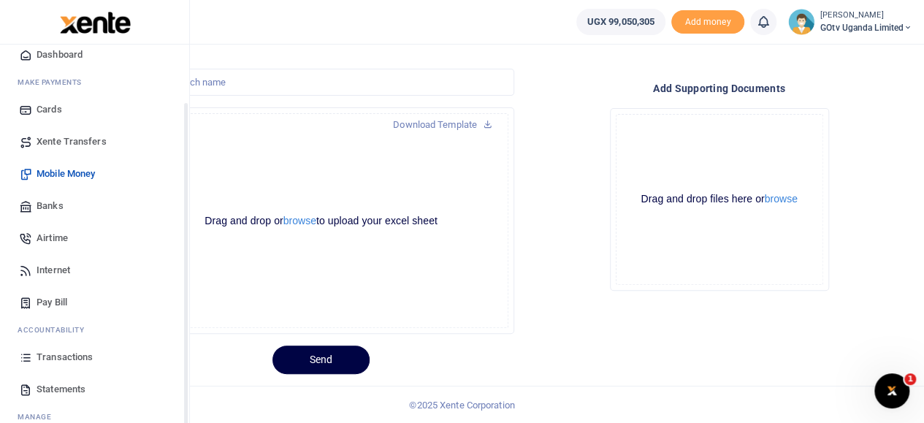
scroll to position [73, 0]
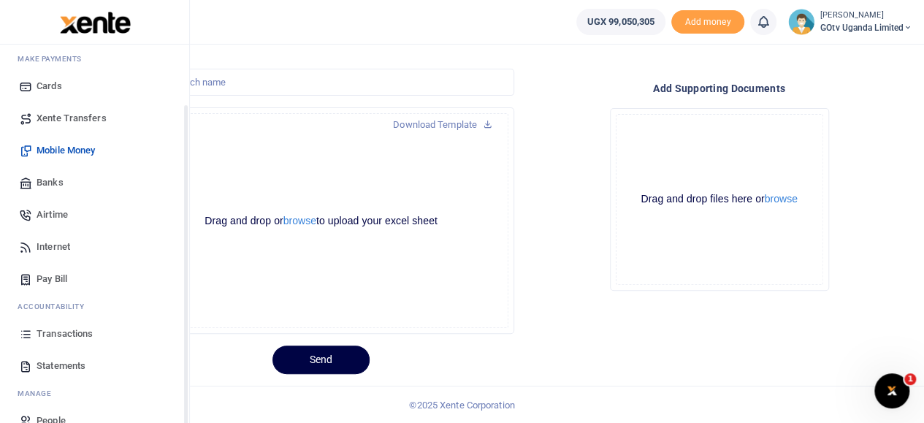
click at [60, 332] on span "Transactions" at bounding box center [65, 334] width 56 height 15
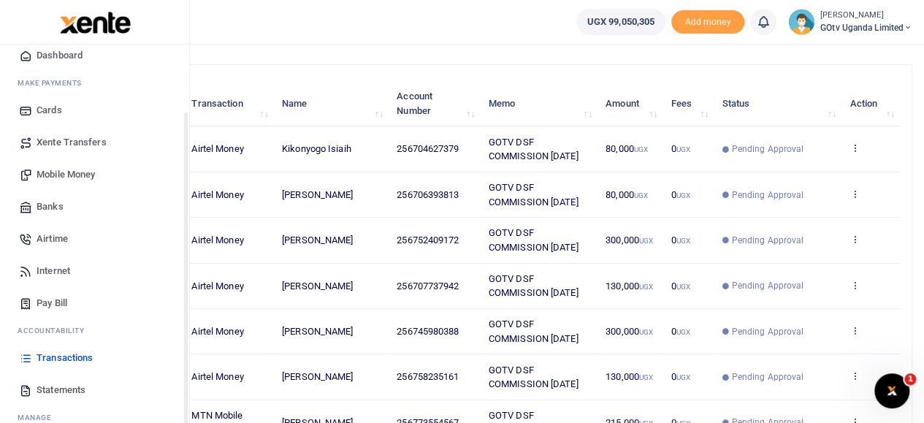
scroll to position [98, 0]
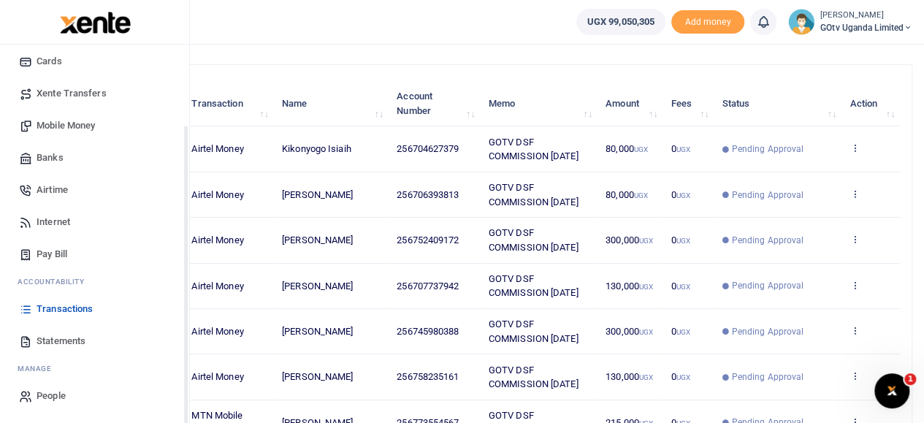
click at [48, 305] on span "Transactions" at bounding box center [65, 309] width 56 height 15
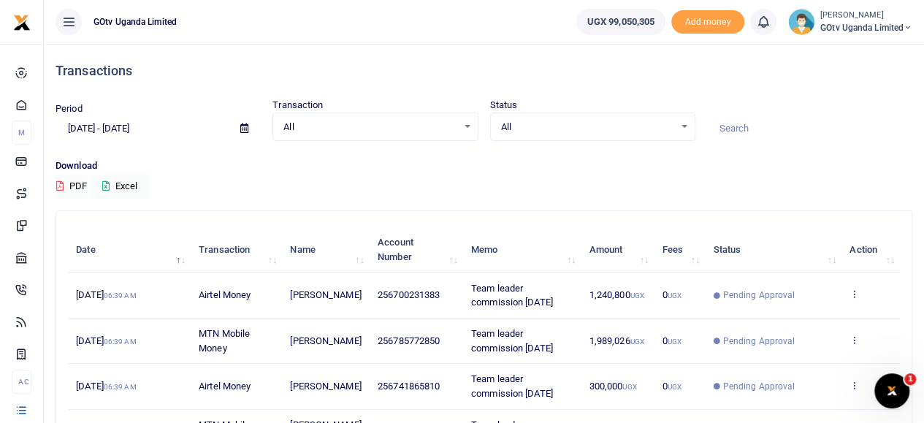
click at [683, 130] on div "All Select an option..." at bounding box center [593, 127] width 204 height 16
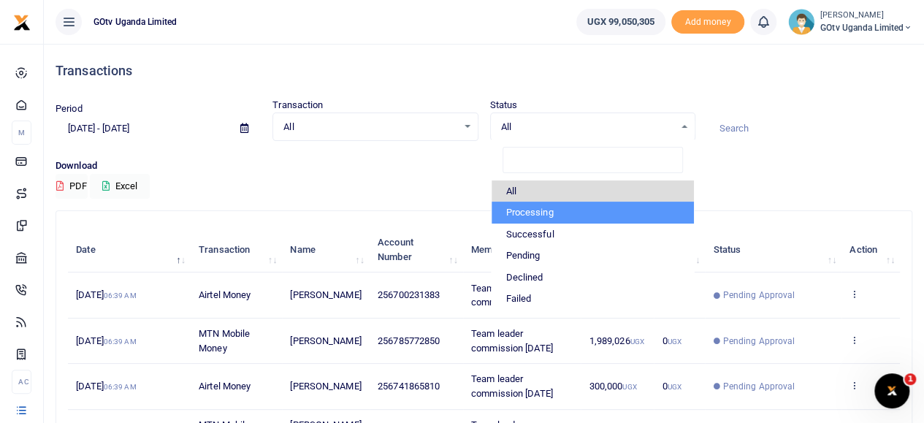
click at [562, 215] on li "Processing" at bounding box center [593, 213] width 202 height 22
select select "PROCESSING"
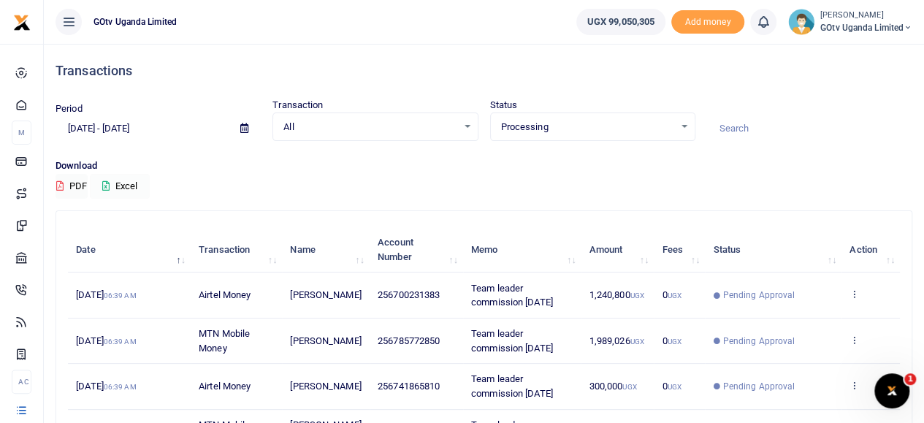
click at [108, 183] on icon at bounding box center [105, 185] width 7 height 9
click at [906, 26] on icon at bounding box center [908, 28] width 9 height 10
click at [881, 49] on link "Switch accounts" at bounding box center [857, 53] width 115 height 20
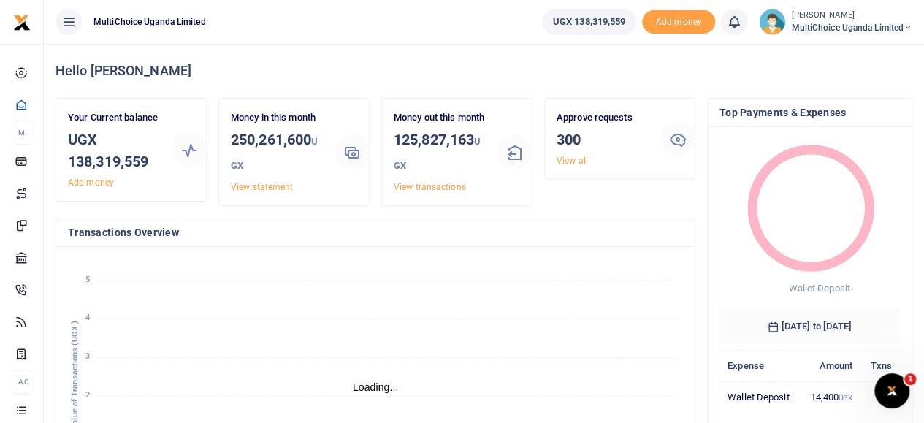
scroll to position [12, 12]
click at [564, 337] on icon "January January February February March March April April May May June June Jul…" at bounding box center [375, 379] width 615 height 241
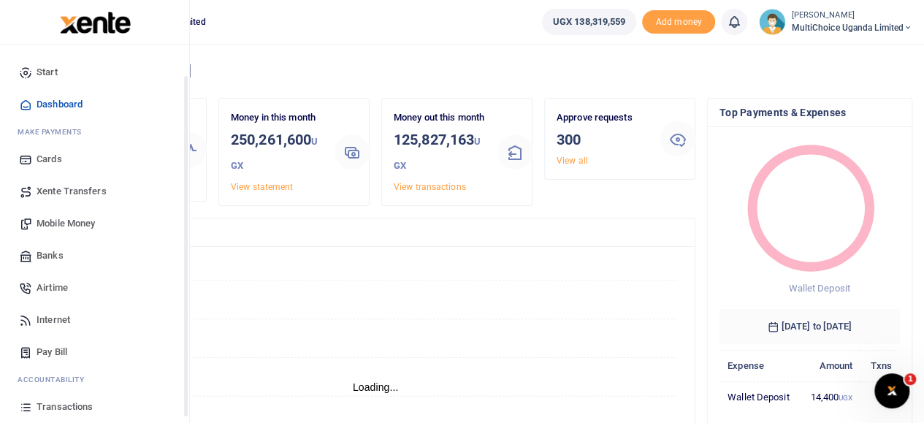
scroll to position [98, 0]
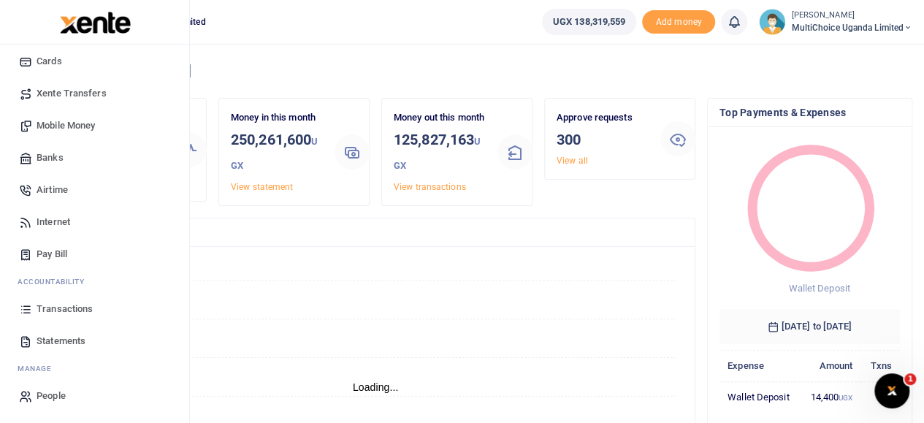
click at [89, 119] on span "Mobile Money" at bounding box center [66, 125] width 58 height 15
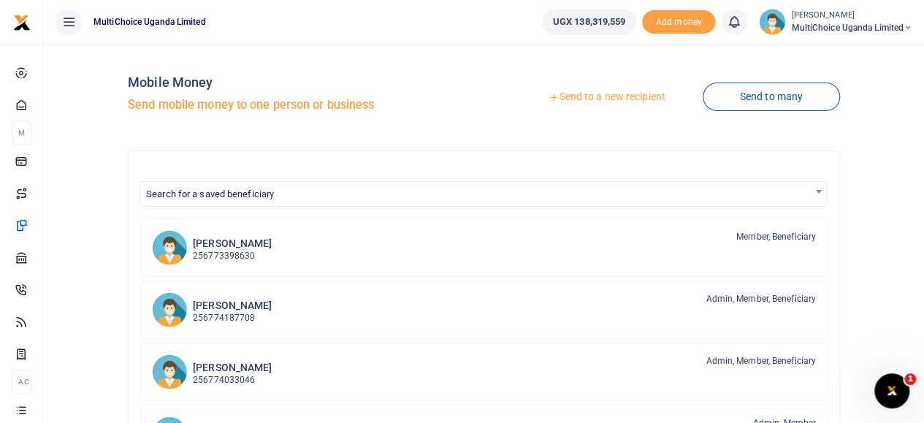
click at [766, 91] on div at bounding box center [462, 211] width 924 height 423
click at [770, 102] on link "Send to many" at bounding box center [771, 97] width 137 height 28
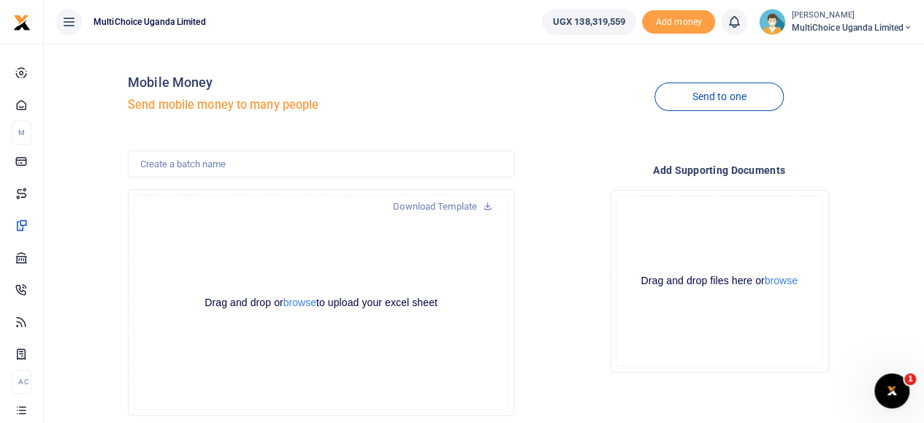
click at [302, 300] on div at bounding box center [462, 211] width 924 height 423
click at [301, 303] on button "browse" at bounding box center [299, 302] width 33 height 11
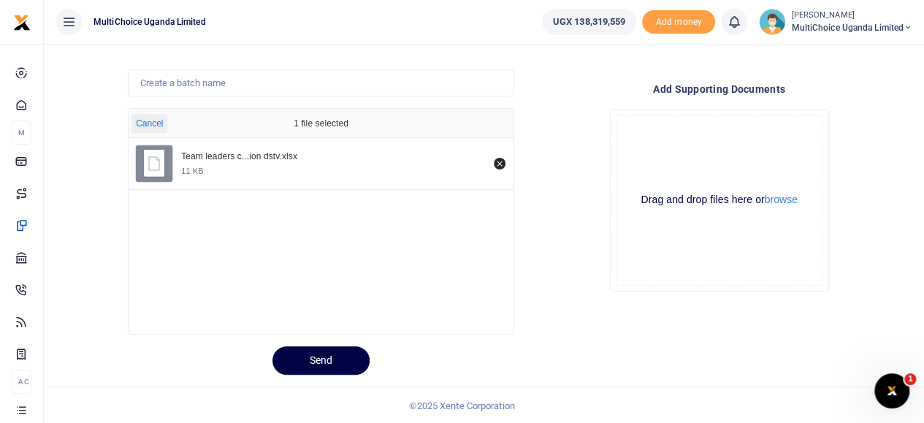
scroll to position [82, 0]
click at [331, 366] on button "Send" at bounding box center [320, 359] width 97 height 28
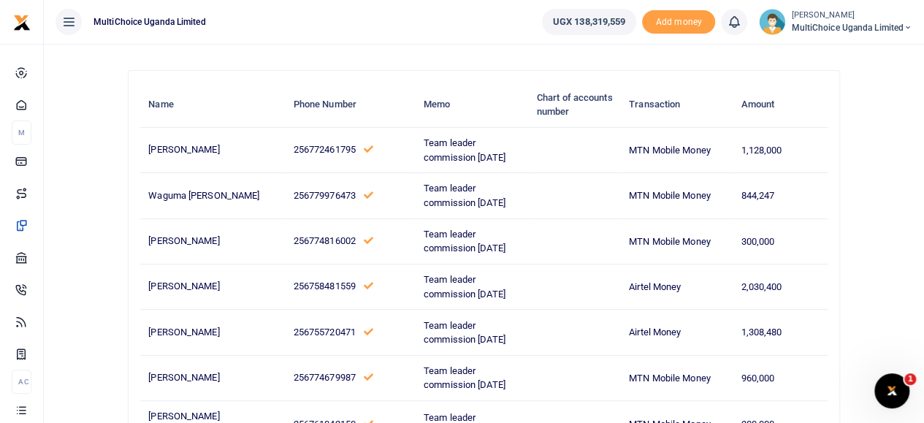
scroll to position [226, 0]
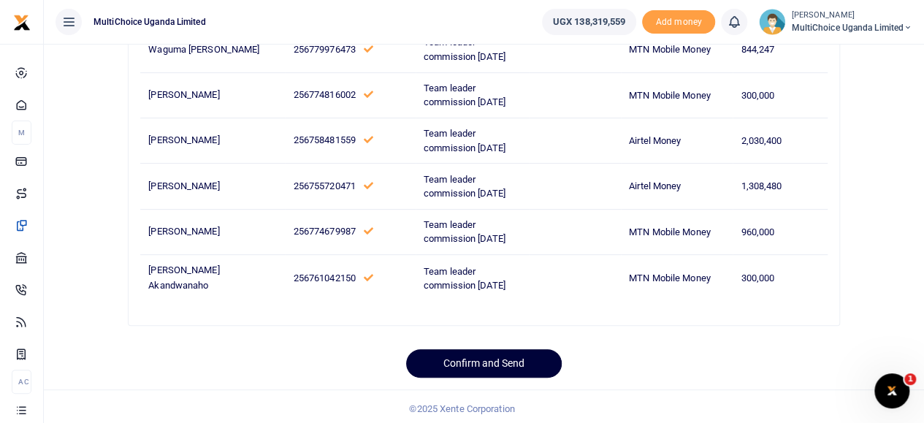
click at [497, 366] on button "Confirm and Send" at bounding box center [484, 363] width 156 height 28
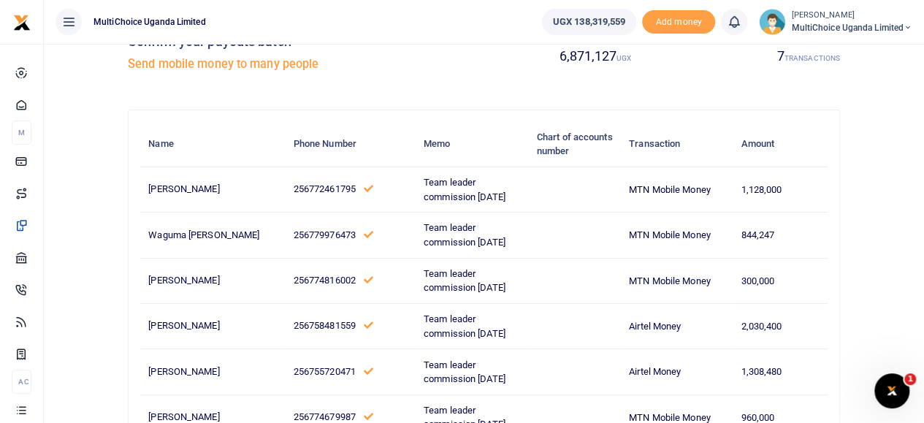
scroll to position [0, 0]
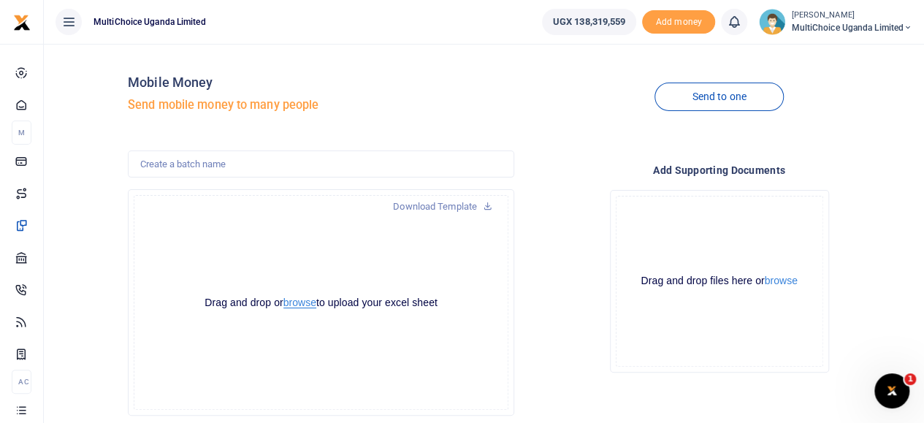
click at [305, 303] on button "browse" at bounding box center [299, 302] width 33 height 11
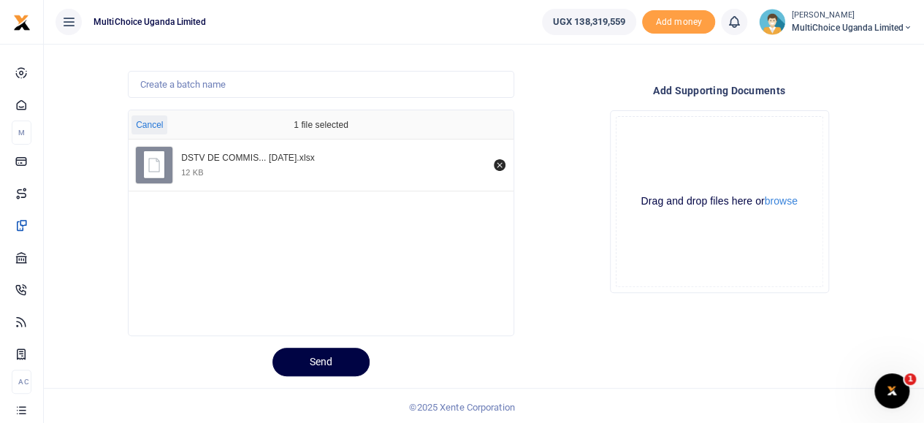
scroll to position [82, 0]
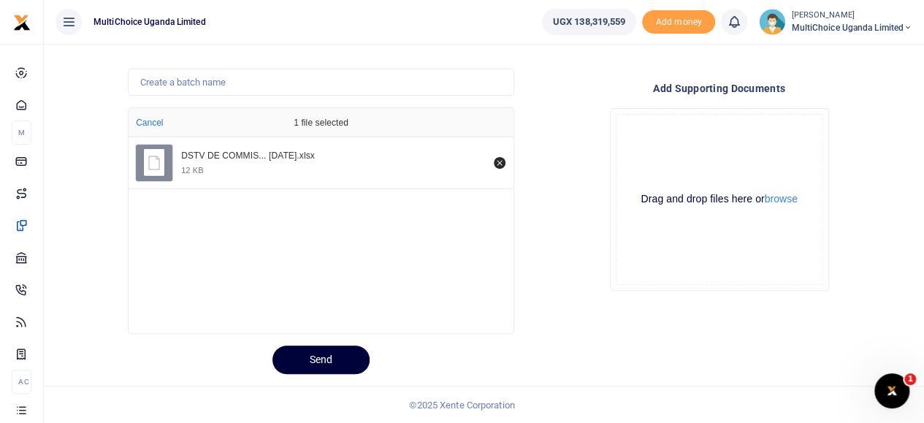
click at [330, 364] on button "Send" at bounding box center [320, 359] width 97 height 28
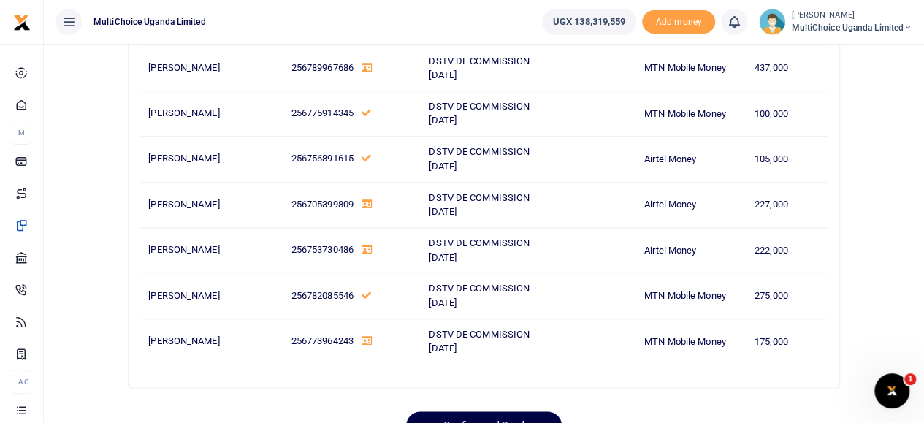
scroll to position [772, 0]
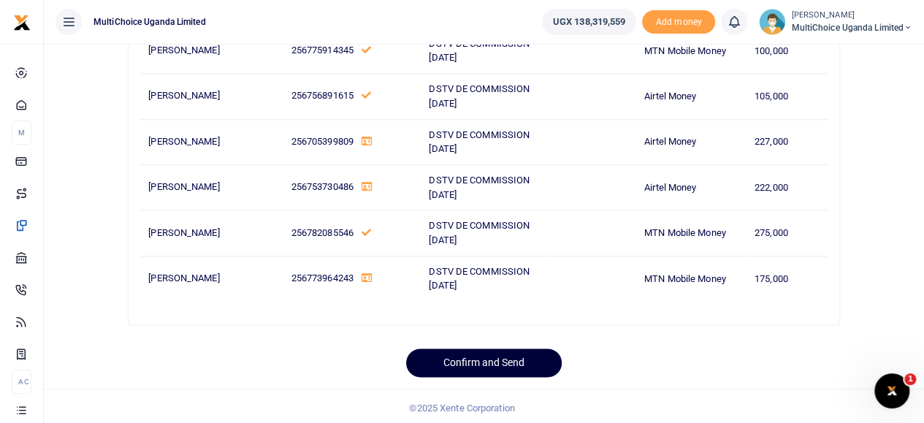
click at [510, 359] on button "Confirm and Send" at bounding box center [484, 362] width 156 height 28
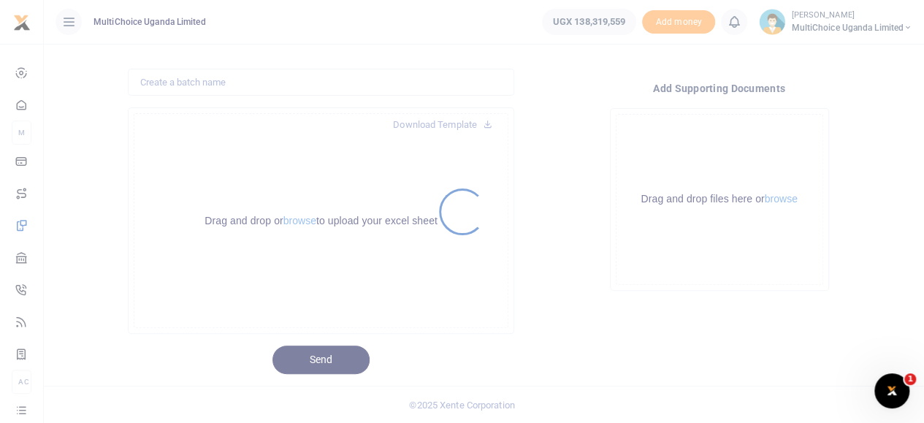
scroll to position [9, 0]
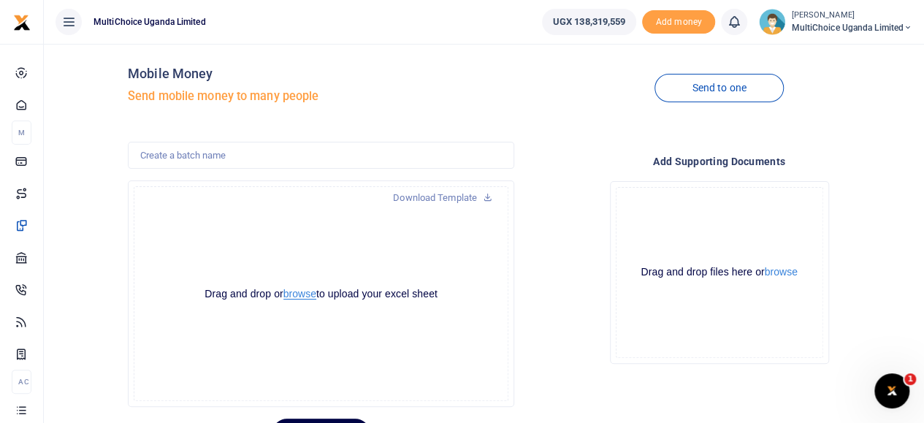
click at [316, 299] on button "browse" at bounding box center [299, 294] width 33 height 11
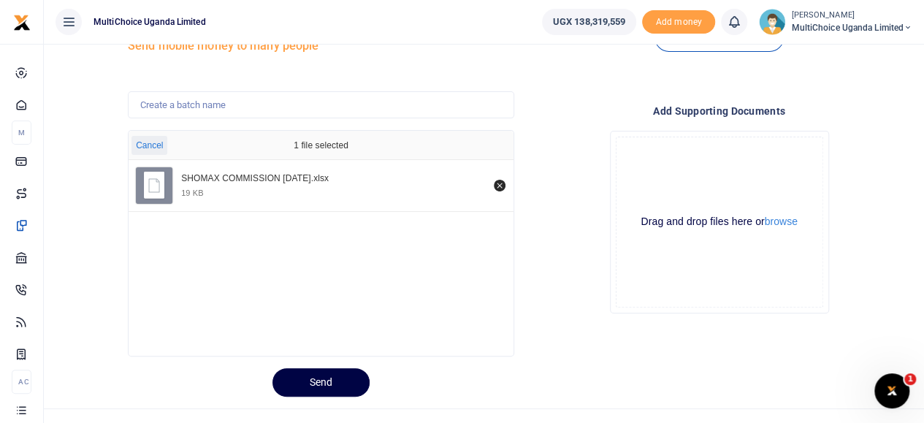
scroll to position [82, 0]
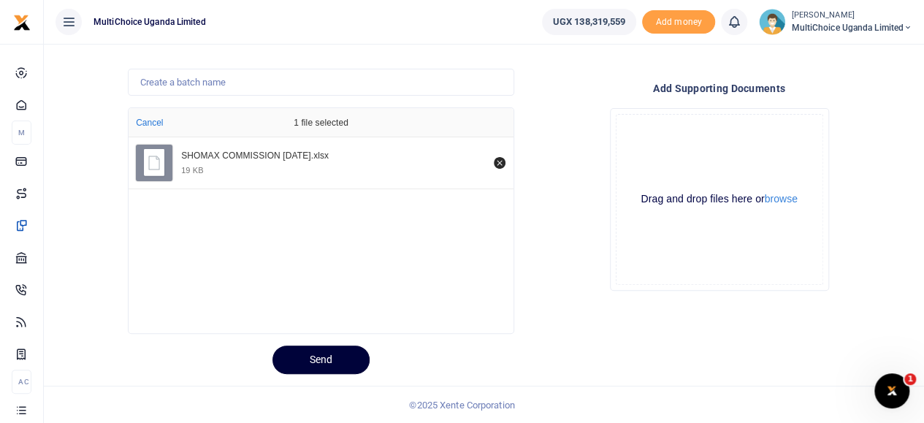
click at [330, 356] on button "Send" at bounding box center [320, 359] width 97 height 28
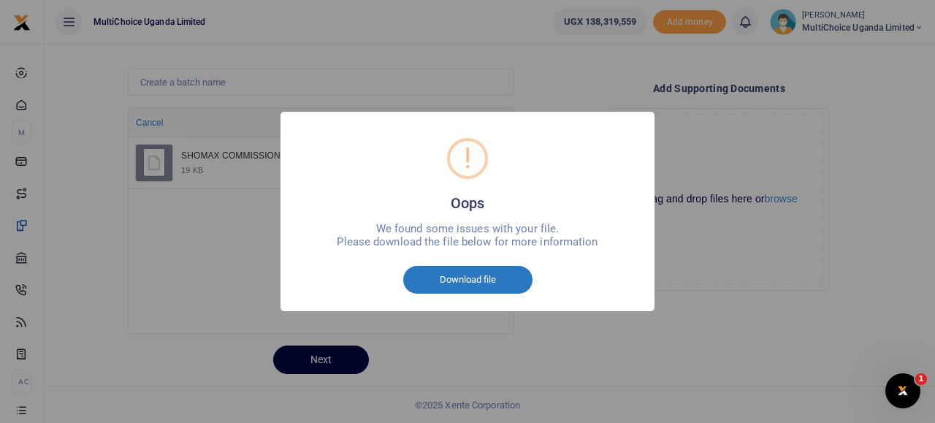
click at [473, 274] on button "Download file" at bounding box center [467, 280] width 129 height 28
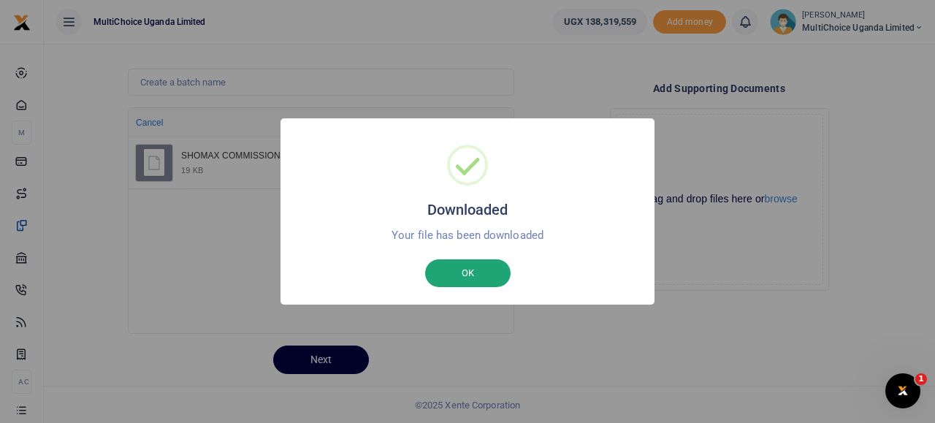
click at [486, 272] on button "OK" at bounding box center [467, 273] width 85 height 28
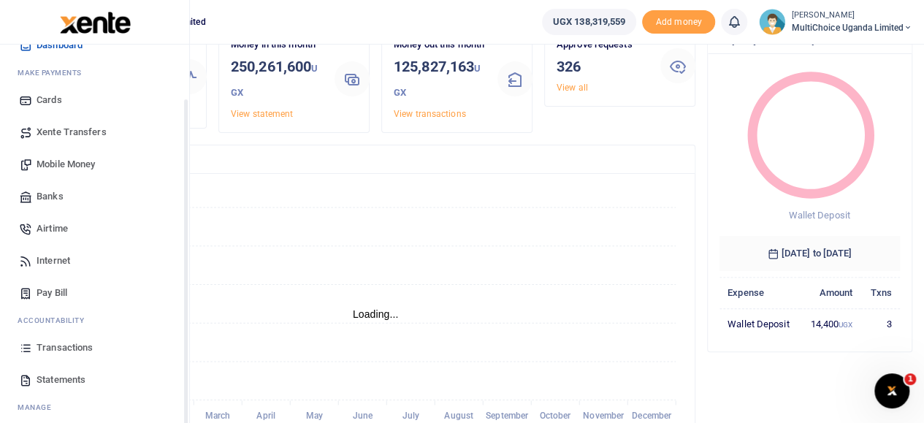
scroll to position [73, 0]
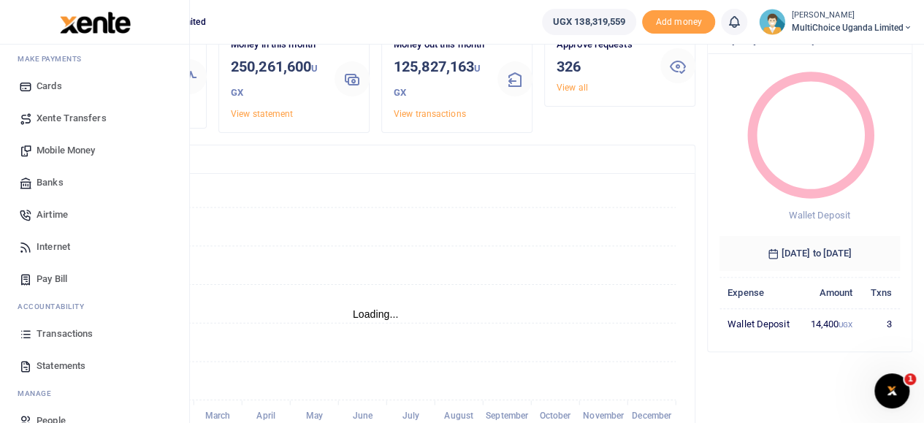
click at [56, 150] on span "Mobile Money" at bounding box center [66, 150] width 58 height 15
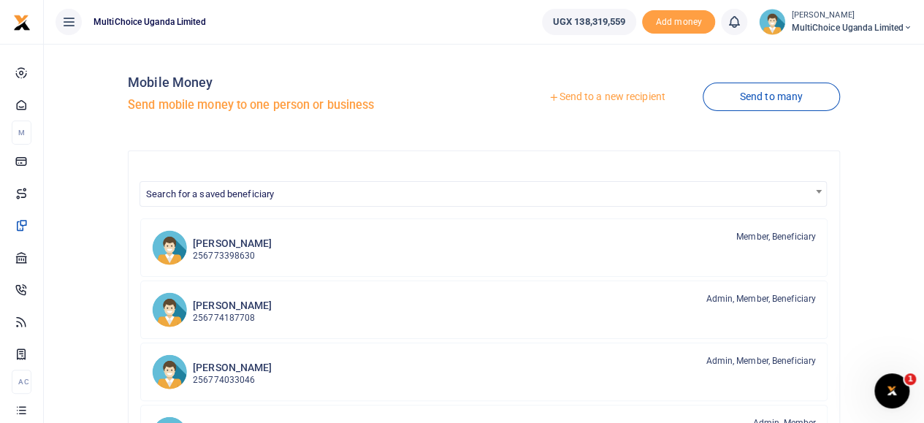
click at [783, 97] on link "Send to many" at bounding box center [771, 97] width 137 height 28
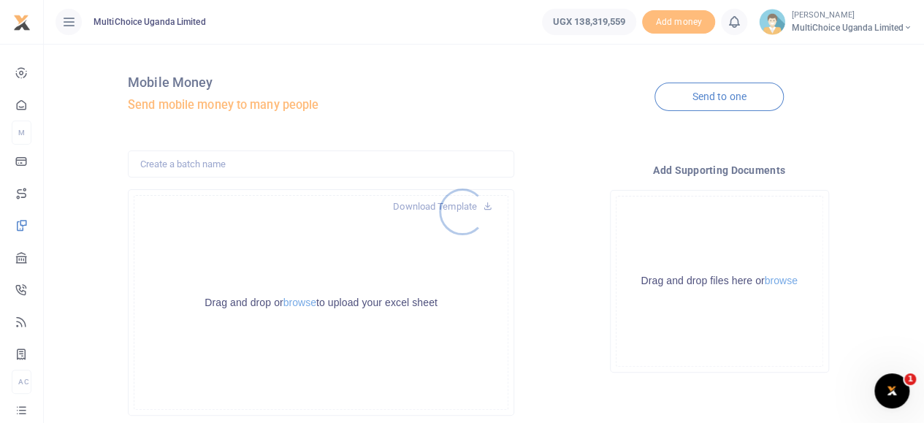
click at [299, 299] on div at bounding box center [462, 211] width 924 height 423
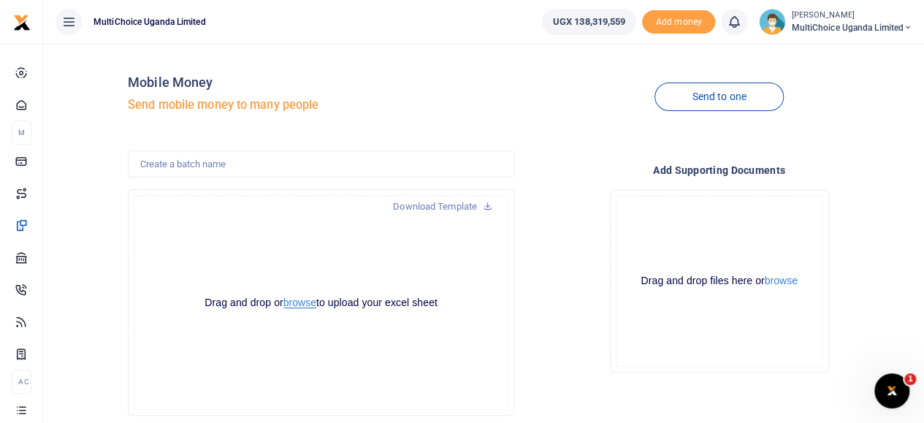
click at [302, 302] on button "browse" at bounding box center [299, 302] width 33 height 11
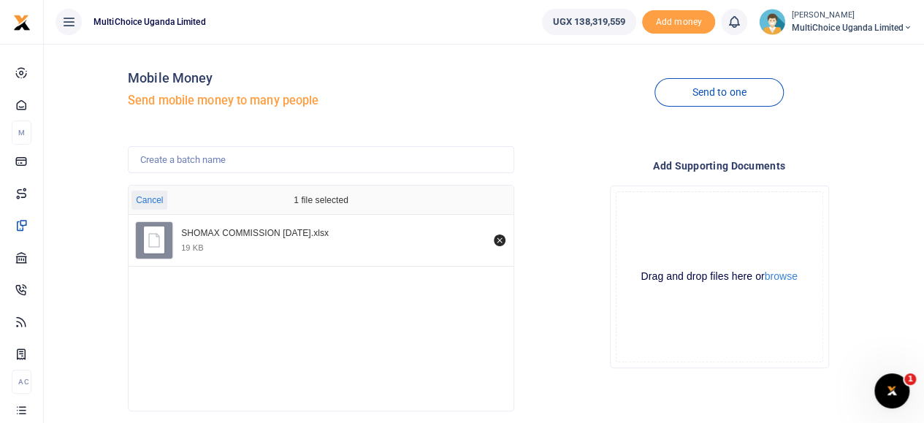
scroll to position [82, 0]
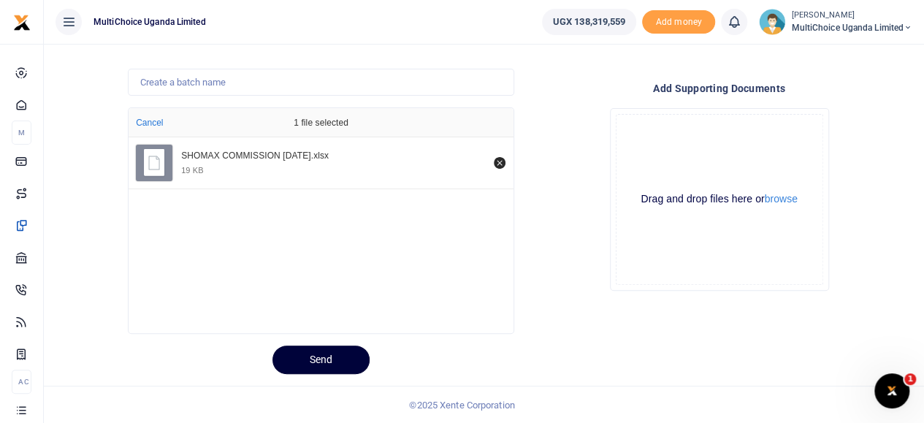
click at [321, 353] on button "Send" at bounding box center [320, 359] width 97 height 28
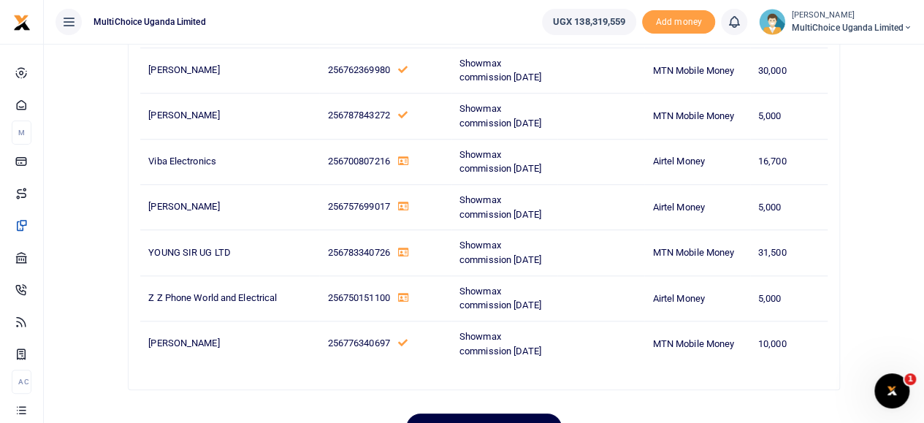
scroll to position [8904, 0]
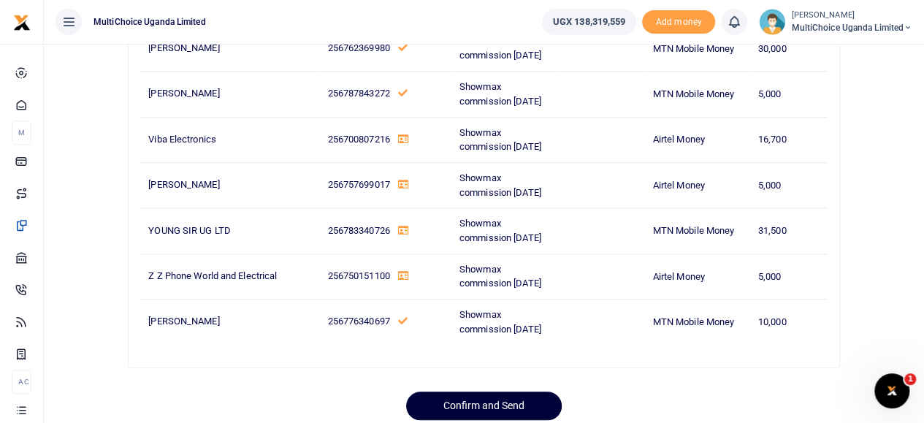
click at [482, 392] on button "Confirm and Send" at bounding box center [484, 406] width 156 height 28
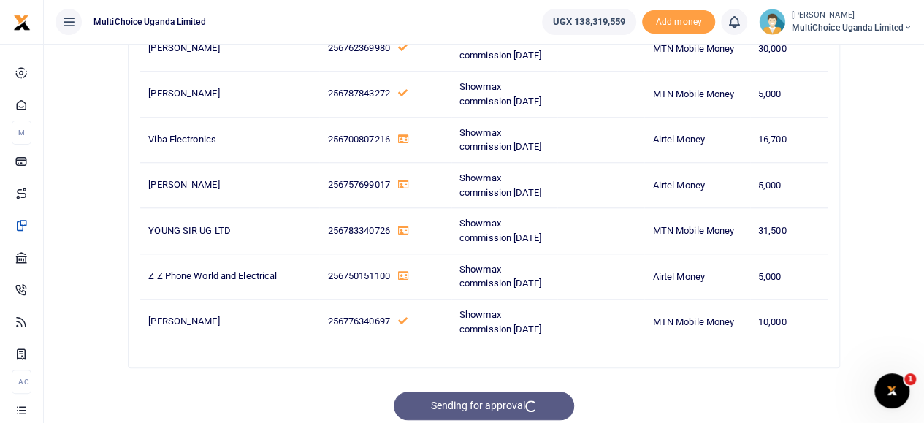
scroll to position [8903, 0]
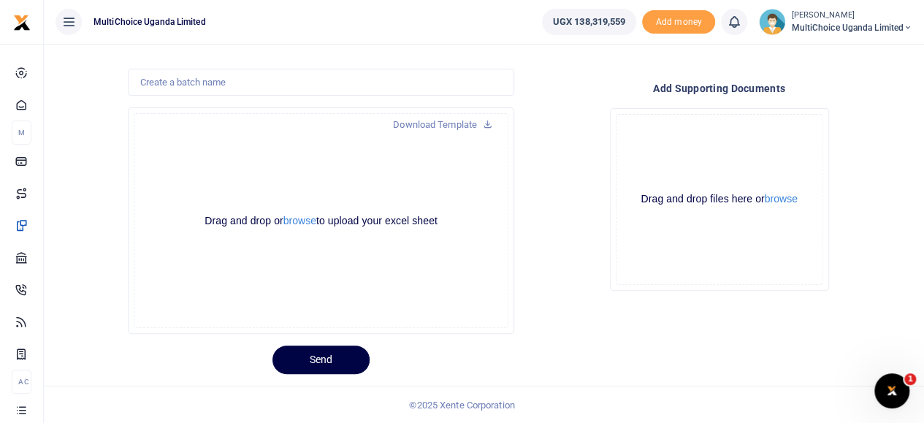
click at [602, 370] on div "Send" at bounding box center [520, 354] width 796 height 40
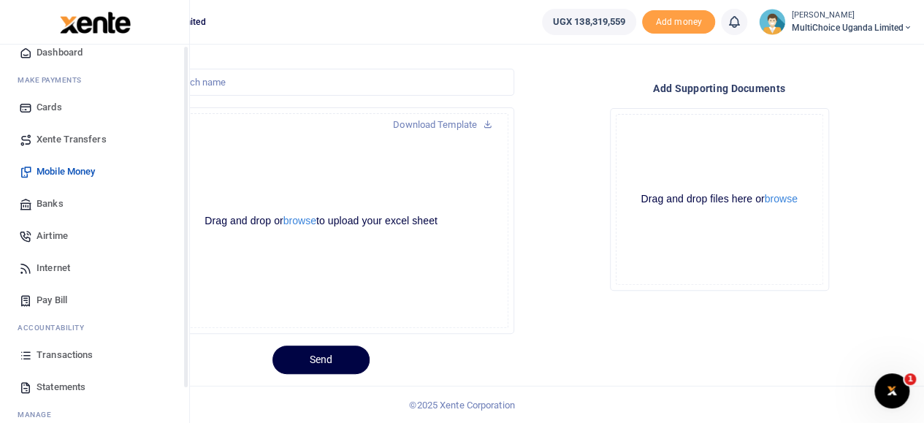
scroll to position [98, 0]
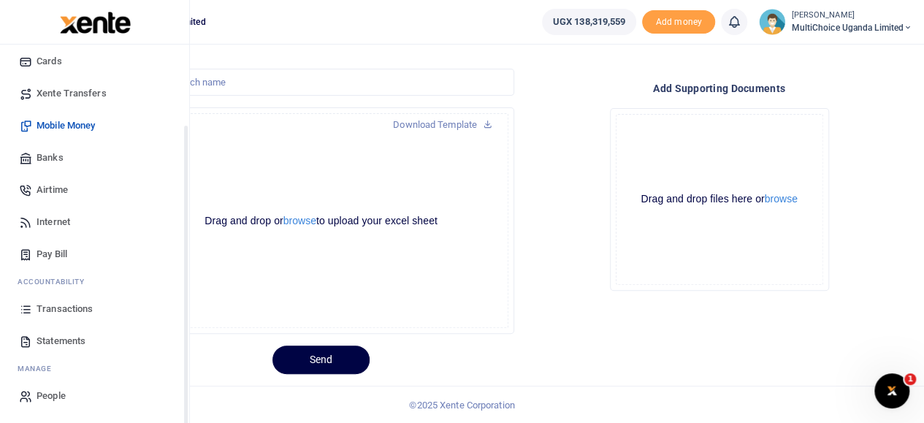
click at [69, 309] on span "Transactions" at bounding box center [65, 309] width 56 height 15
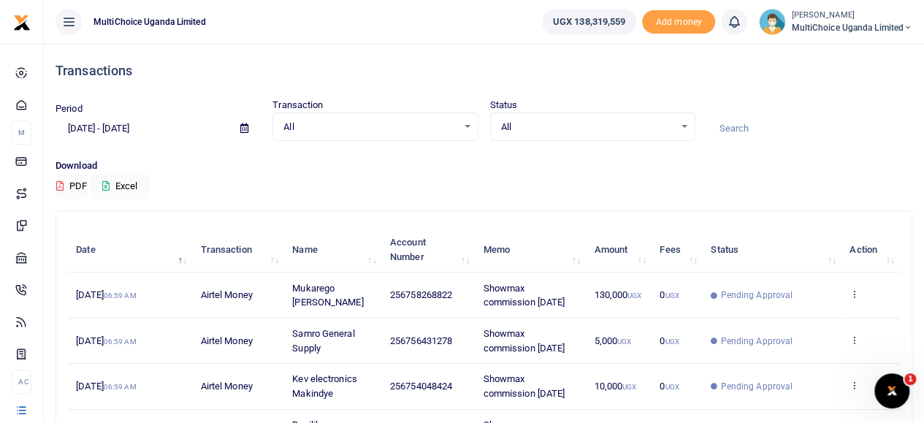
click at [690, 122] on div "All Select an option..." at bounding box center [593, 127] width 204 height 16
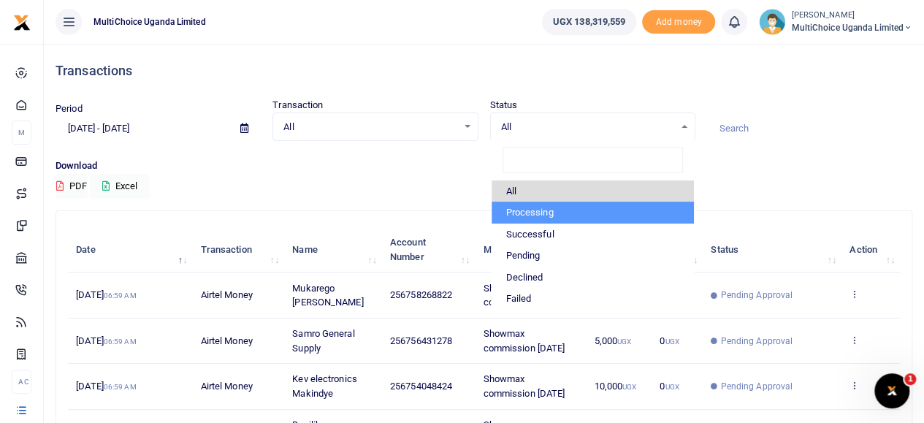
click at [530, 211] on li "Processing" at bounding box center [593, 213] width 202 height 22
select select "PROCESSING"
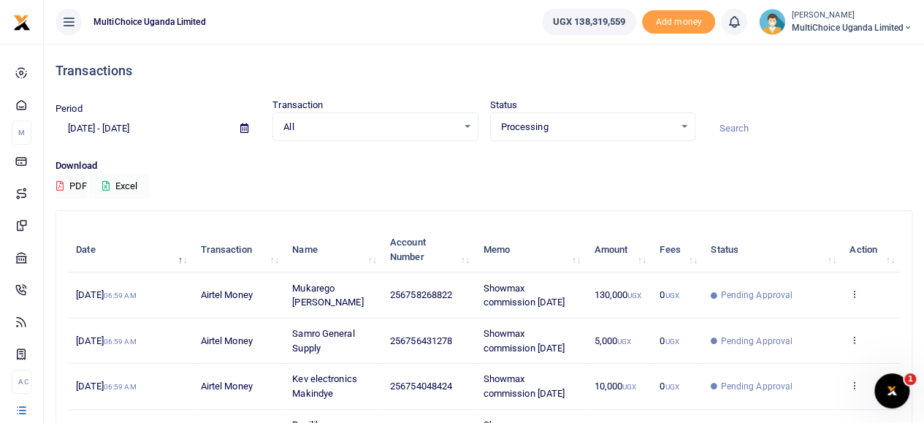
click at [112, 180] on button "Excel" at bounding box center [120, 186] width 60 height 25
click at [108, 184] on icon at bounding box center [105, 185] width 7 height 9
click at [809, 31] on span "MultiChoice Uganda Limited" at bounding box center [851, 27] width 121 height 13
click at [855, 56] on link "Switch accounts" at bounding box center [855, 53] width 115 height 20
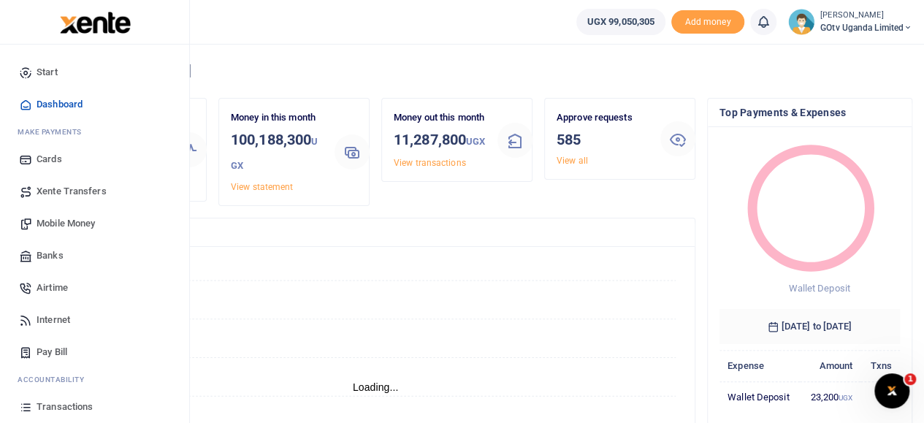
scroll to position [73, 0]
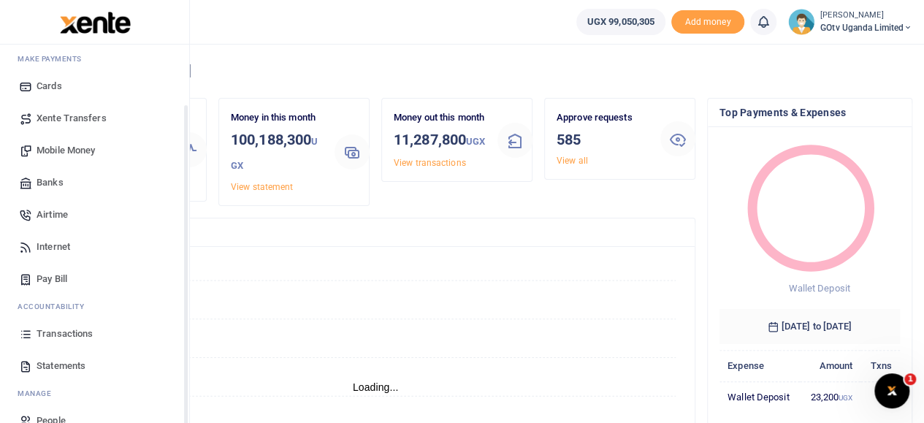
click at [63, 337] on span "Transactions" at bounding box center [65, 334] width 56 height 15
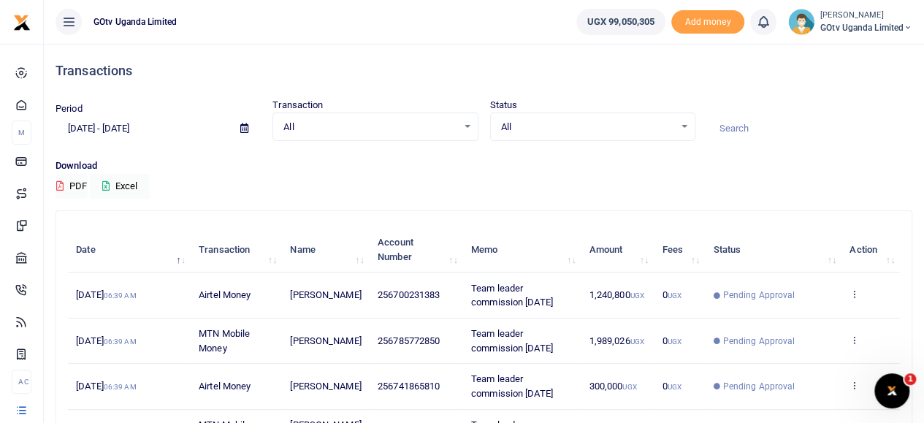
click at [245, 126] on icon at bounding box center [244, 127] width 8 height 9
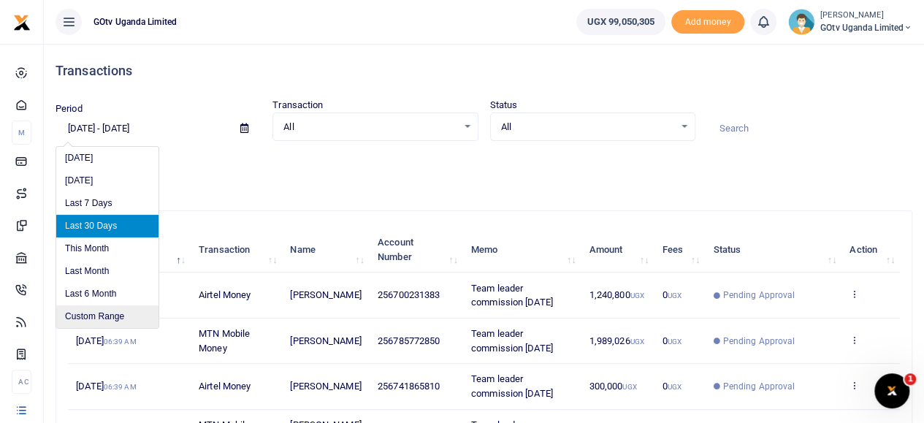
click at [100, 310] on li "Custom Range" at bounding box center [107, 316] width 102 height 23
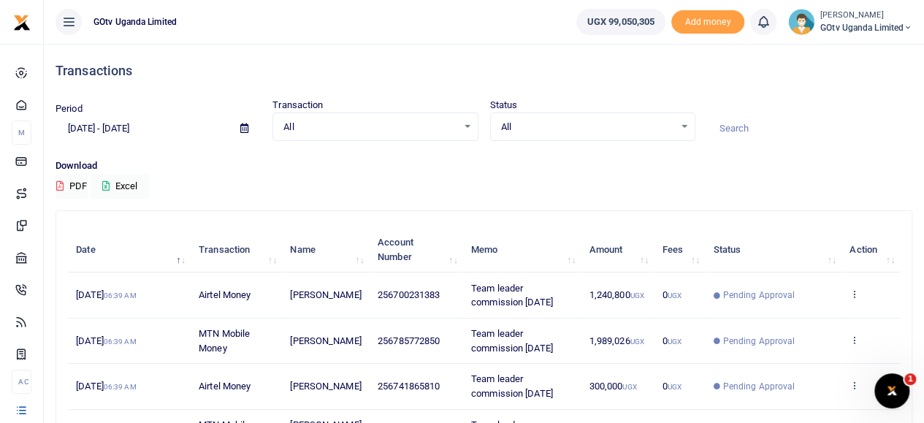
click at [610, 185] on div "Download PDF Excel" at bounding box center [484, 179] width 857 height 40
click at [687, 123] on div "All Select an option..." at bounding box center [593, 127] width 204 height 16
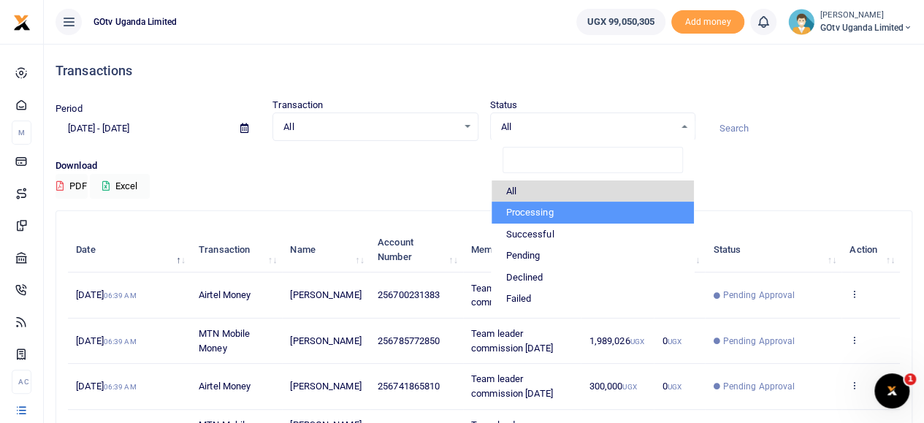
click at [543, 208] on li "Processing" at bounding box center [593, 213] width 202 height 22
select select "PROCESSING"
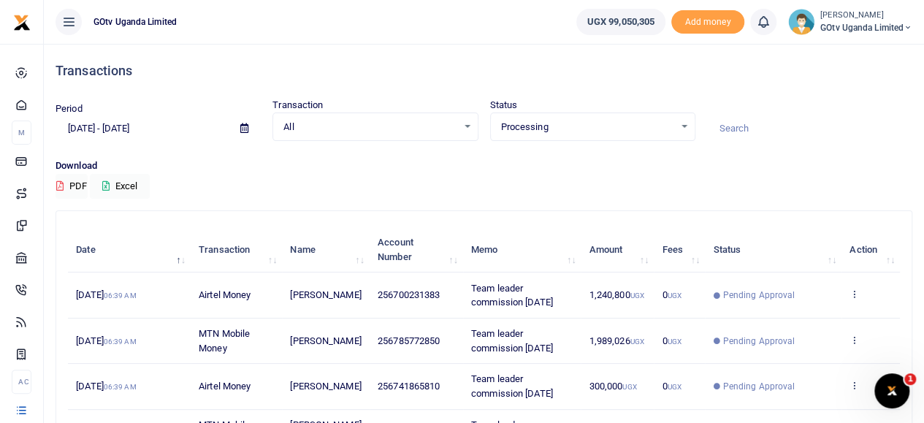
click at [488, 204] on div "Transactions Period [DATE] - [DATE] Transaction All Select an option... All Air…" at bounding box center [484, 411] width 868 height 735
click at [108, 181] on icon at bounding box center [105, 185] width 7 height 9
